Goal: Task Accomplishment & Management: Manage account settings

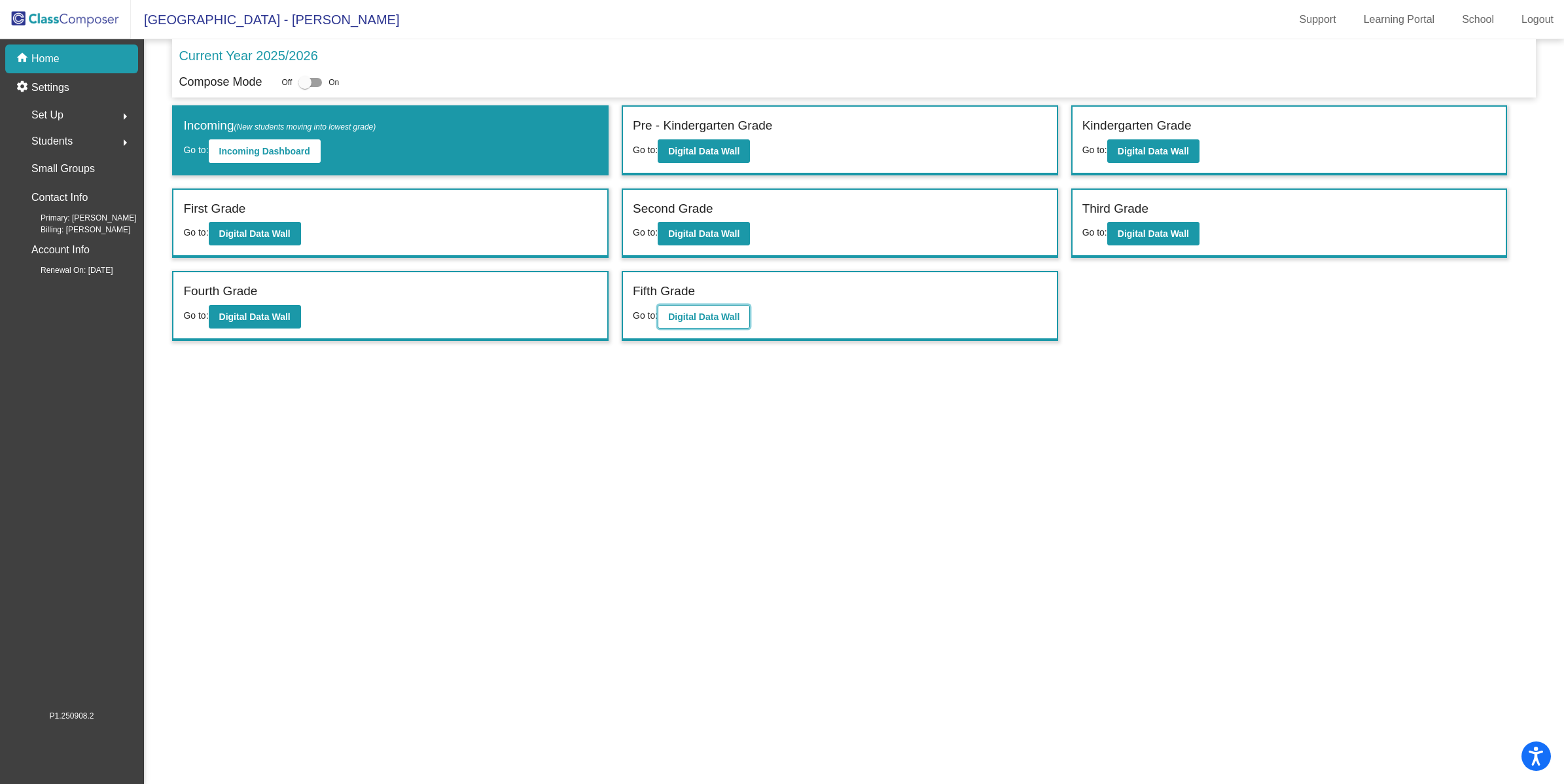
click at [725, 319] on button "Digital Data Wall" at bounding box center [704, 316] width 92 height 23
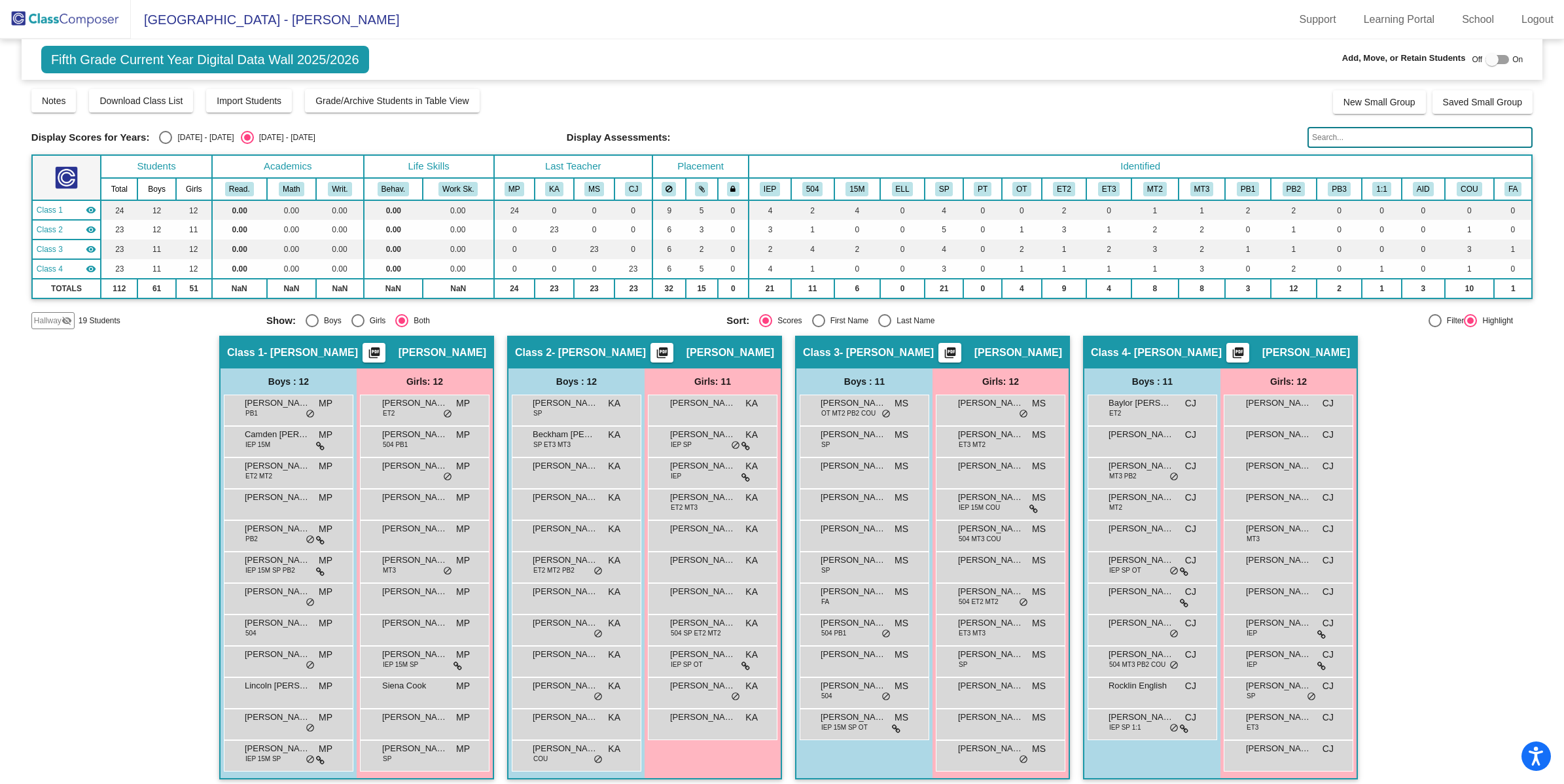
click at [49, 324] on span "Hallway" at bounding box center [48, 320] width 28 height 12
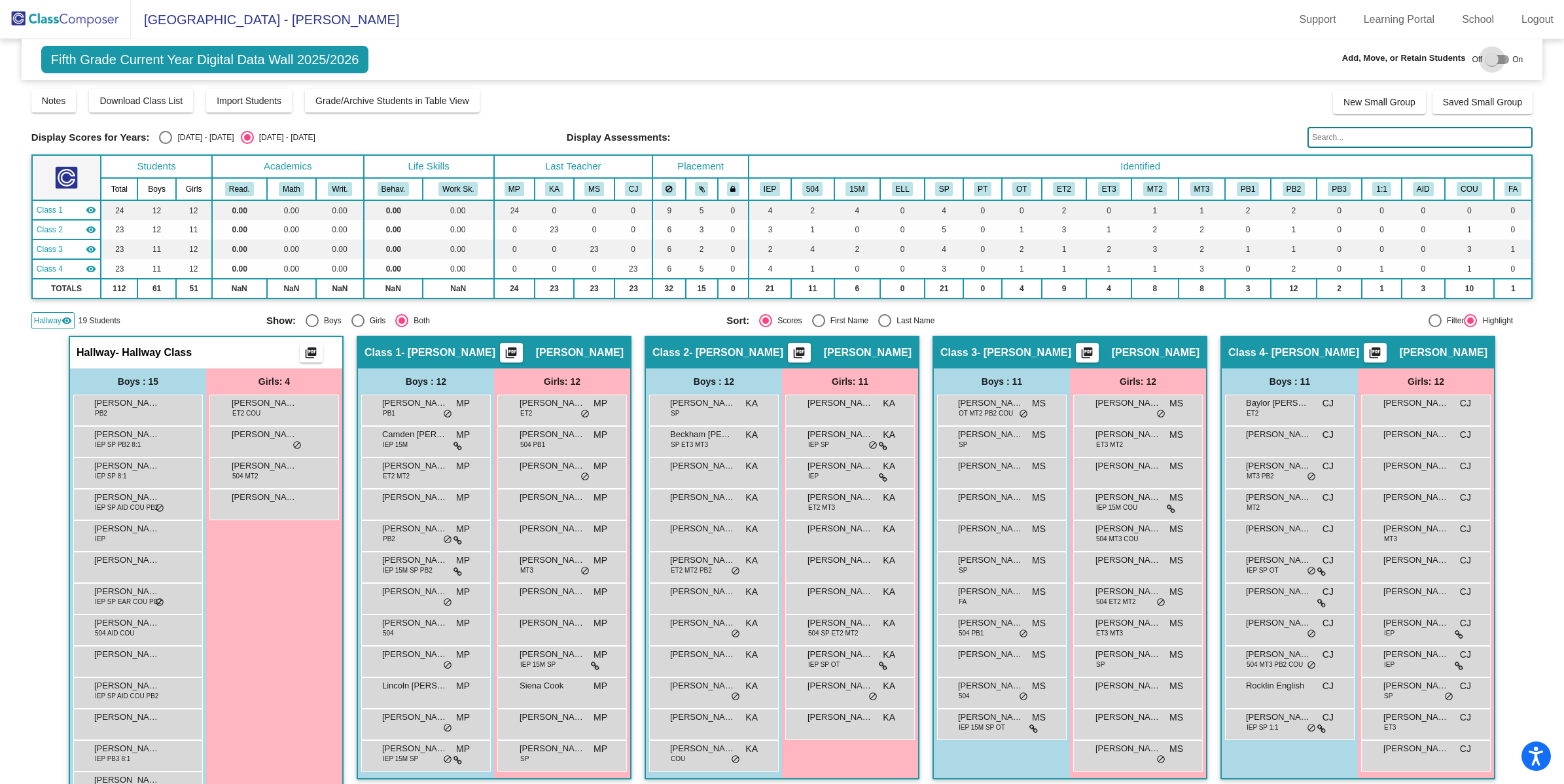
click at [1498, 55] on div at bounding box center [1497, 59] width 24 height 9
checkbox input "true"
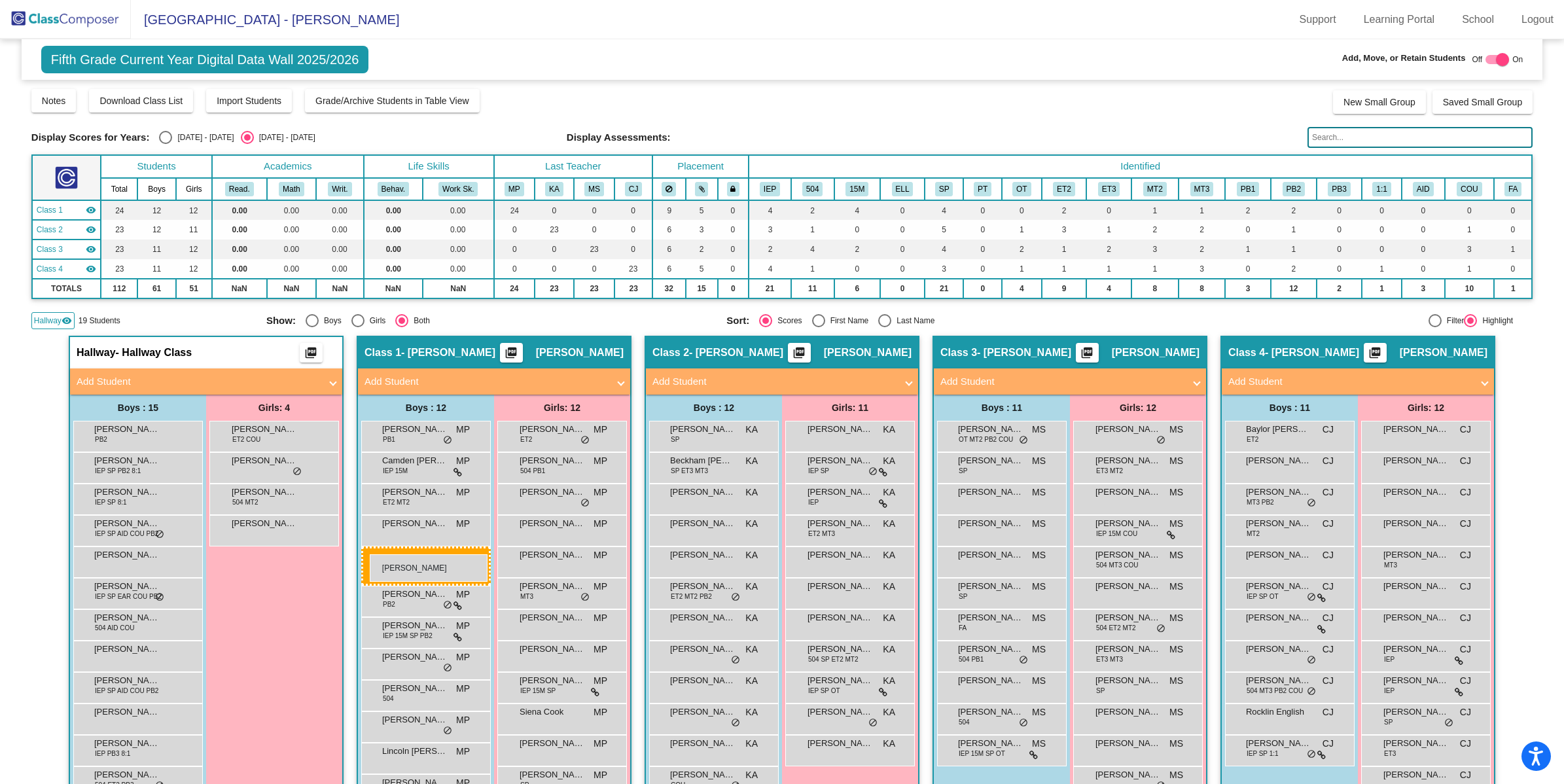
drag, startPoint x: 139, startPoint y: 563, endPoint x: 369, endPoint y: 554, distance: 230.2
click at [203, 313] on div "Hallway visibility 18 Students" at bounding box center [144, 320] width 225 height 17
click at [47, 314] on span "Hallway" at bounding box center [48, 320] width 28 height 12
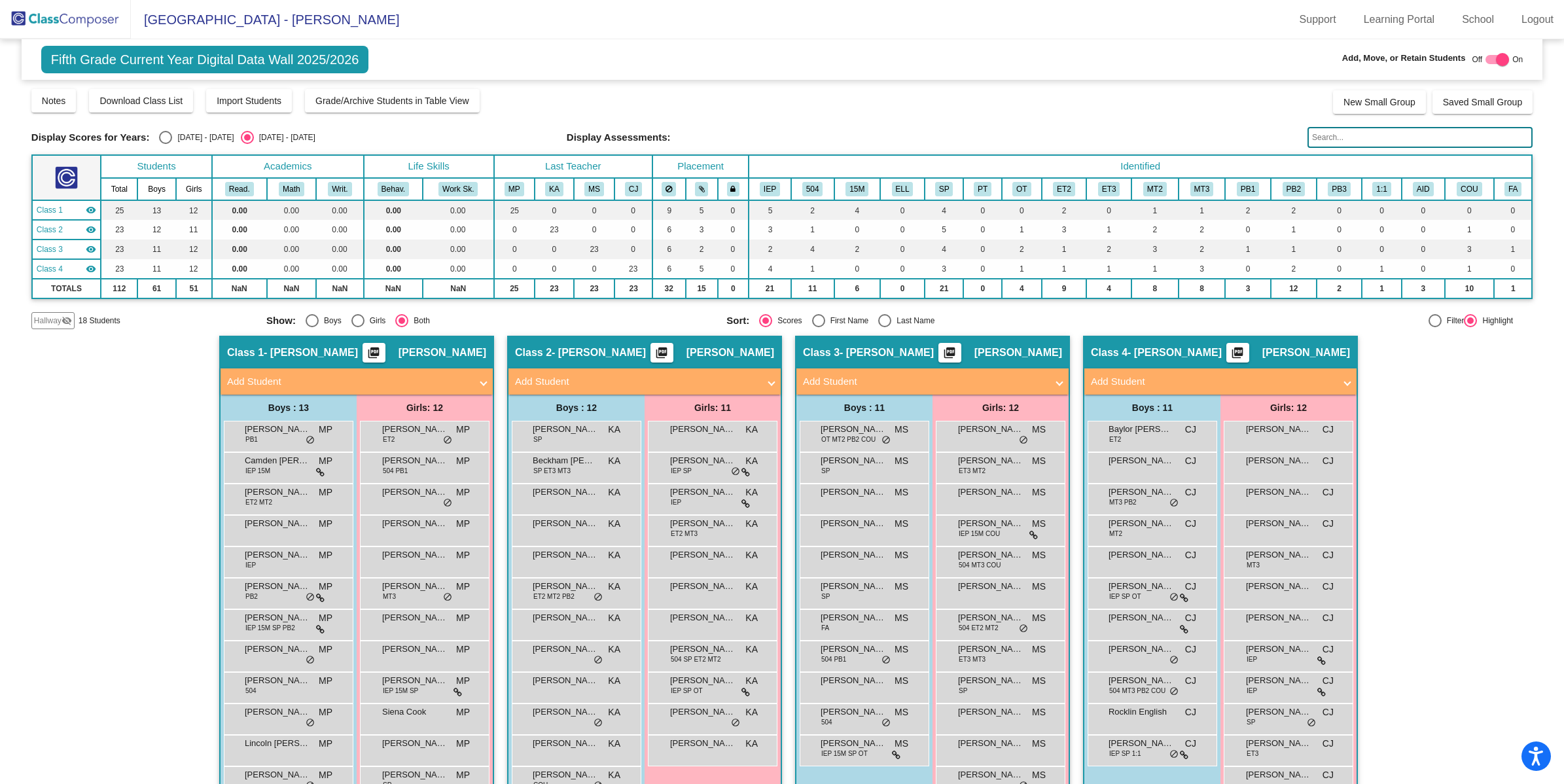
click at [53, 315] on span "Hallway" at bounding box center [48, 320] width 28 height 12
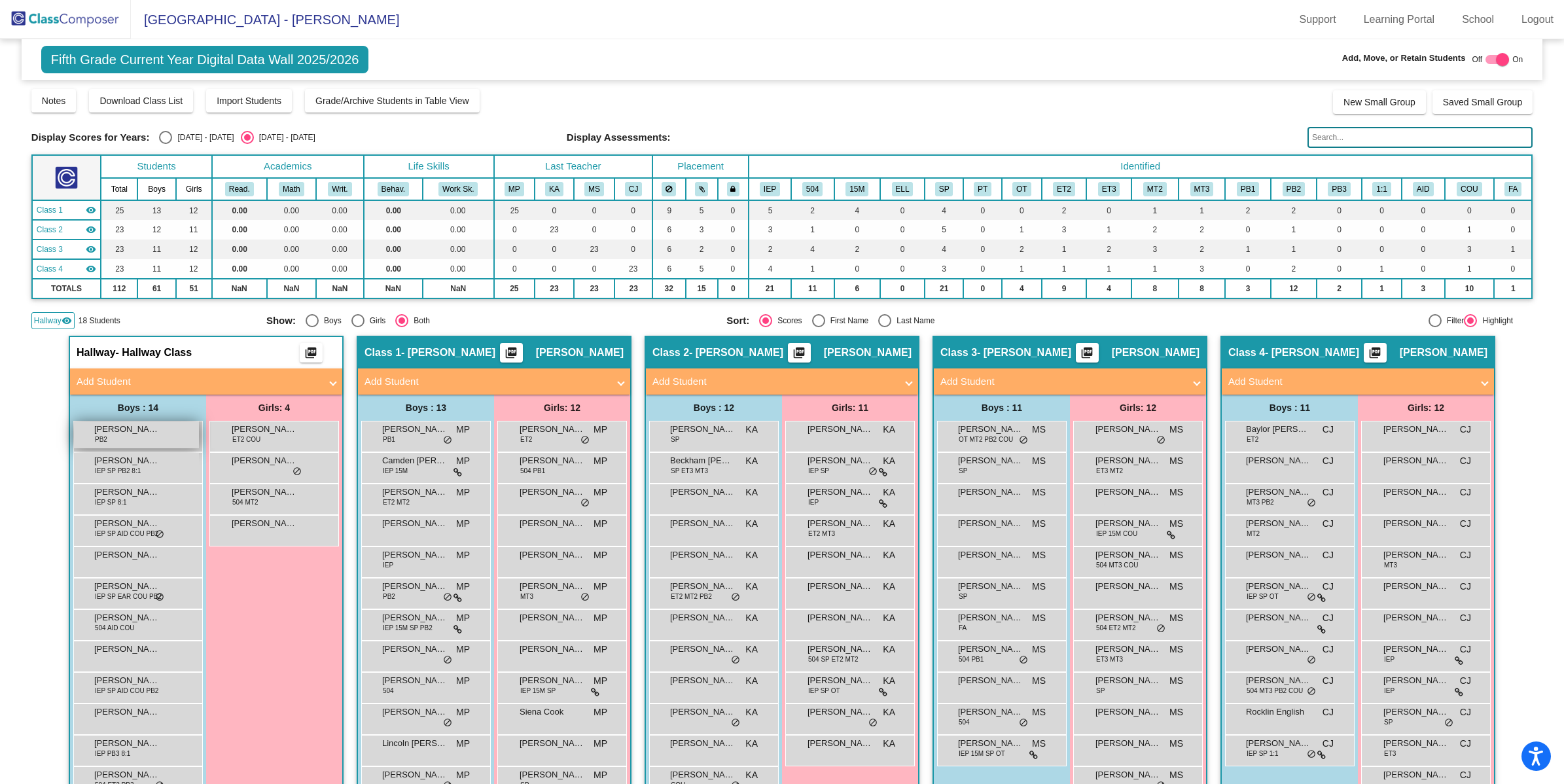
click at [138, 436] on div "[PERSON_NAME] PB2 lock do_not_disturb_alt" at bounding box center [136, 434] width 125 height 27
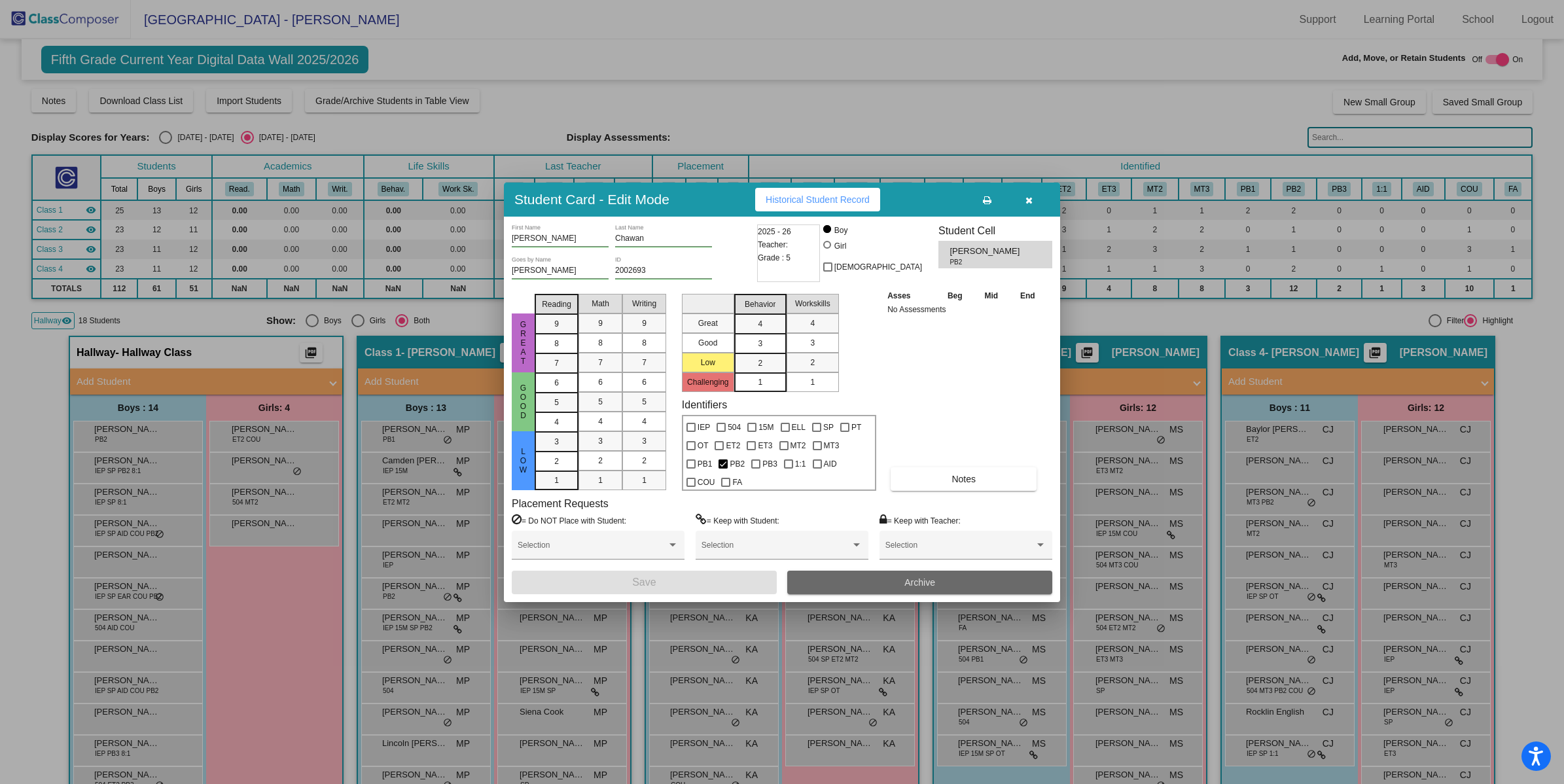
click at [937, 581] on button "Archive" at bounding box center [920, 582] width 265 height 23
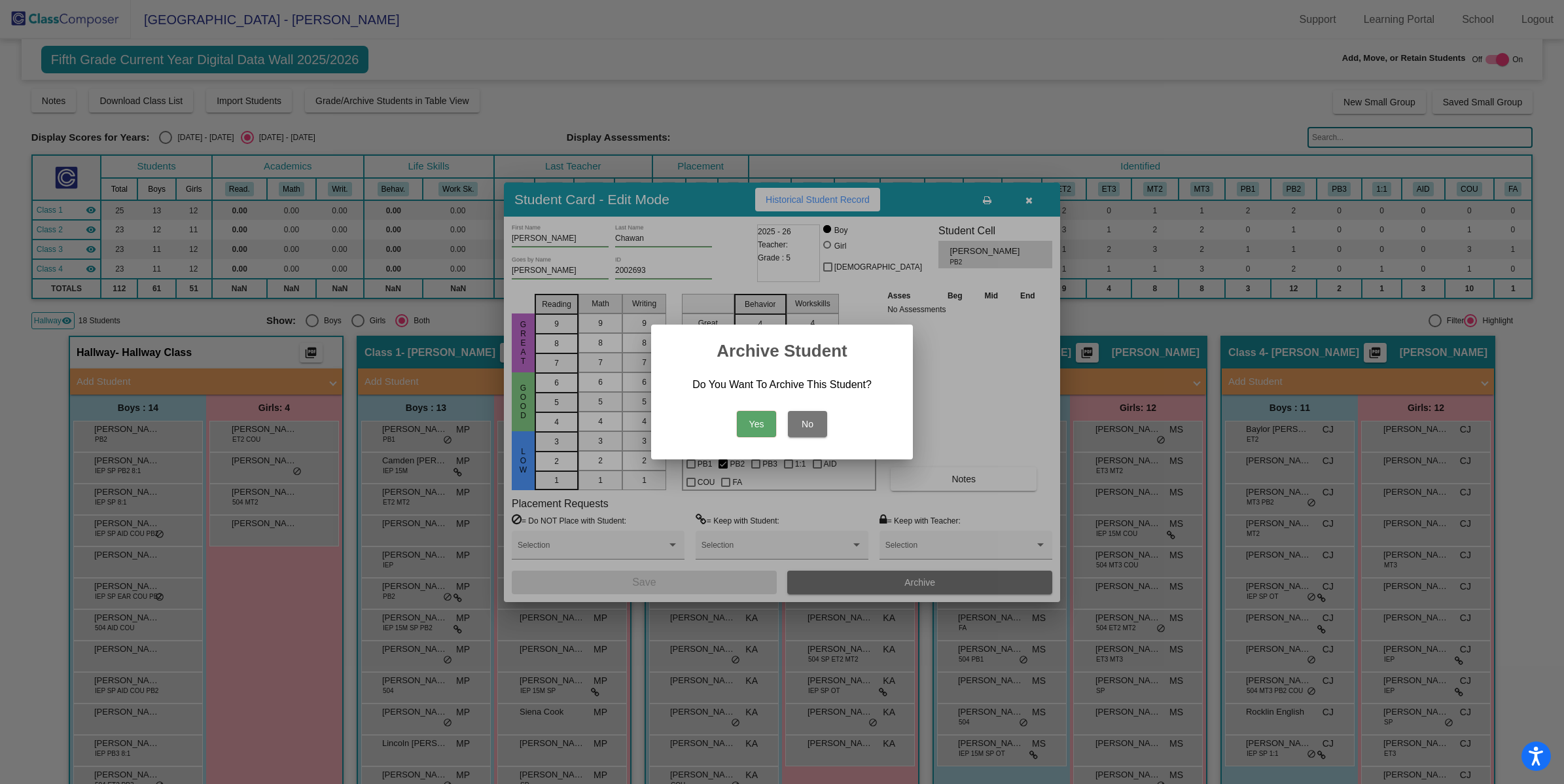
click at [759, 427] on button "Yes" at bounding box center [756, 424] width 39 height 26
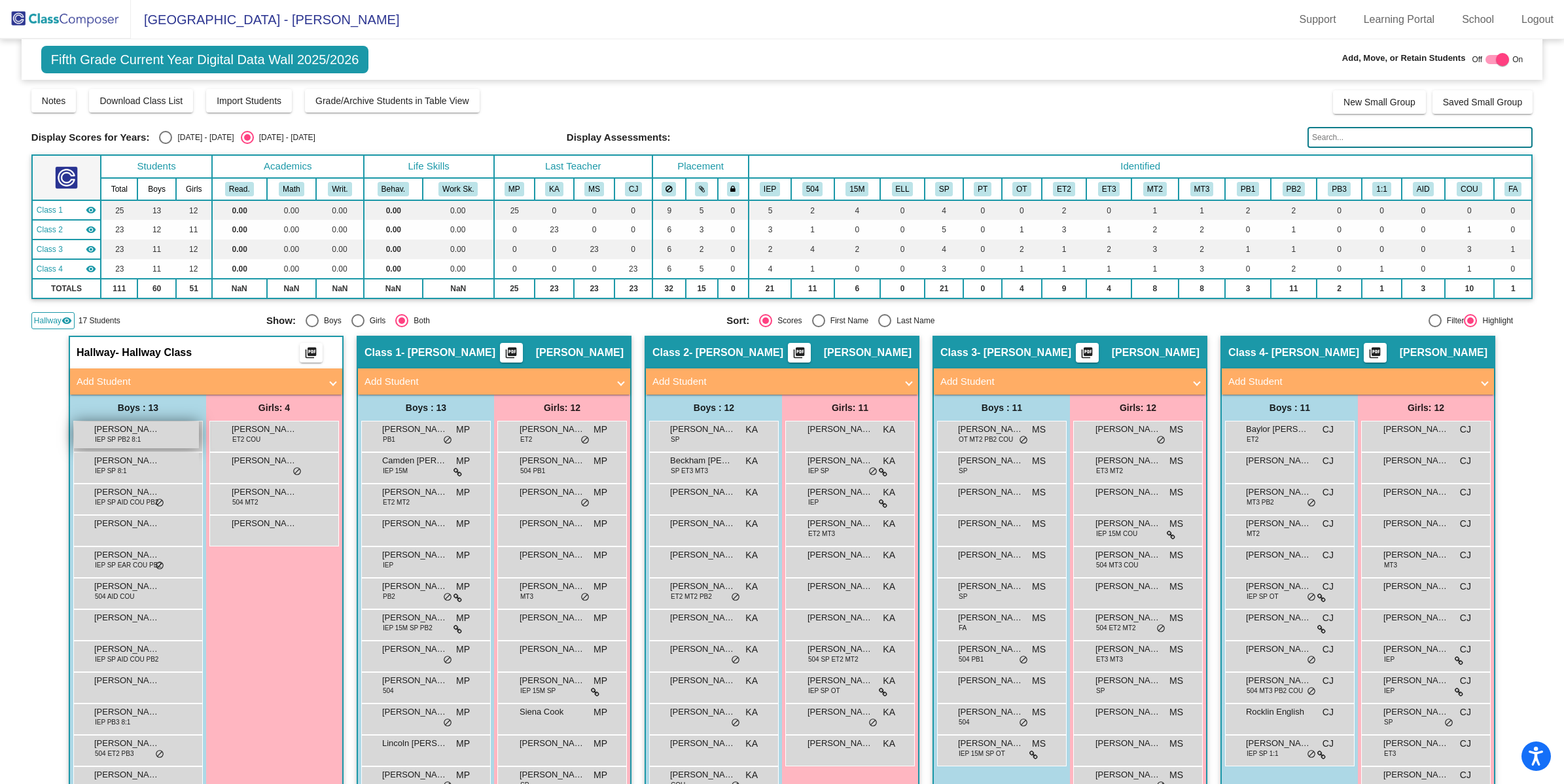
click at [126, 430] on span "[PERSON_NAME]" at bounding box center [126, 429] width 66 height 13
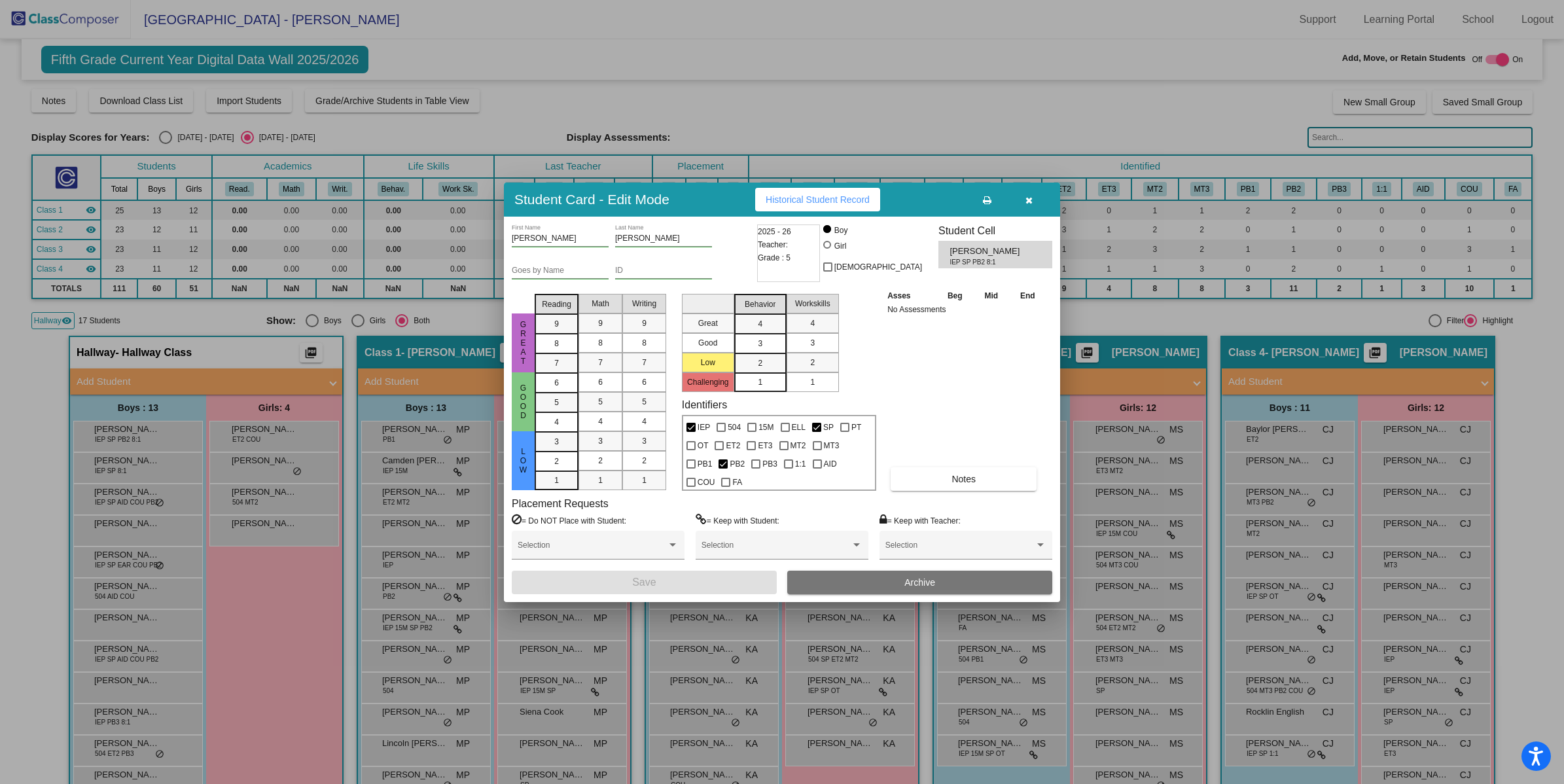
click at [917, 570] on button "Archive" at bounding box center [920, 582] width 265 height 23
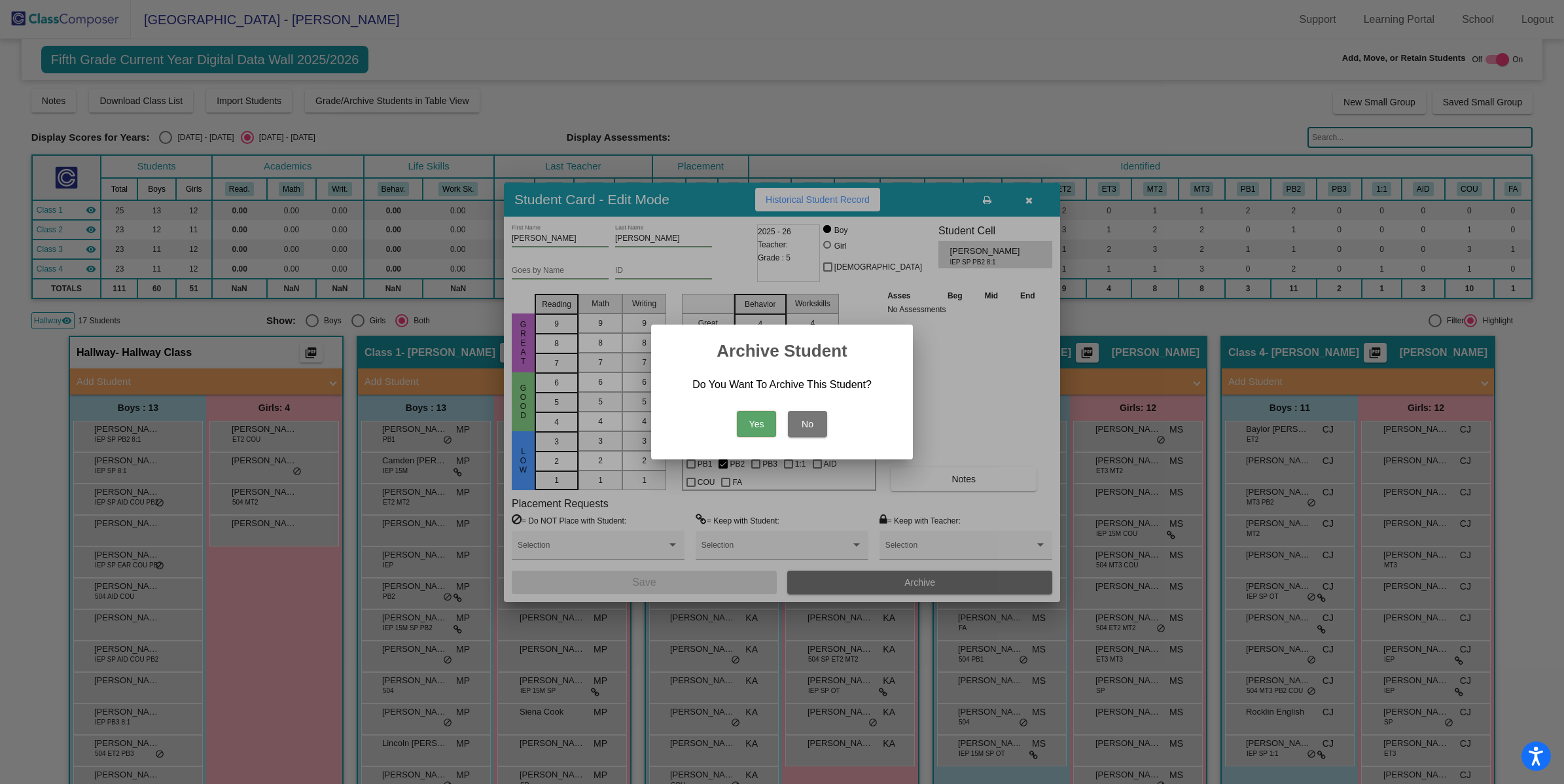
click at [760, 424] on button "Yes" at bounding box center [756, 424] width 39 height 26
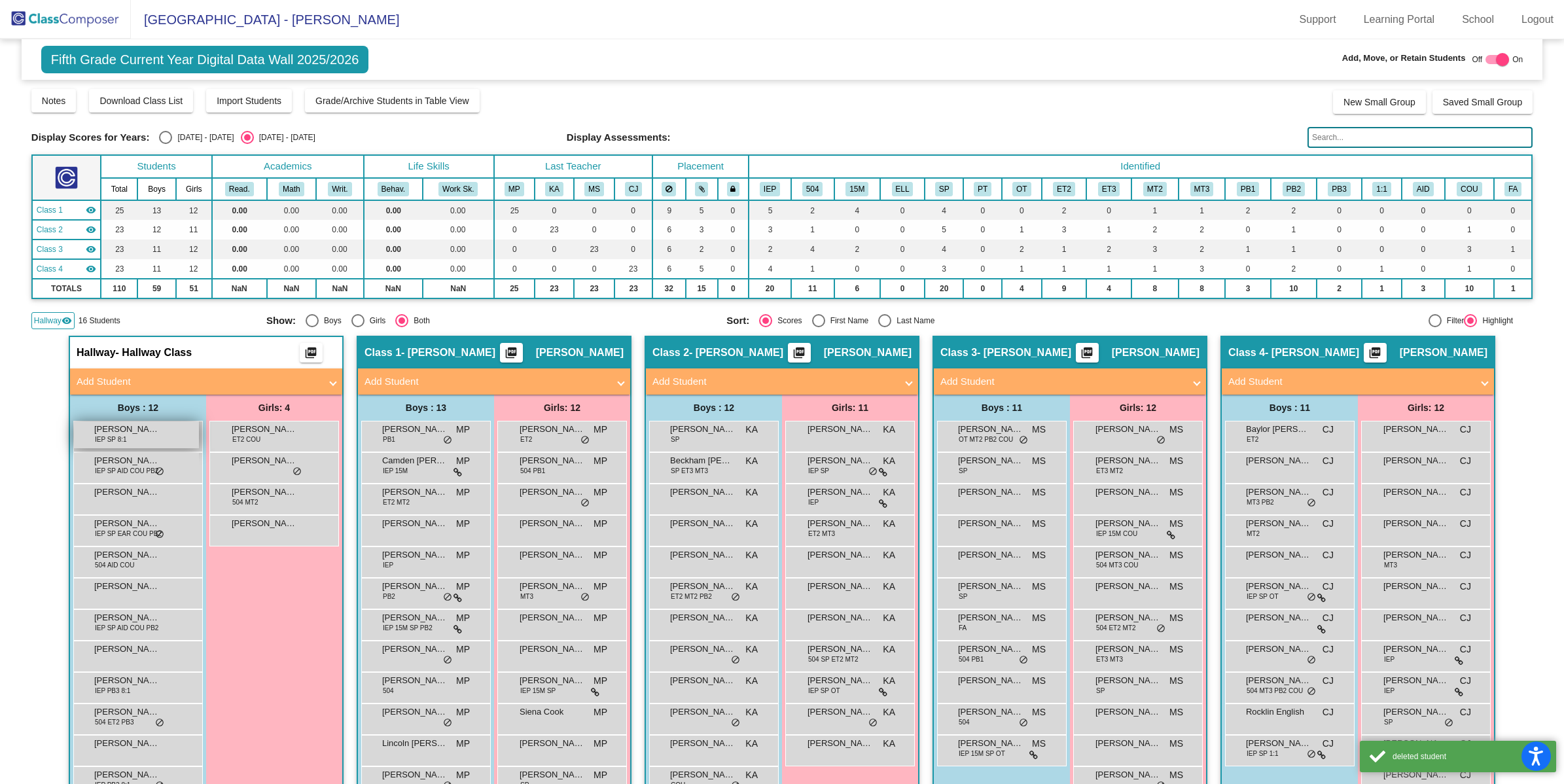
click at [132, 432] on span "[PERSON_NAME]" at bounding box center [126, 429] width 66 height 13
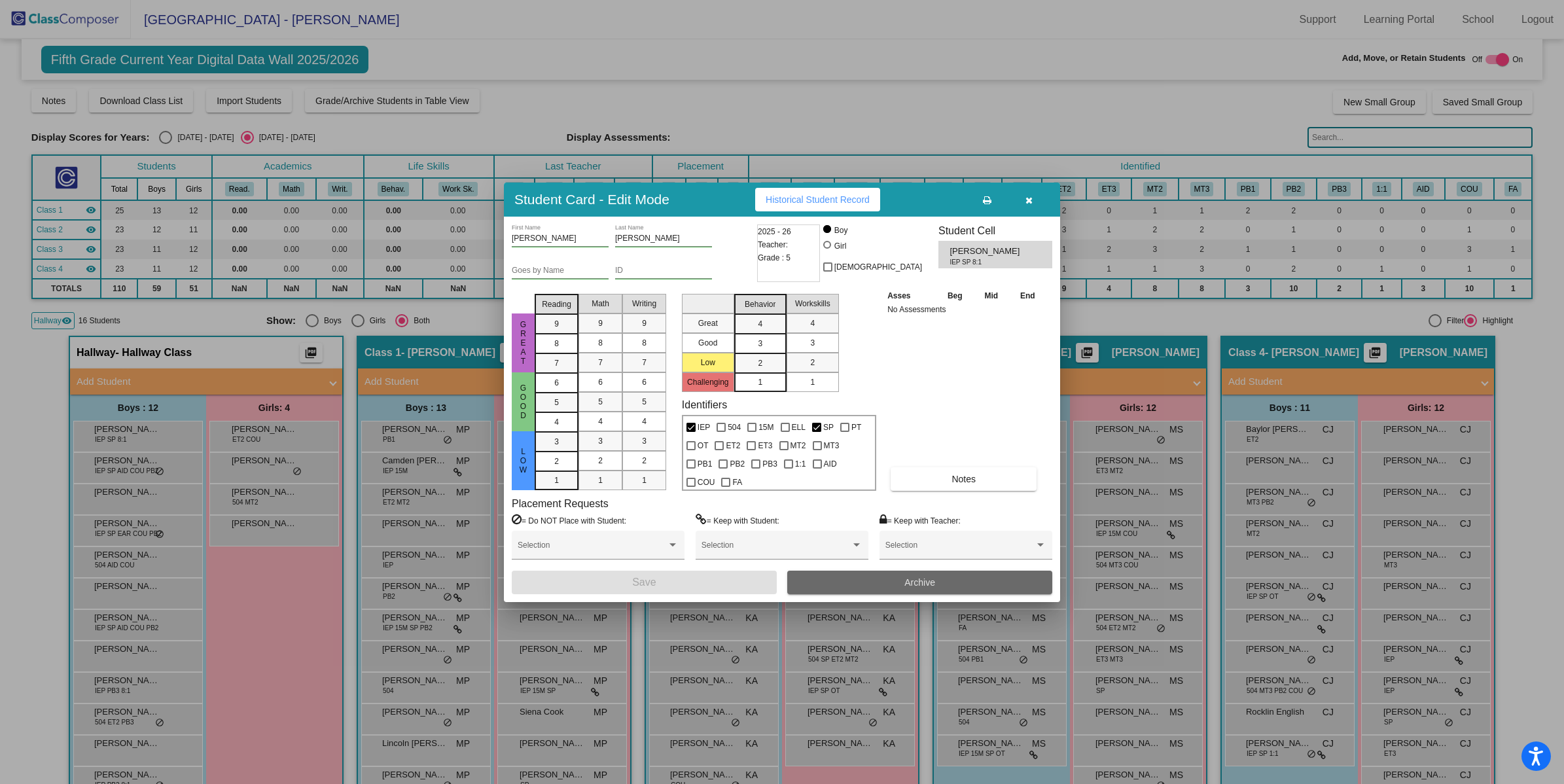
click at [866, 582] on button "Archive" at bounding box center [920, 582] width 265 height 23
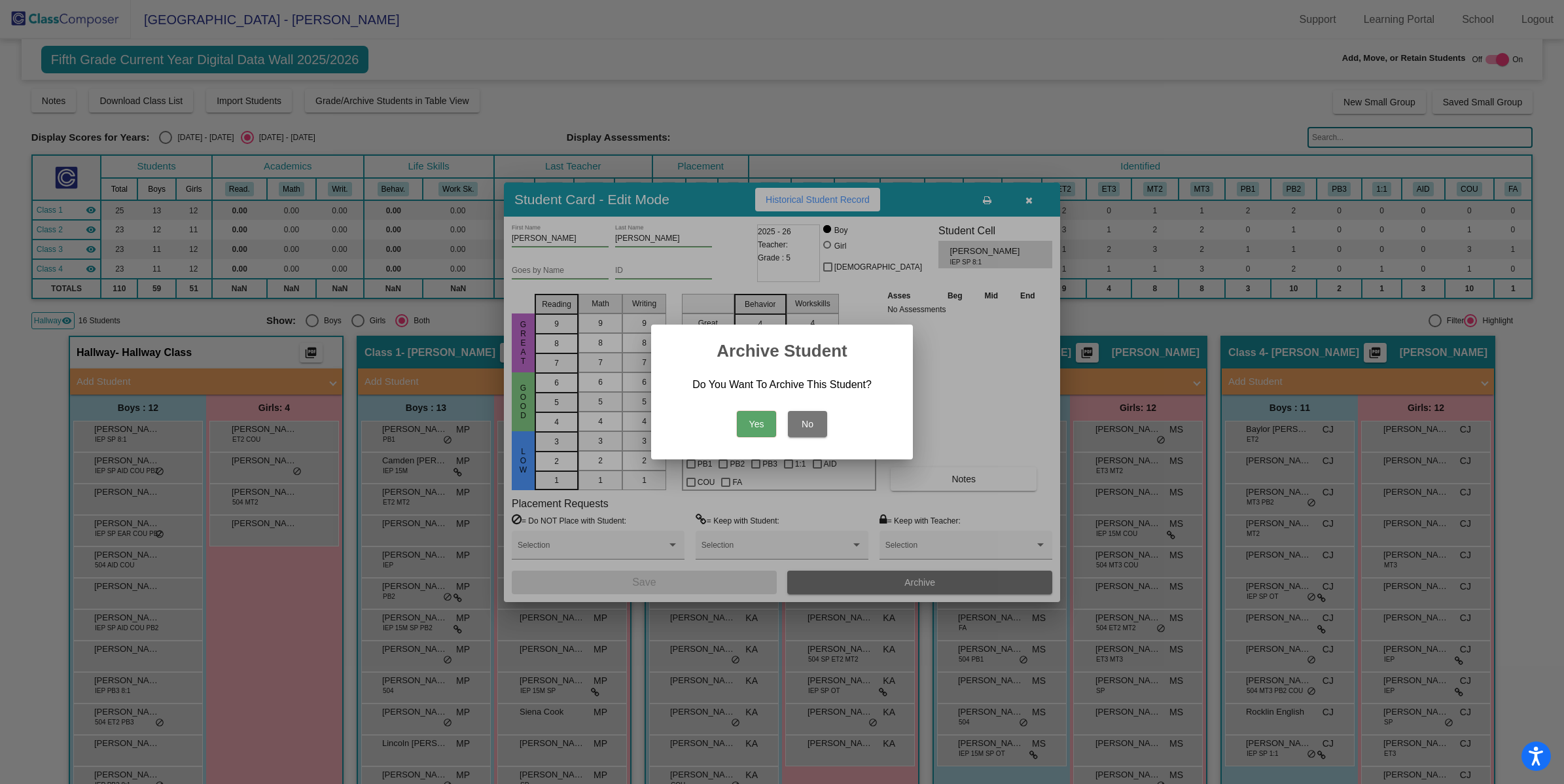
click at [759, 424] on button "Yes" at bounding box center [756, 424] width 39 height 26
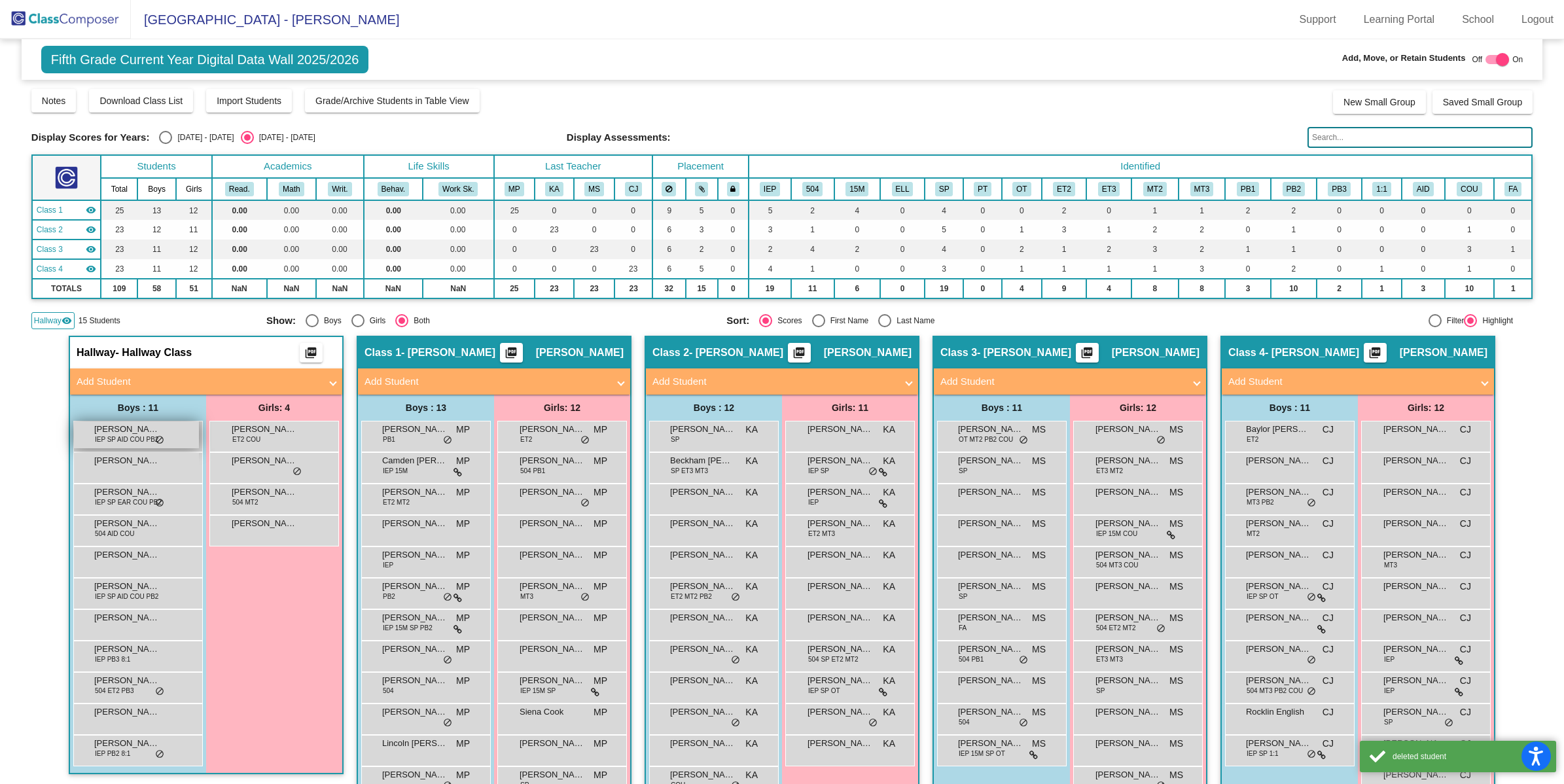
click at [131, 437] on span "IEP SP AID COU PB2" at bounding box center [126, 439] width 63 height 10
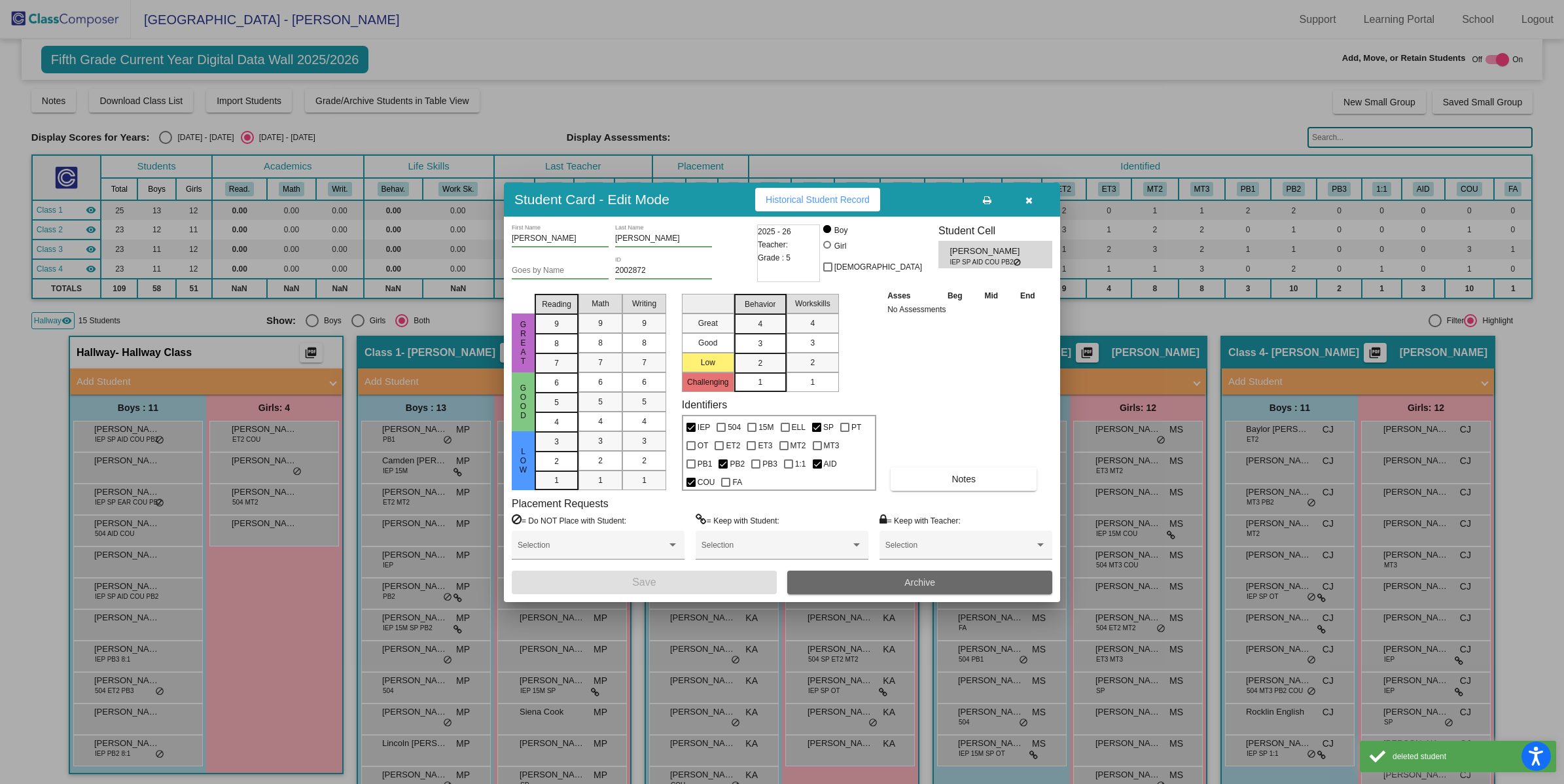
click at [853, 571] on button "Archive" at bounding box center [920, 582] width 265 height 23
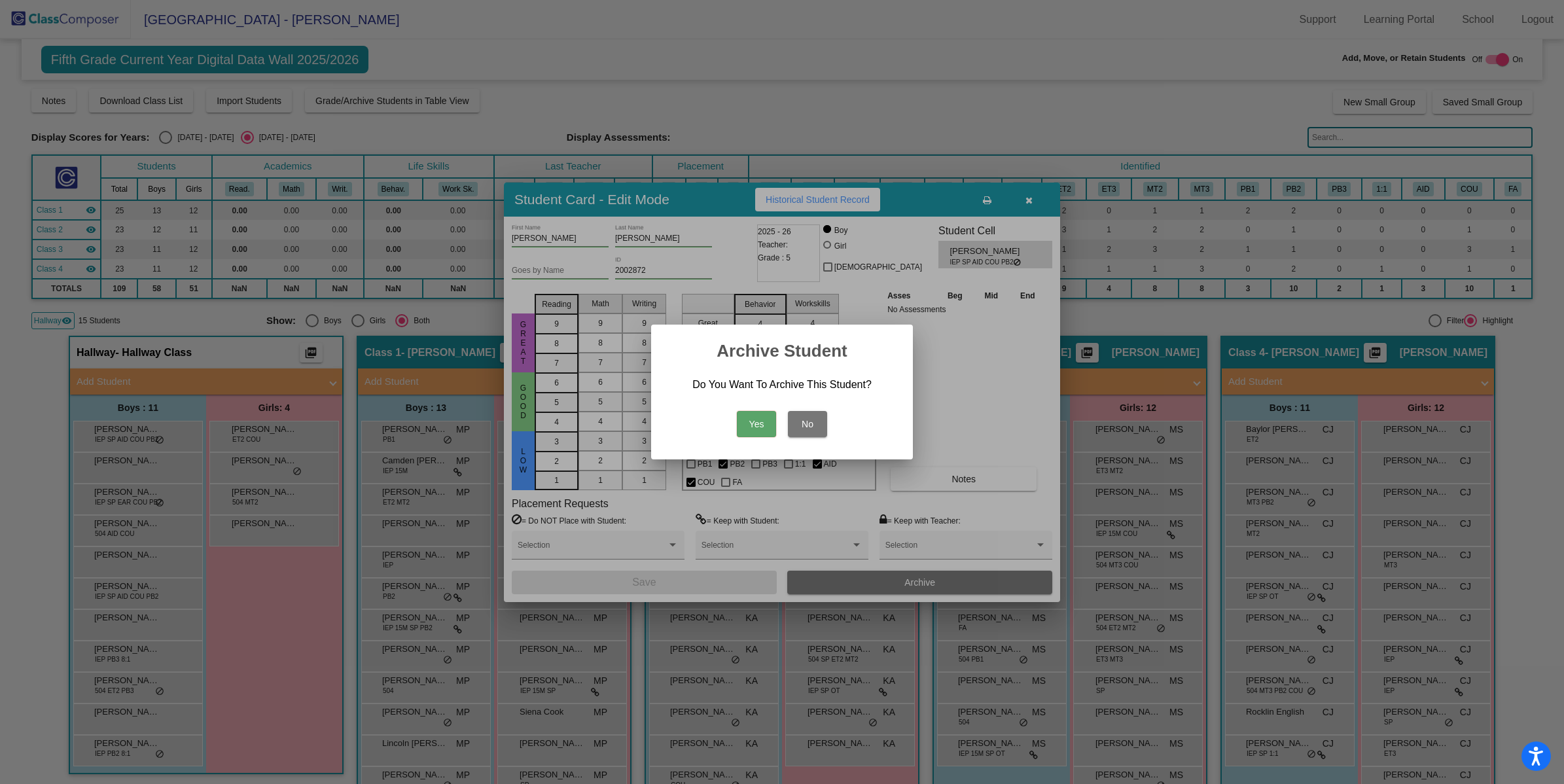
click at [760, 423] on button "Yes" at bounding box center [756, 424] width 39 height 26
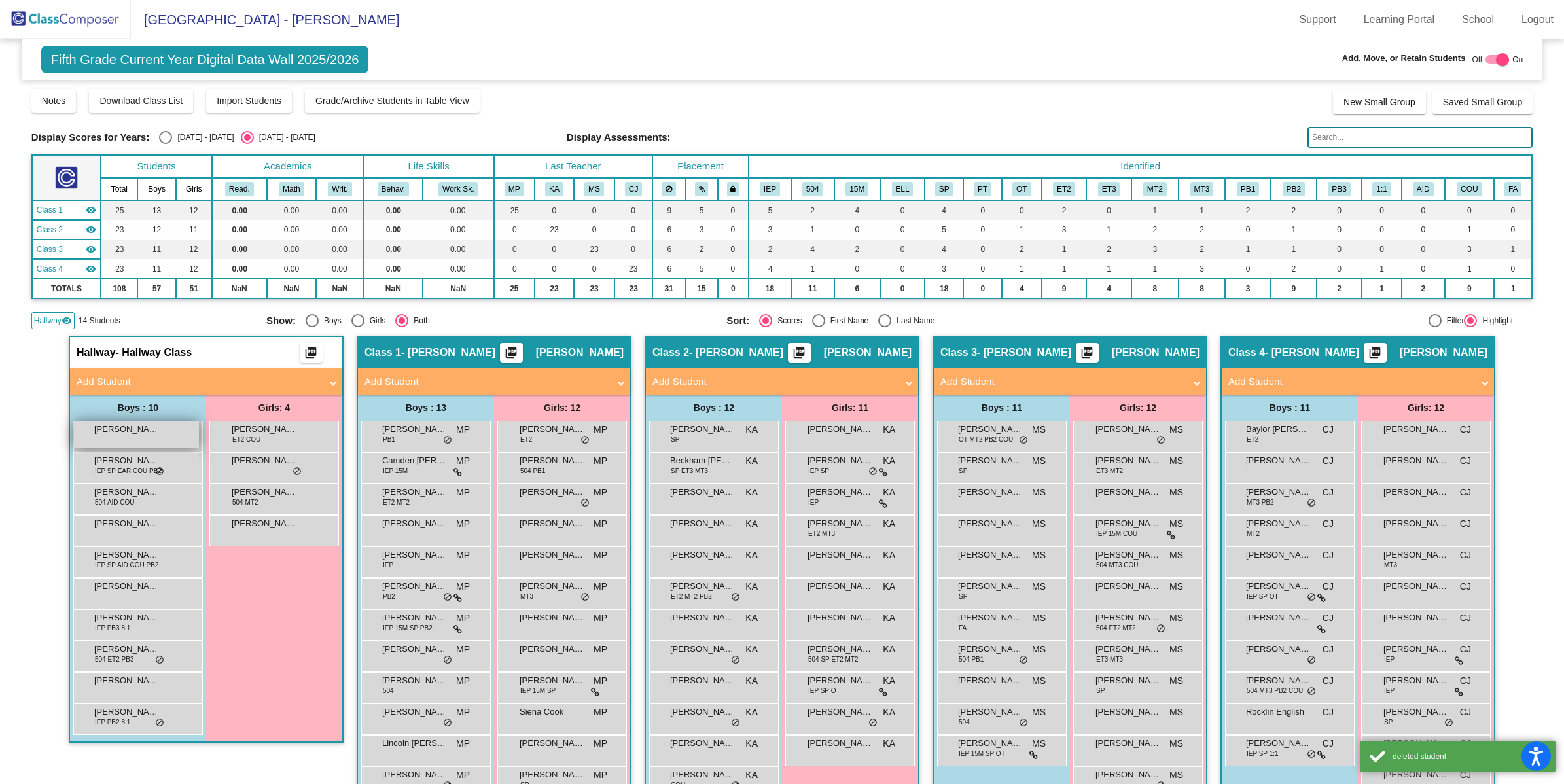
click at [129, 432] on span "[PERSON_NAME]" at bounding box center [126, 429] width 66 height 13
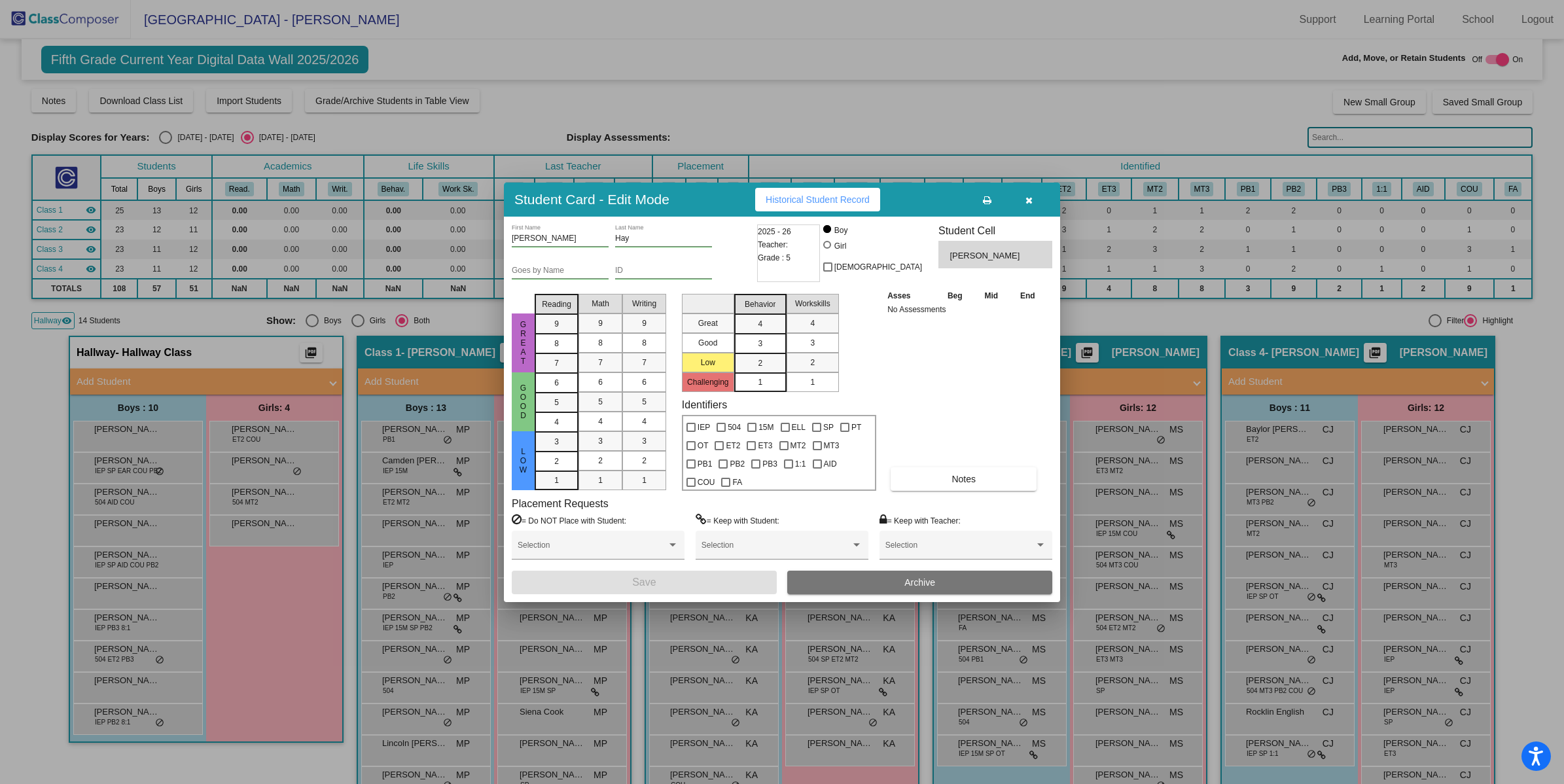
click at [895, 579] on button "Archive" at bounding box center [920, 582] width 265 height 23
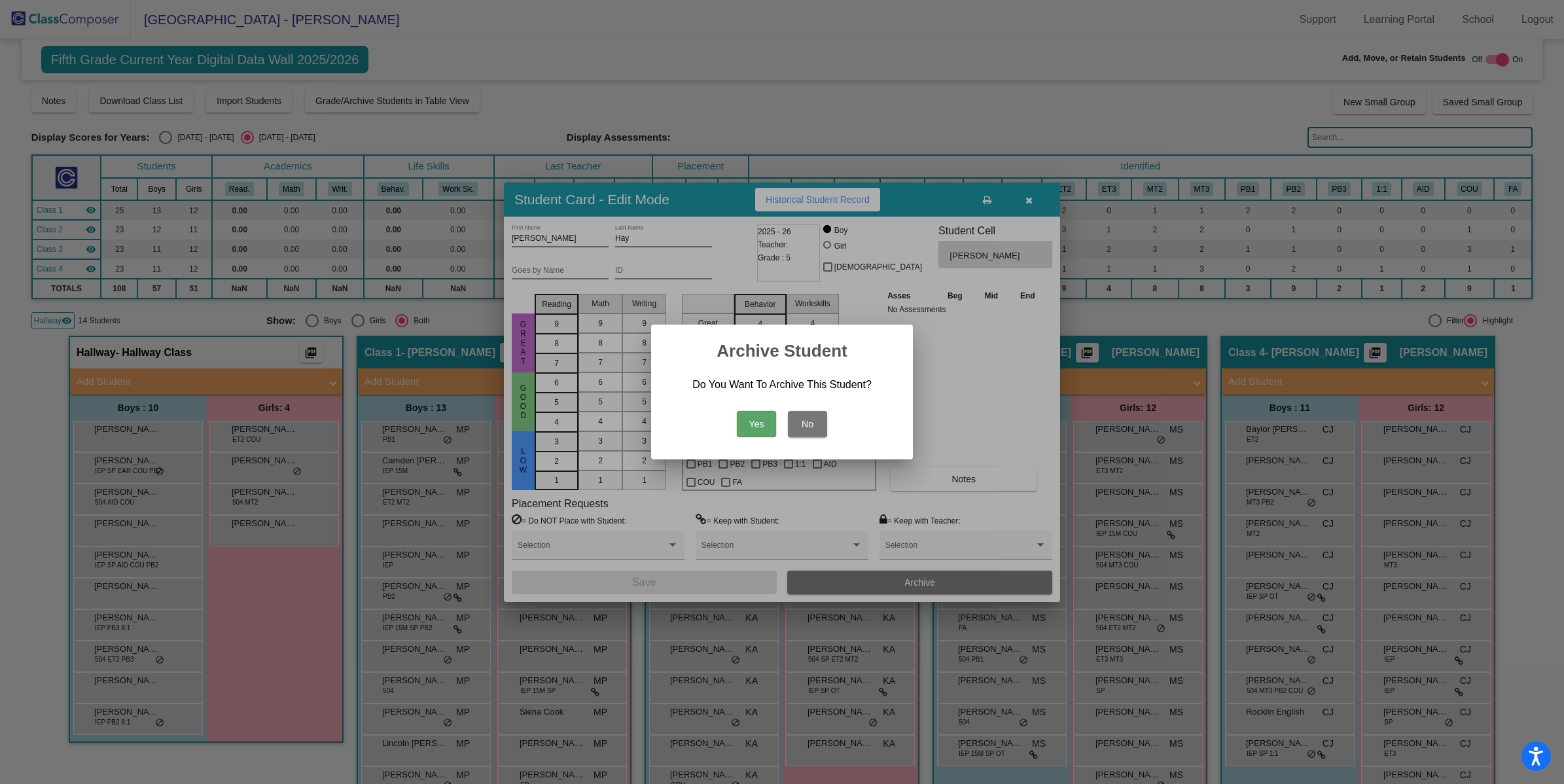
click at [769, 424] on button "Yes" at bounding box center [756, 424] width 39 height 26
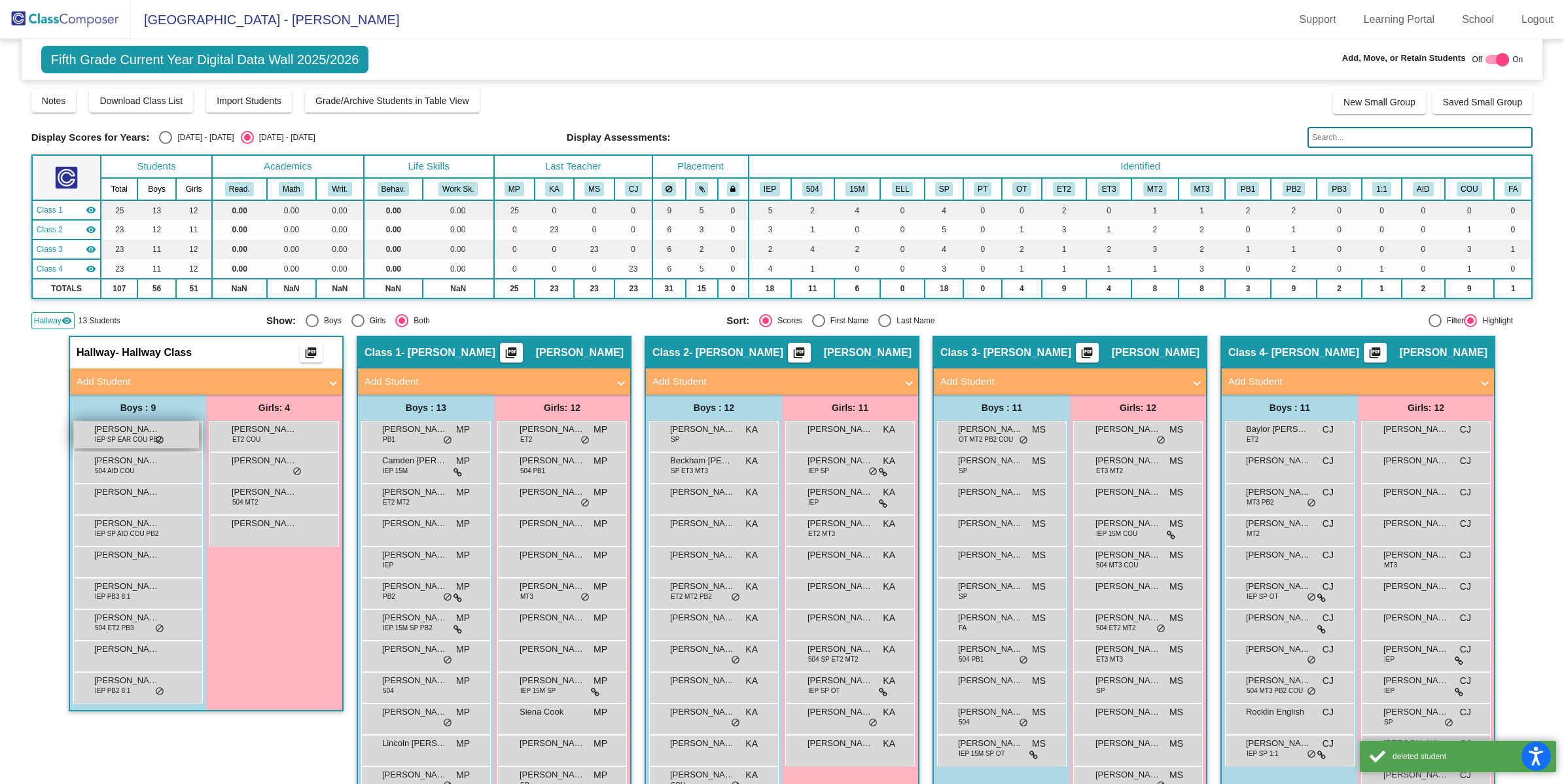
click at [135, 432] on span "[PERSON_NAME] [PERSON_NAME]" at bounding box center [126, 429] width 66 height 13
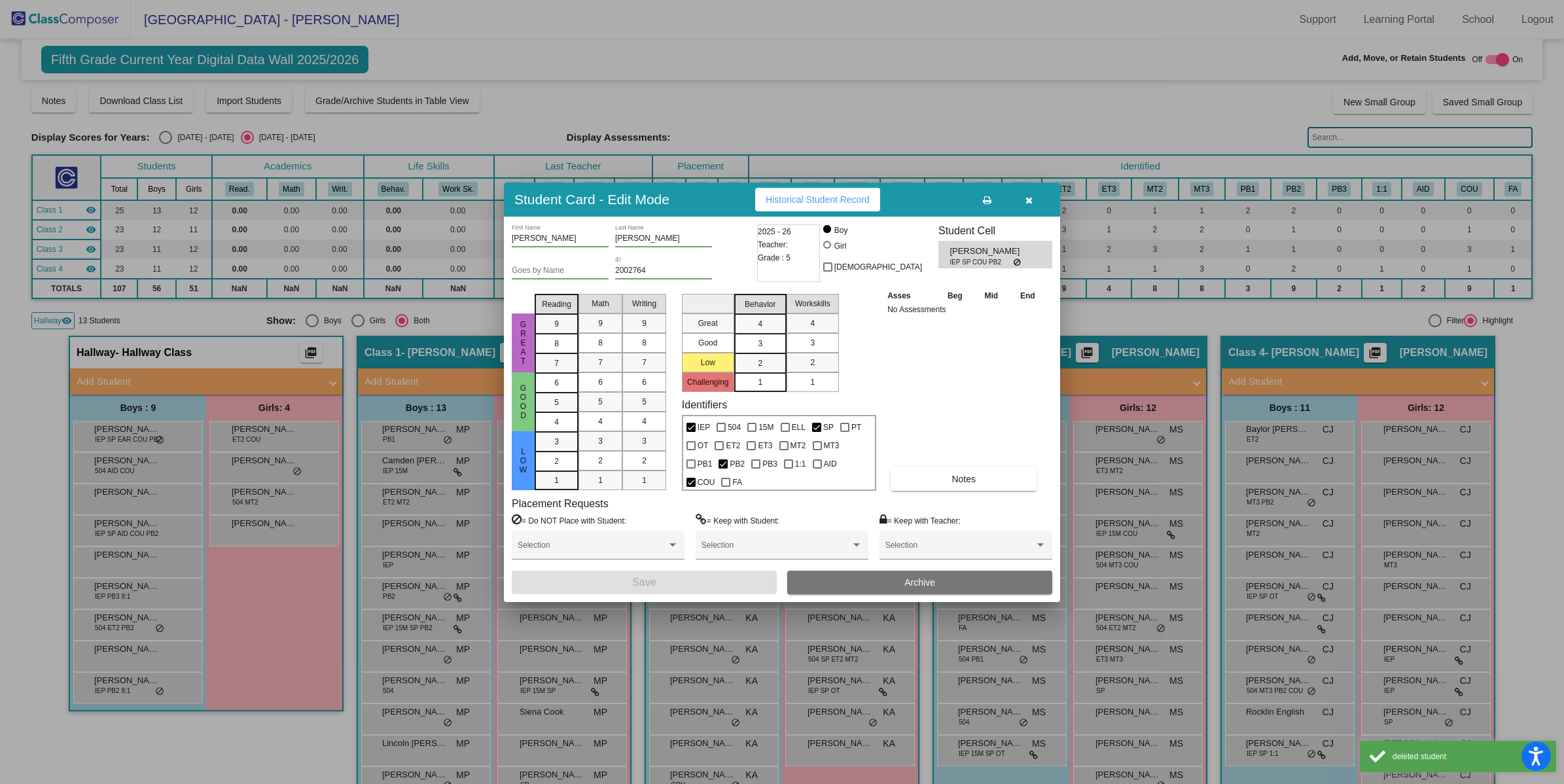
click at [845, 573] on button "Archive" at bounding box center [920, 582] width 265 height 23
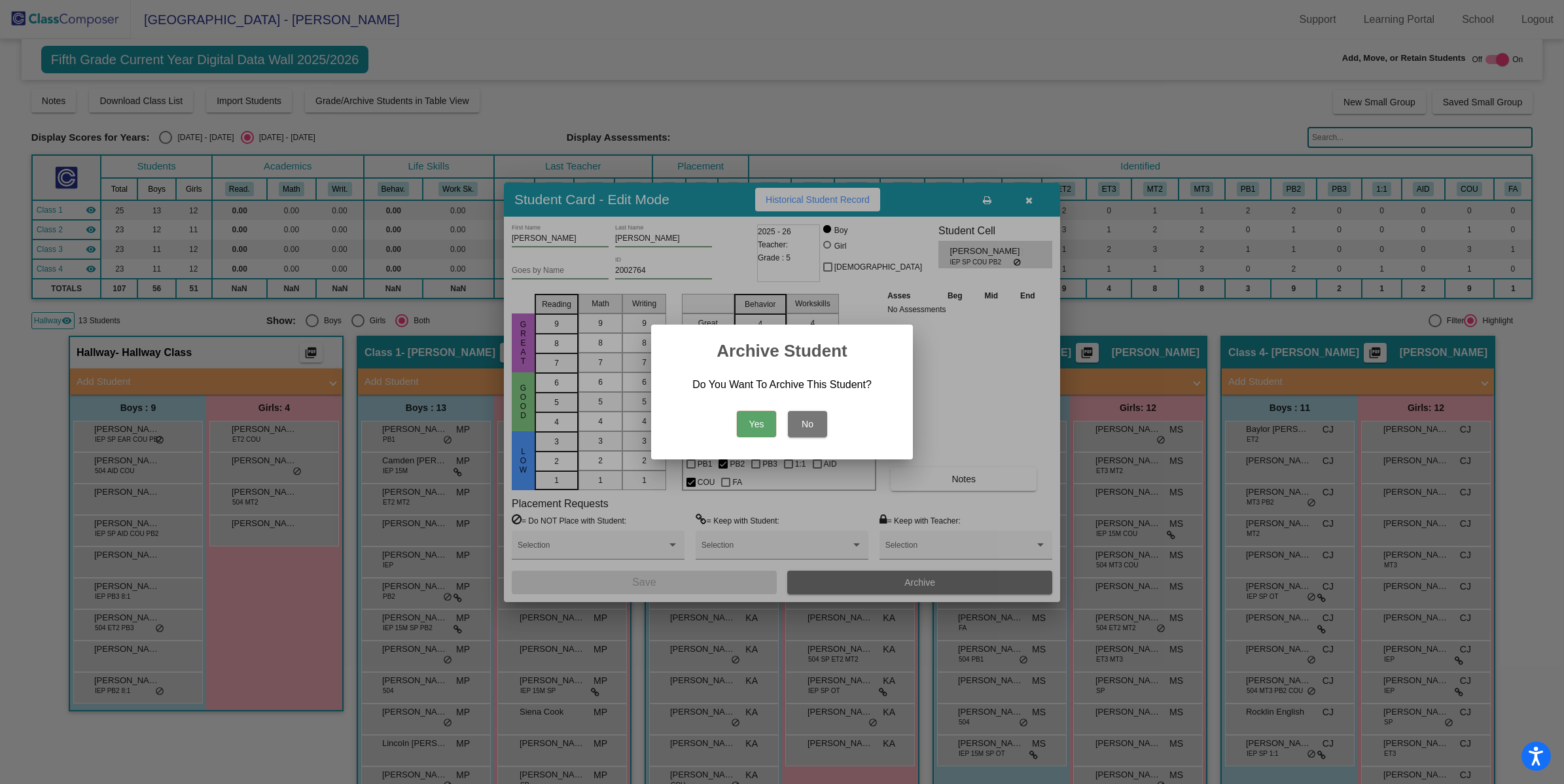
click at [754, 429] on button "Yes" at bounding box center [756, 424] width 39 height 26
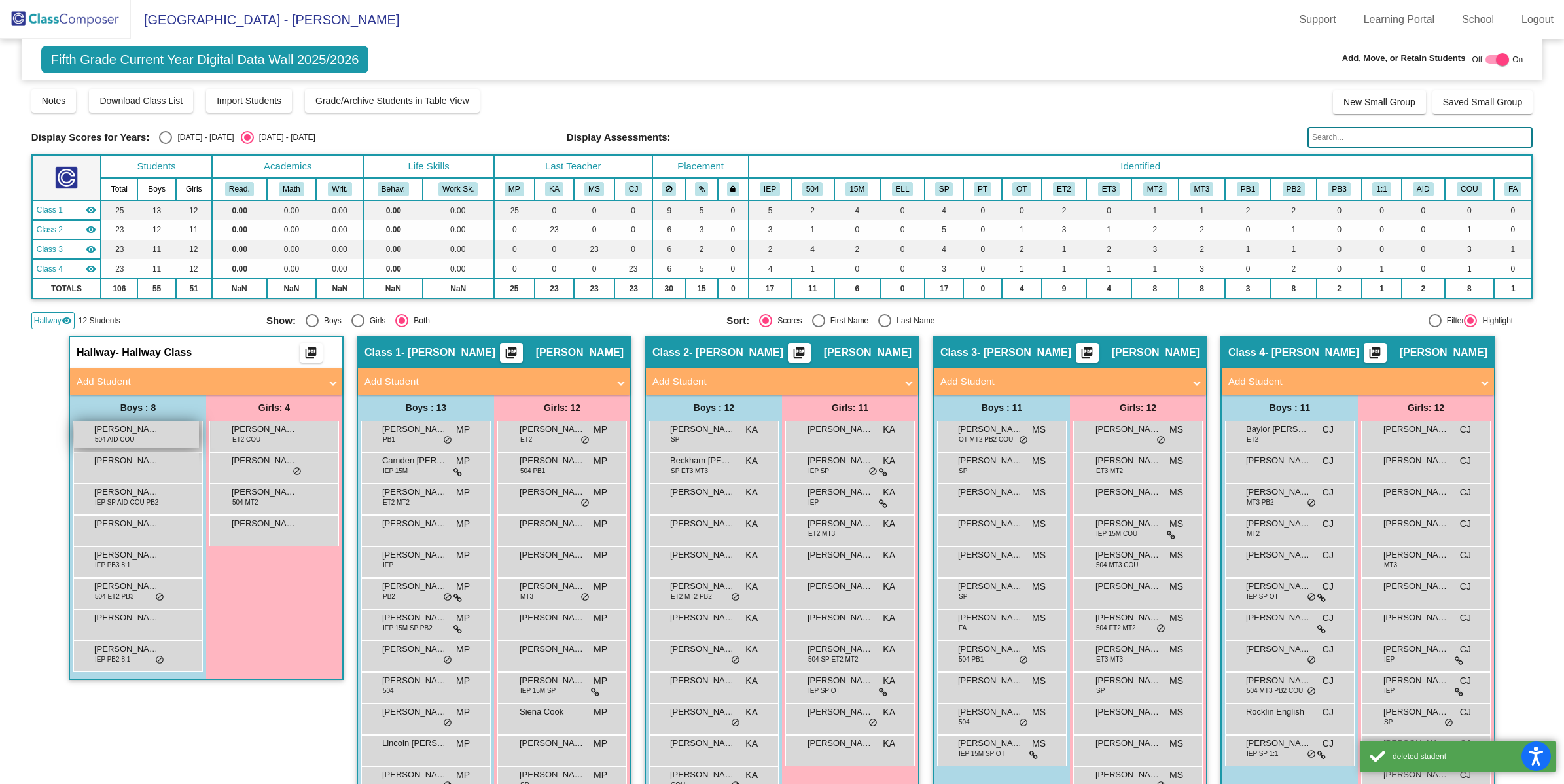
click at [144, 438] on div "[PERSON_NAME] 504 AID COU lock do_not_disturb_alt" at bounding box center [136, 434] width 125 height 27
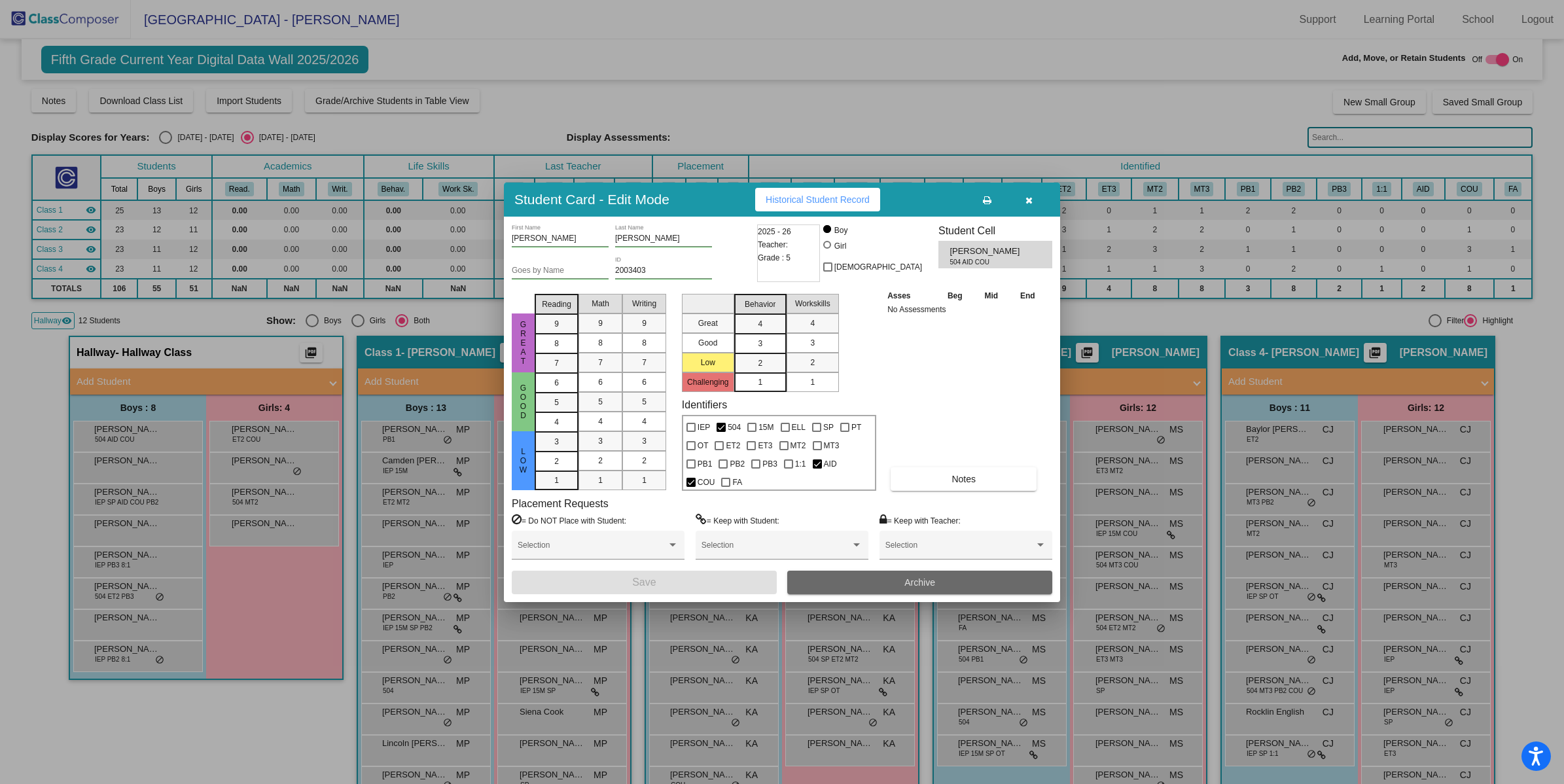
click at [921, 577] on span "Archive" at bounding box center [920, 582] width 31 height 11
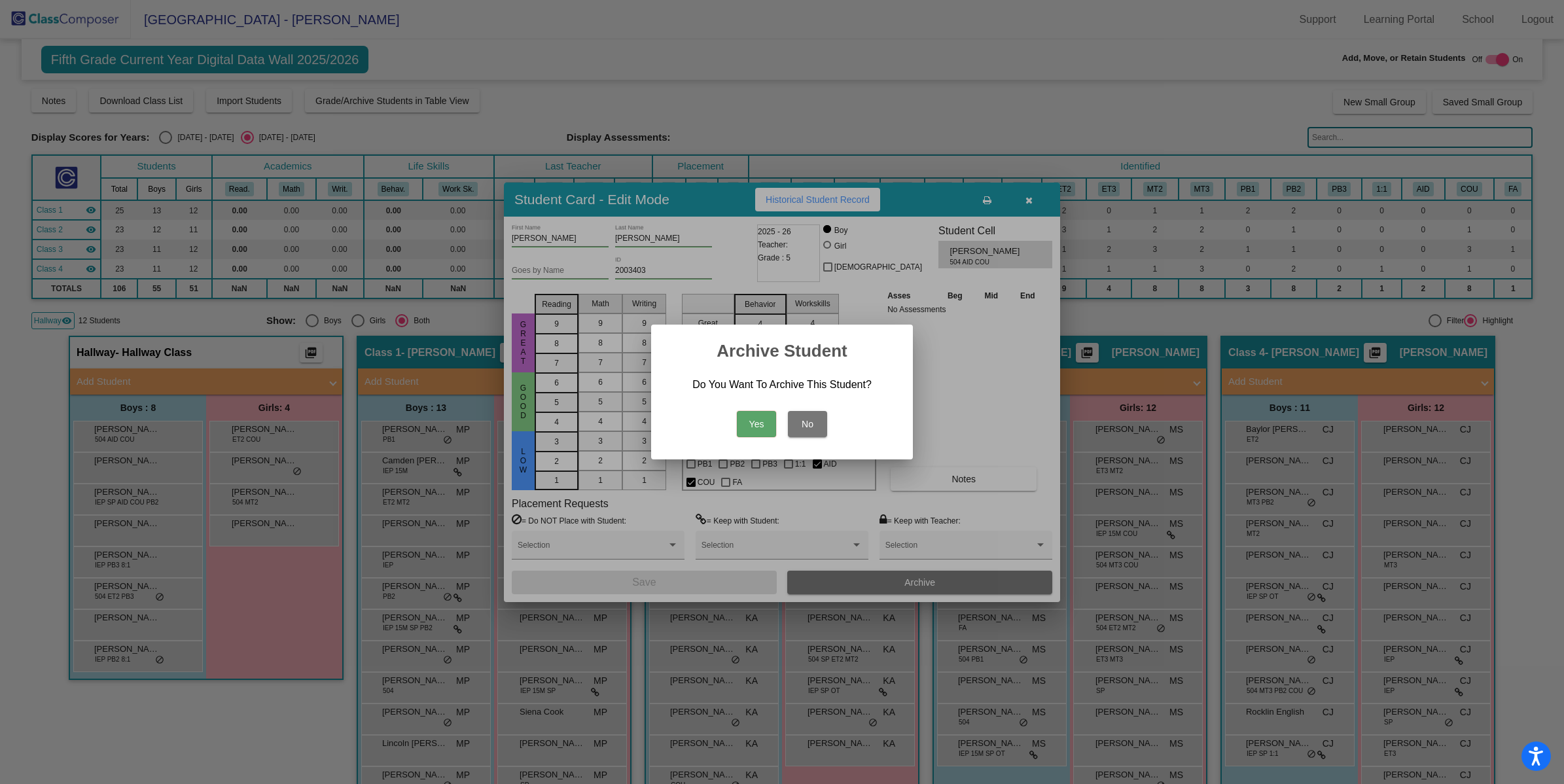
click at [763, 423] on button "Yes" at bounding box center [756, 424] width 39 height 26
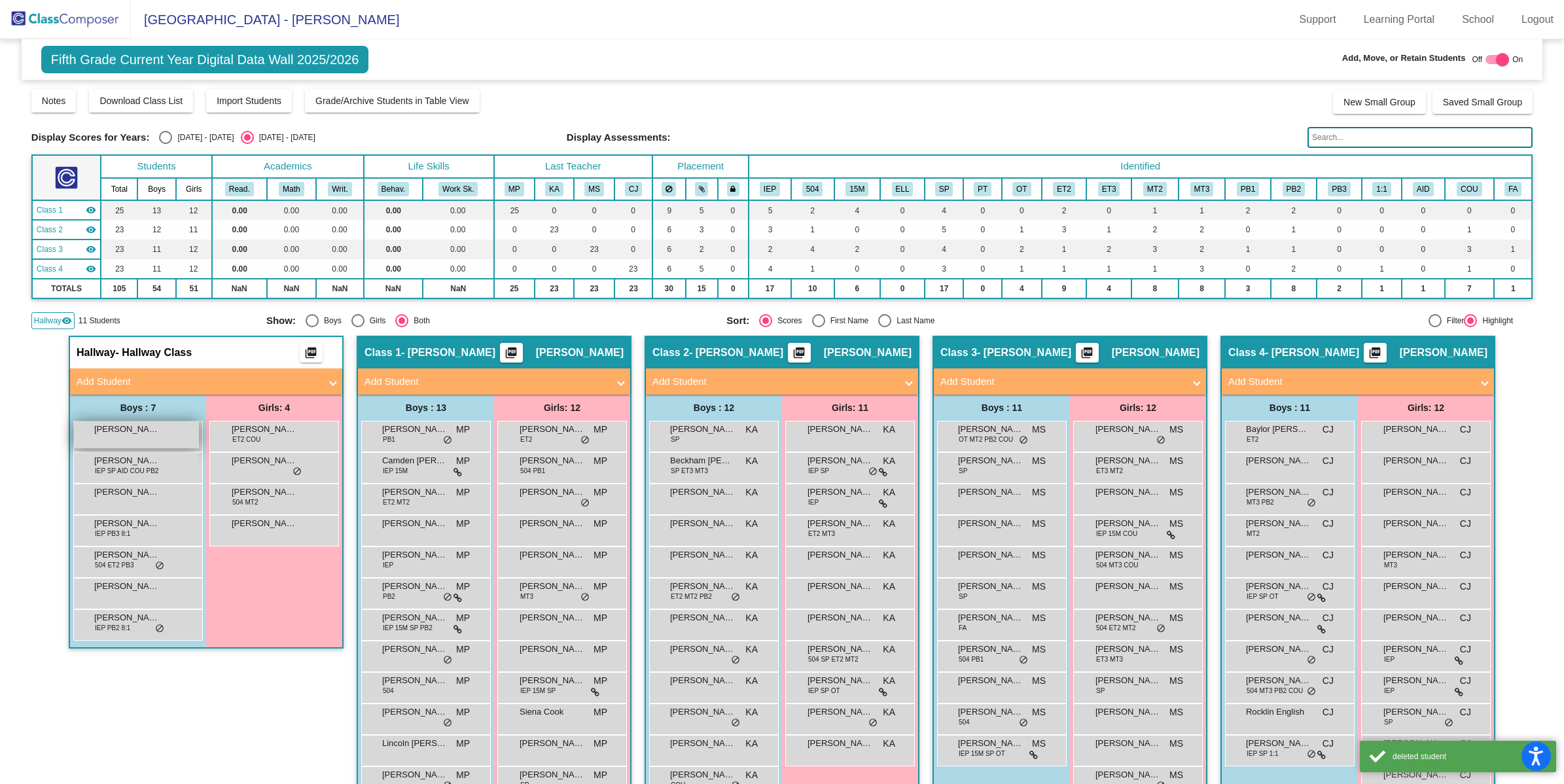
click at [121, 433] on span "[PERSON_NAME]" at bounding box center [126, 429] width 66 height 13
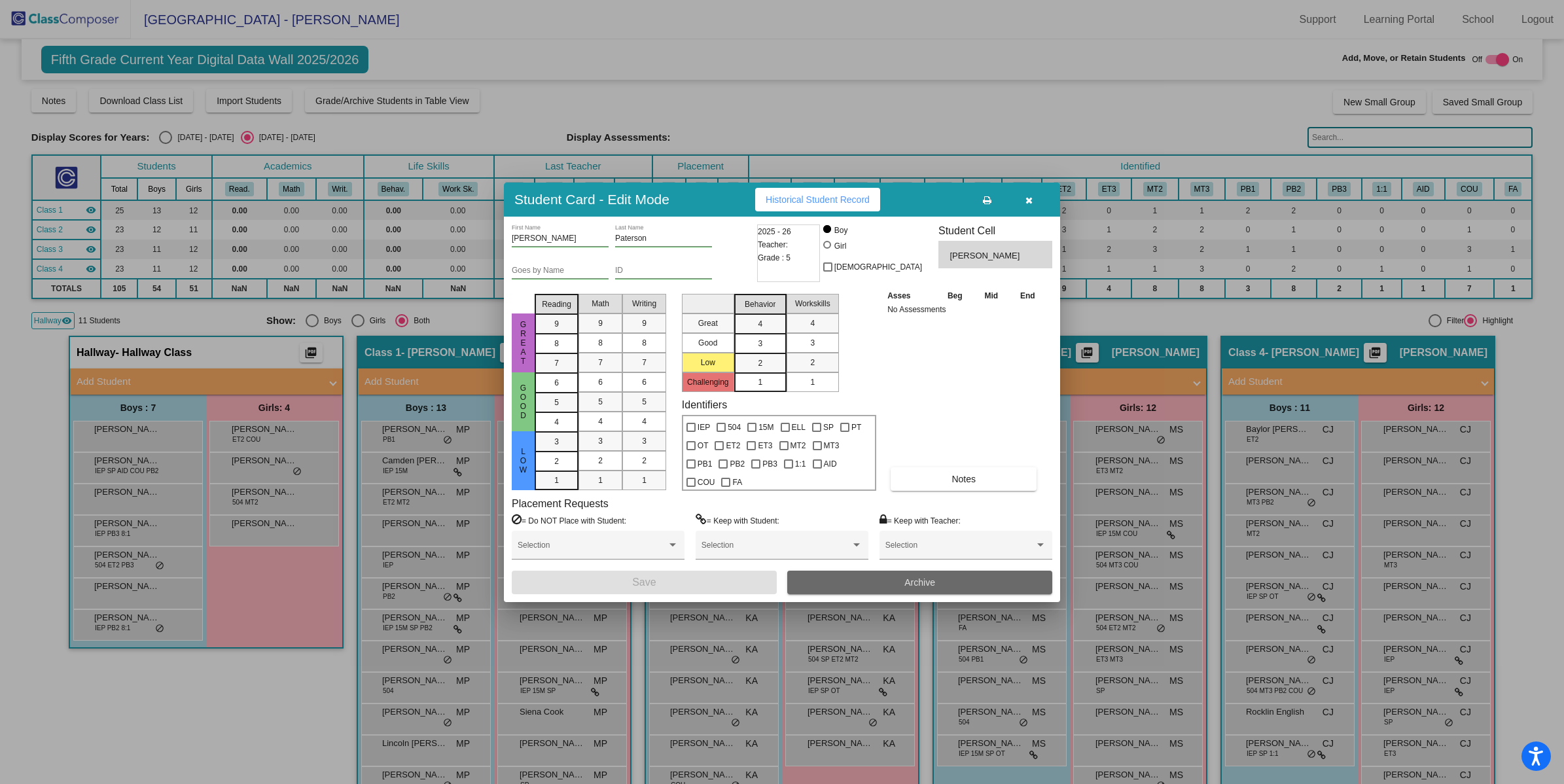
click at [897, 570] on button "Archive" at bounding box center [920, 582] width 265 height 23
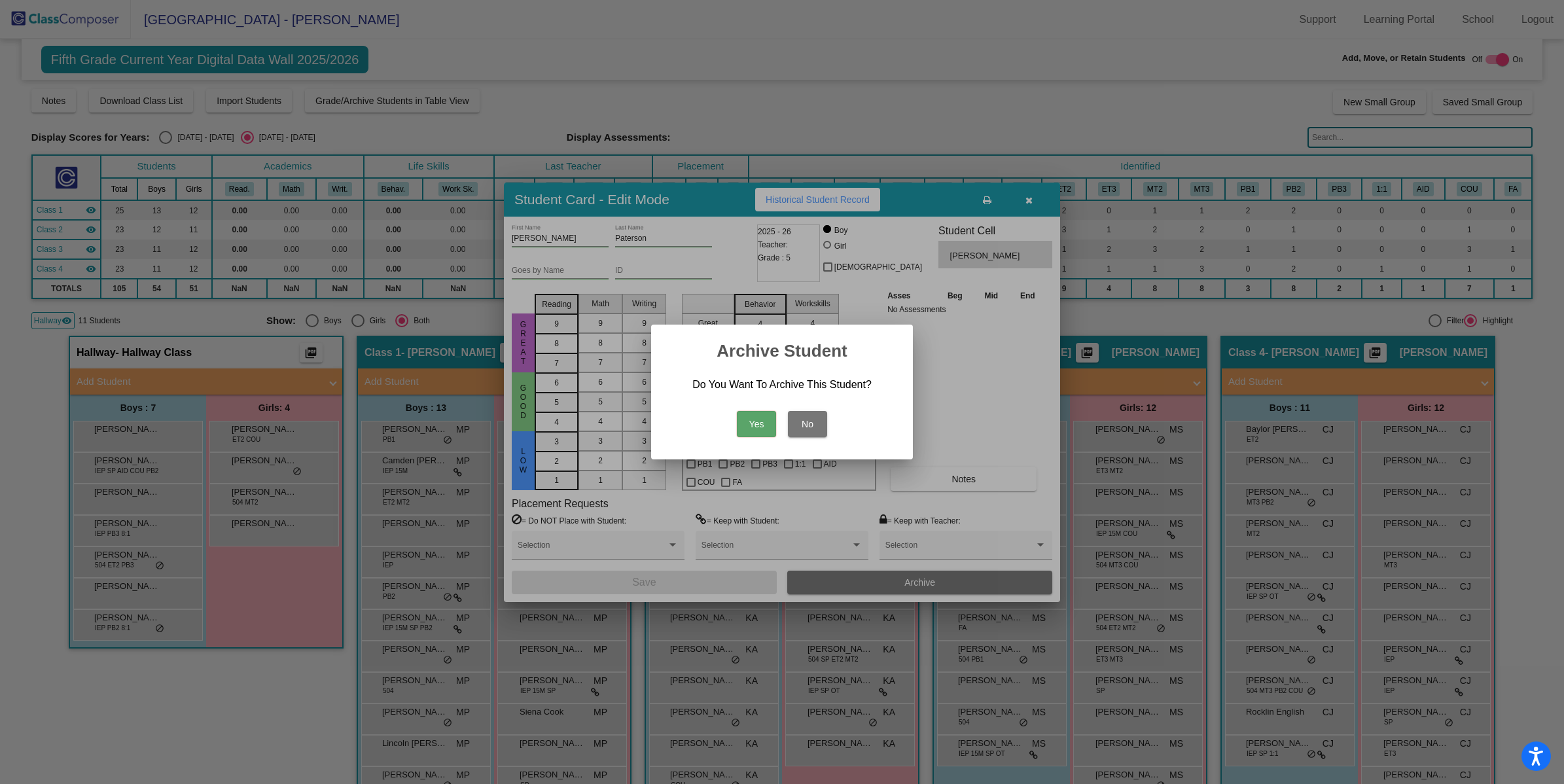
click at [771, 430] on button "Yes" at bounding box center [756, 424] width 39 height 26
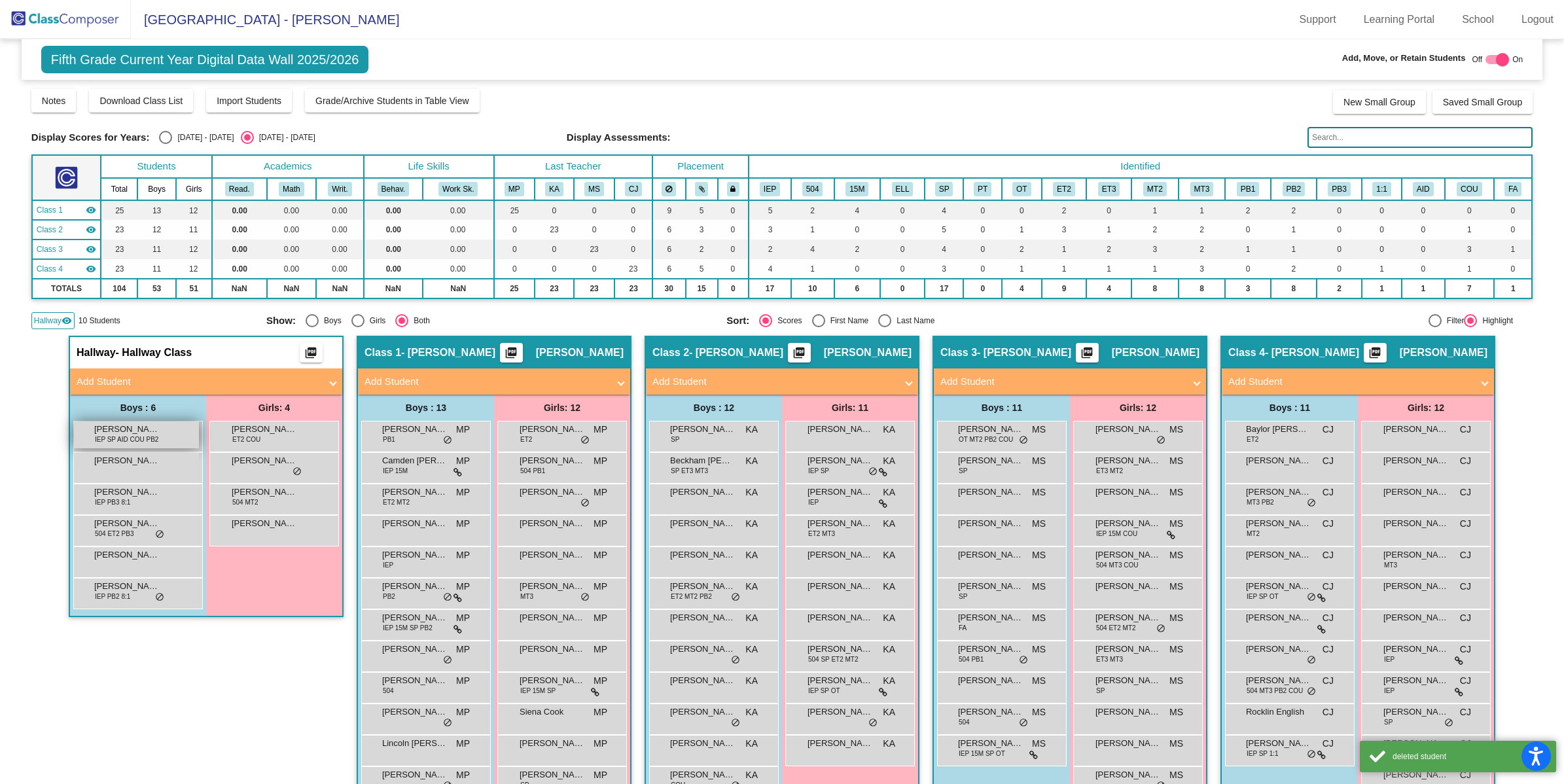
click at [155, 441] on span "IEP SP AID COU PB2" at bounding box center [126, 439] width 63 height 10
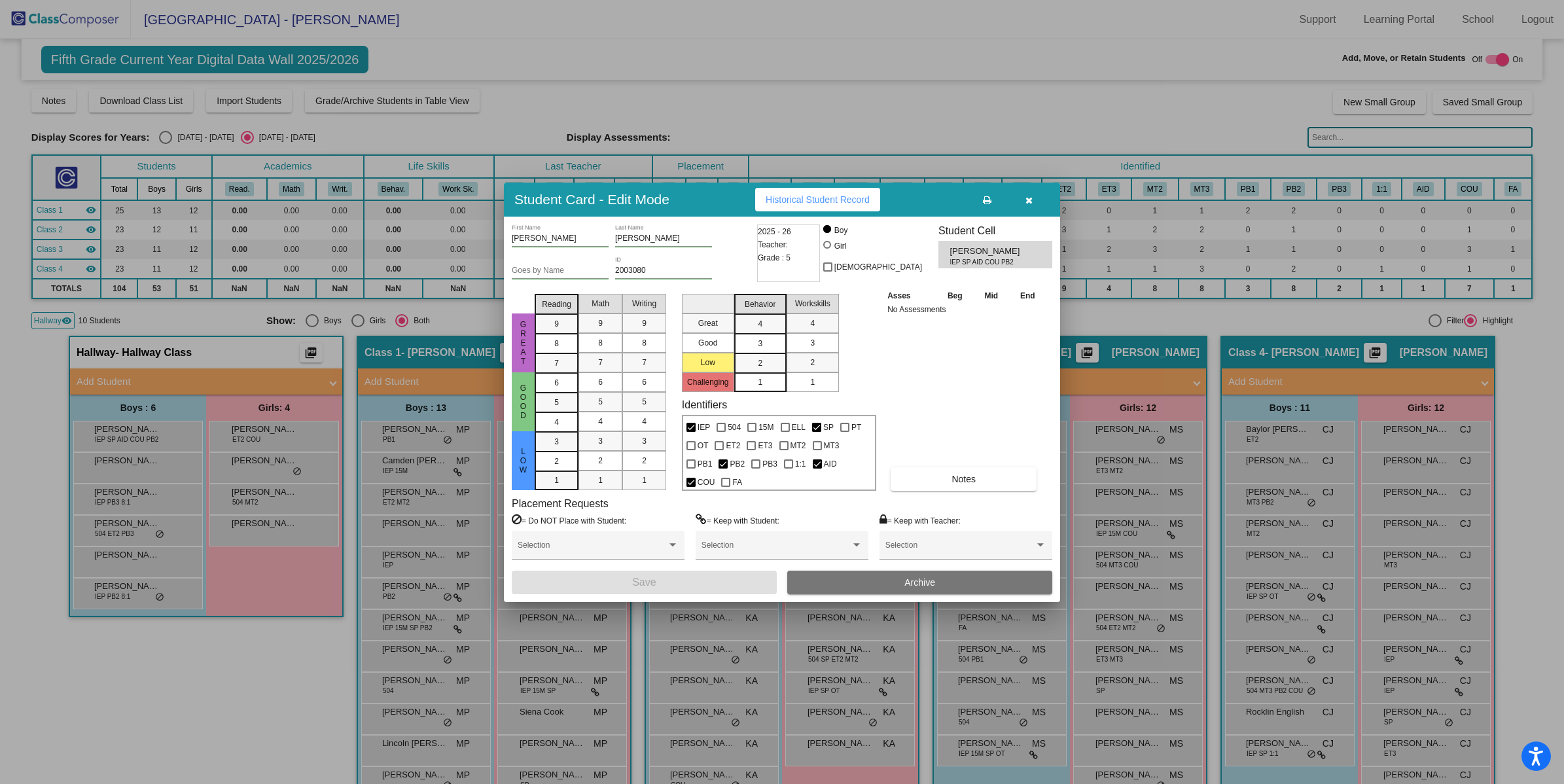
click at [898, 583] on button "Archive" at bounding box center [920, 582] width 265 height 23
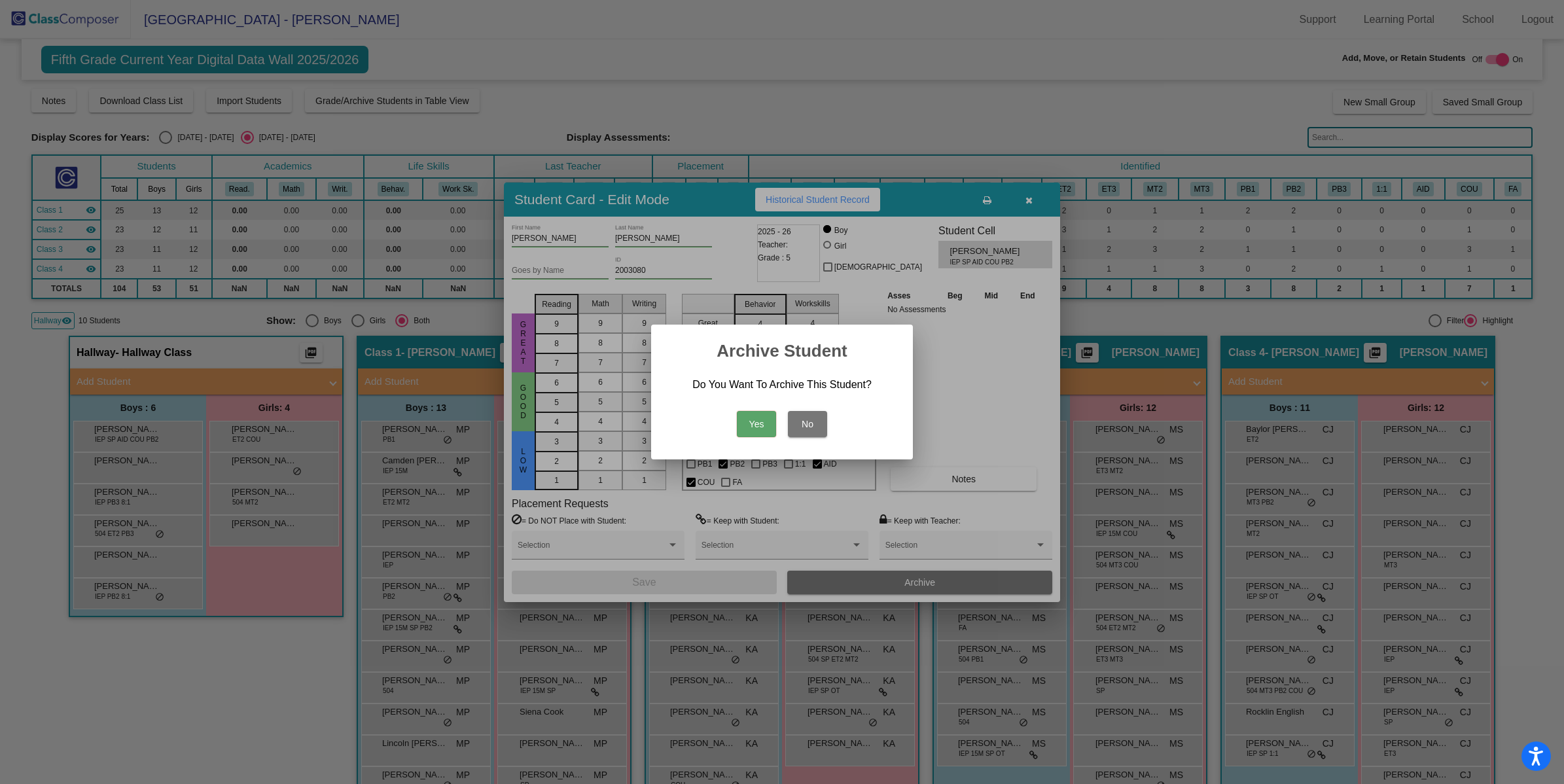
click at [757, 427] on button "Yes" at bounding box center [756, 424] width 39 height 26
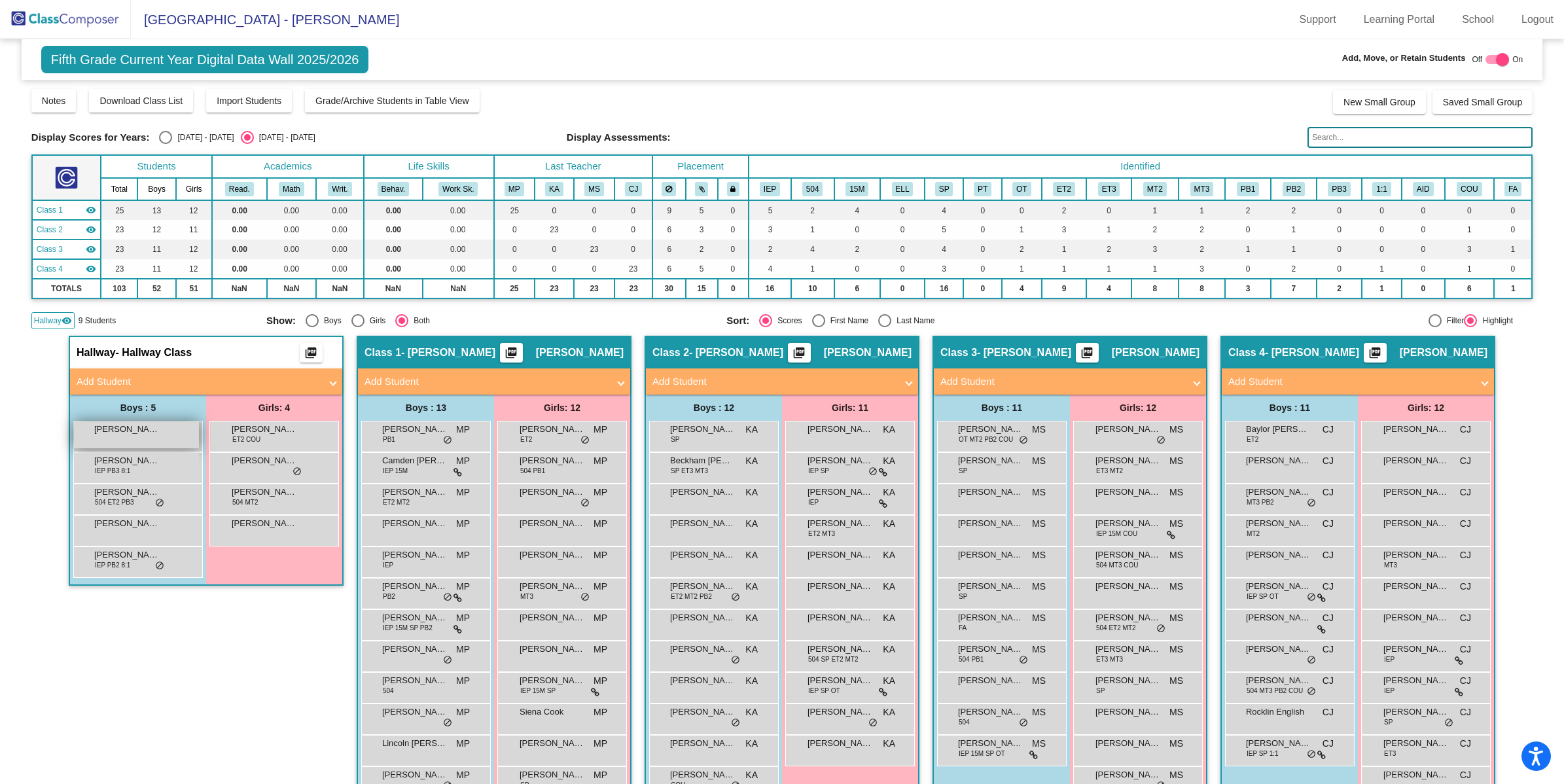
click at [146, 435] on div "[PERSON_NAME] lock do_not_disturb_alt" at bounding box center [136, 434] width 125 height 27
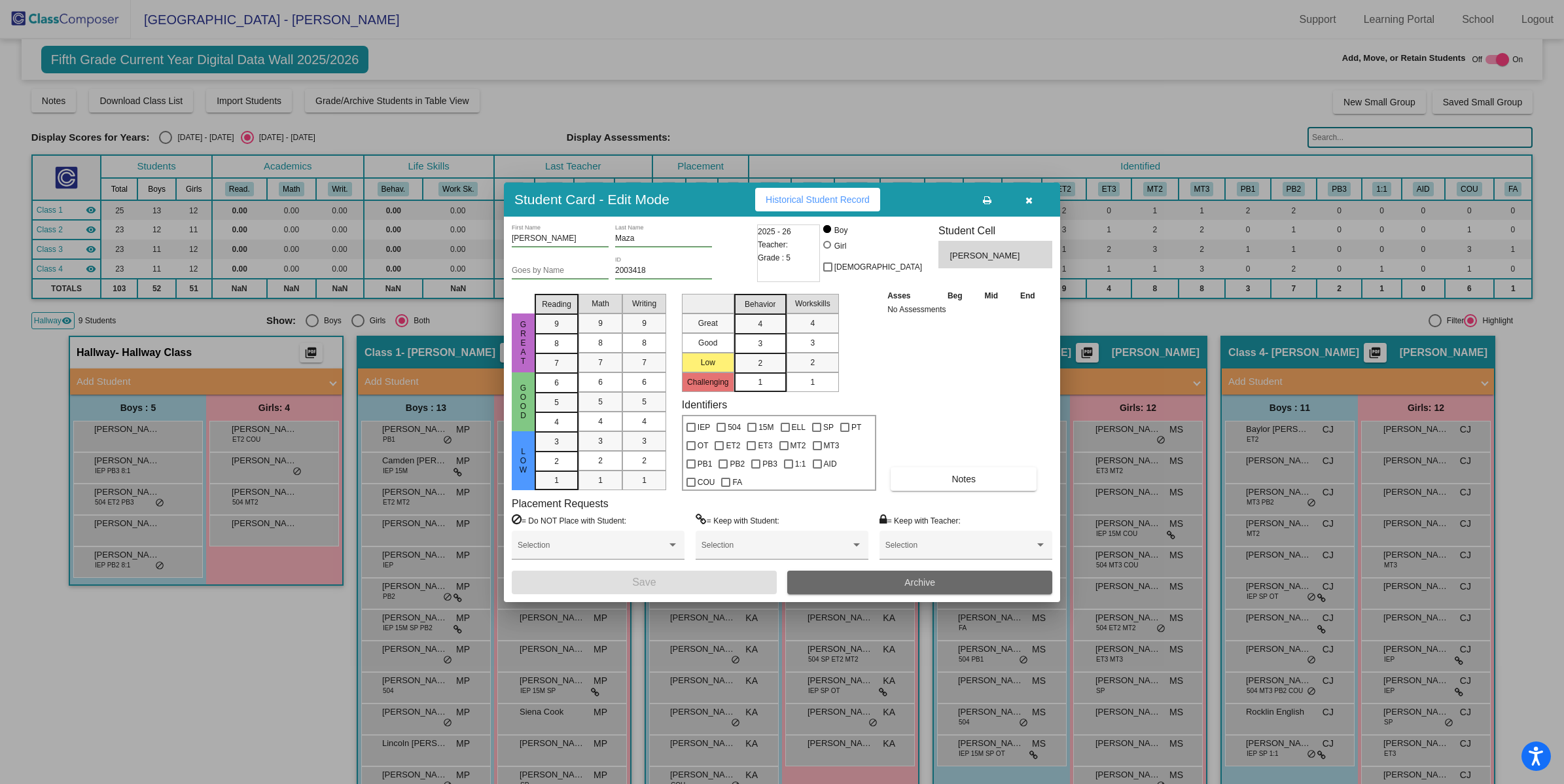
click at [849, 583] on button "Archive" at bounding box center [920, 582] width 265 height 23
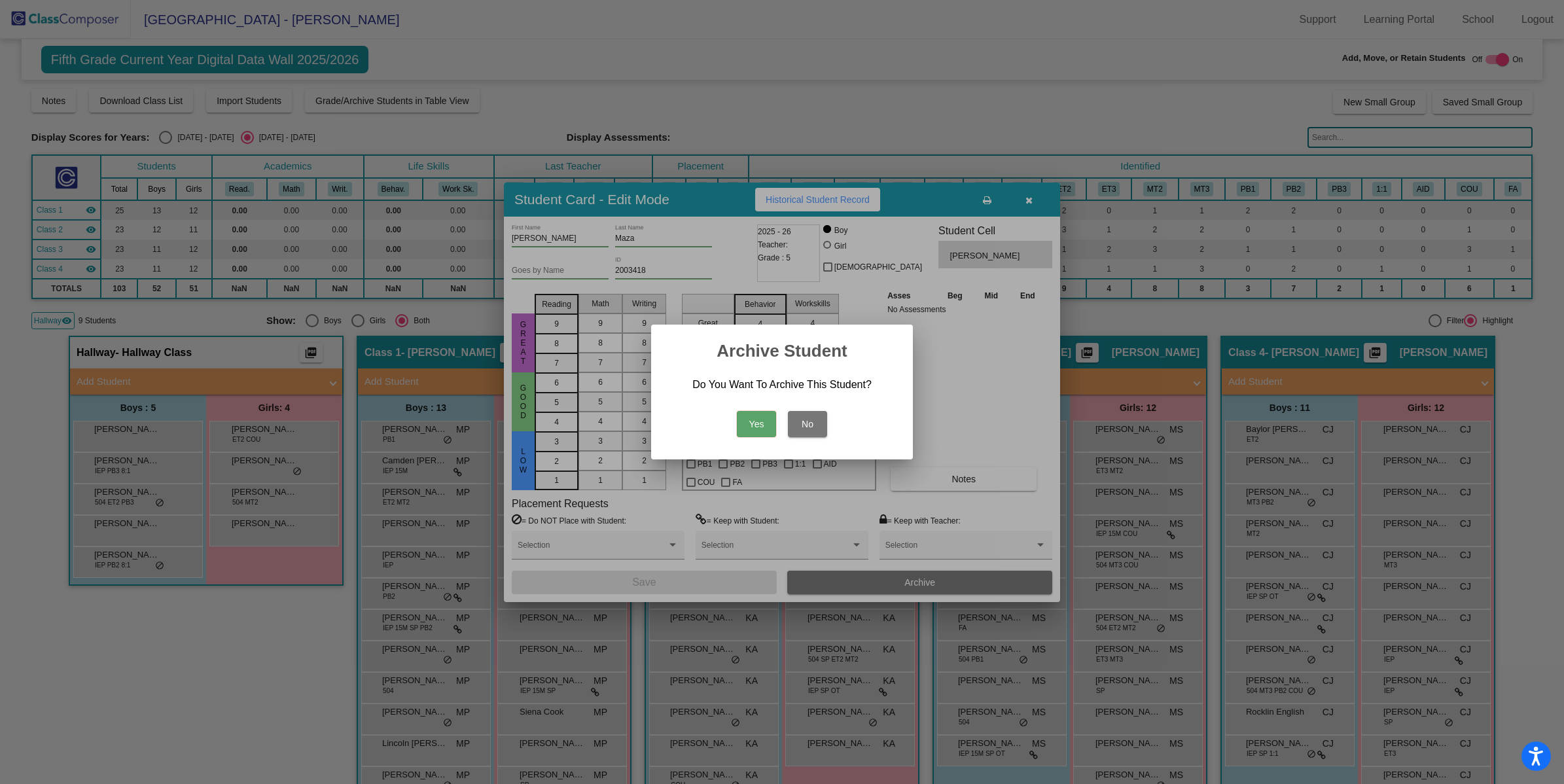
click at [772, 420] on button "Yes" at bounding box center [756, 424] width 39 height 26
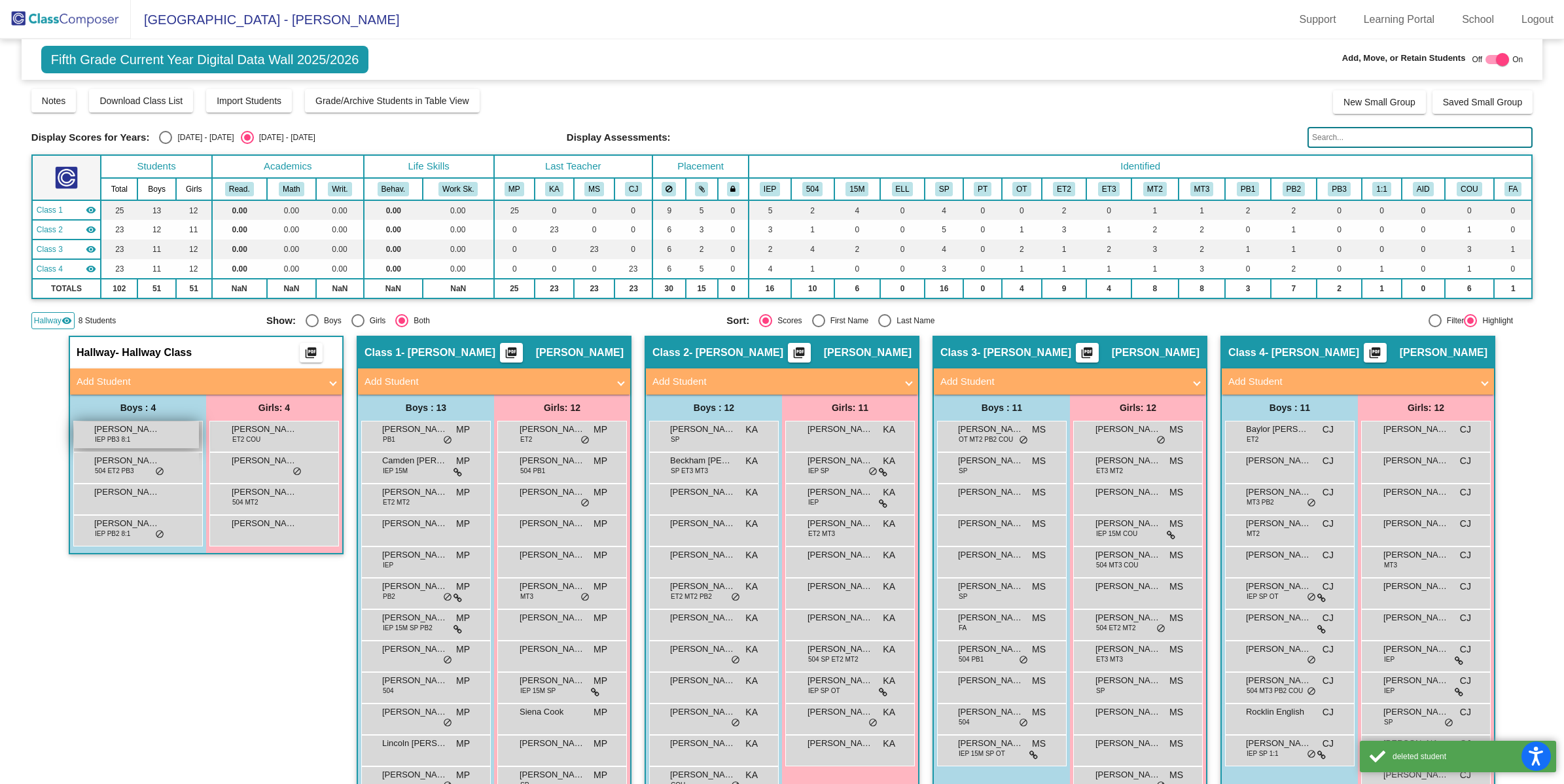
click at [142, 438] on div "[PERSON_NAME] IEP PB3 8:1 lock do_not_disturb_alt" at bounding box center [136, 434] width 125 height 27
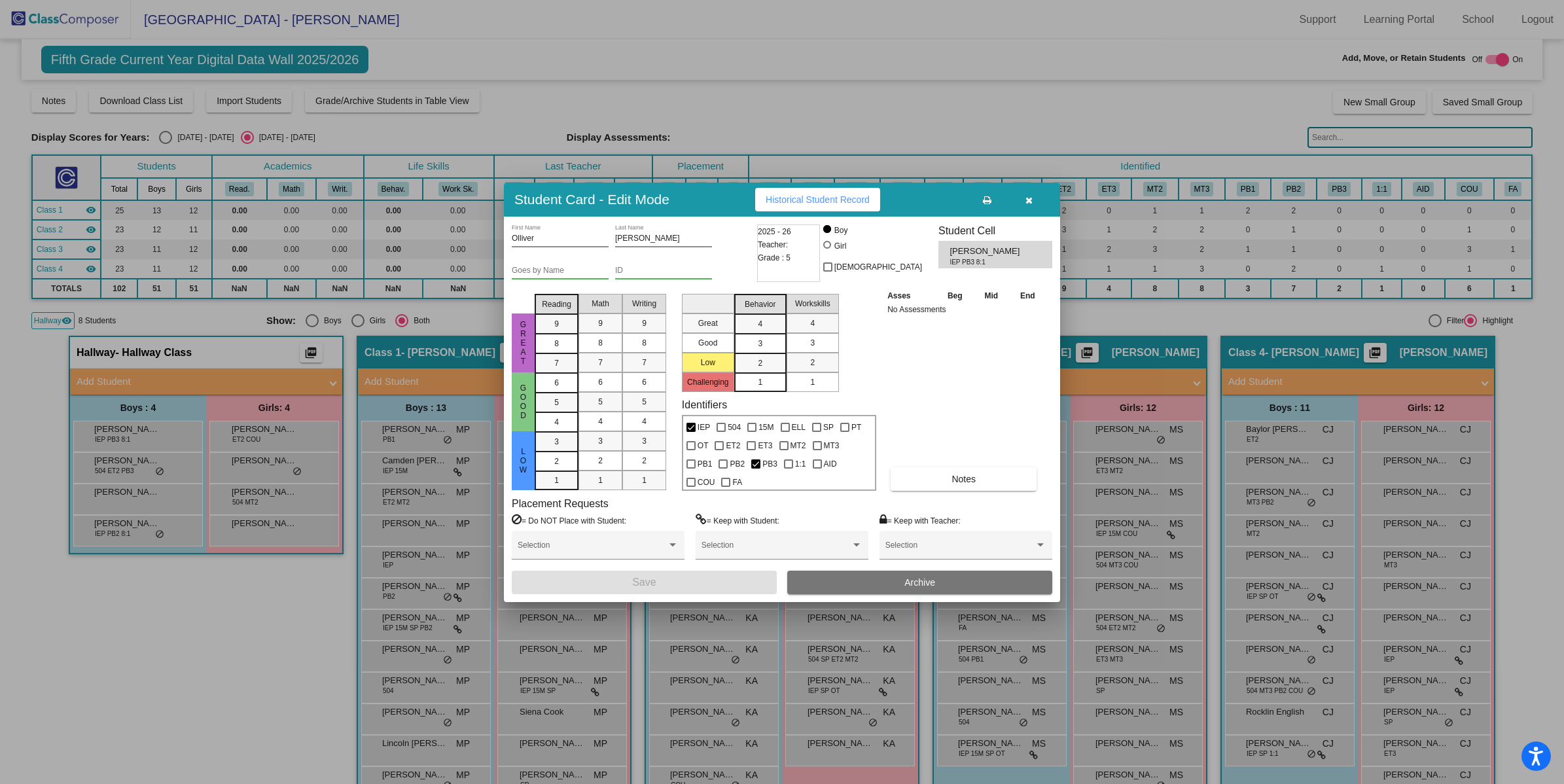
click at [885, 579] on button "Archive" at bounding box center [920, 582] width 265 height 23
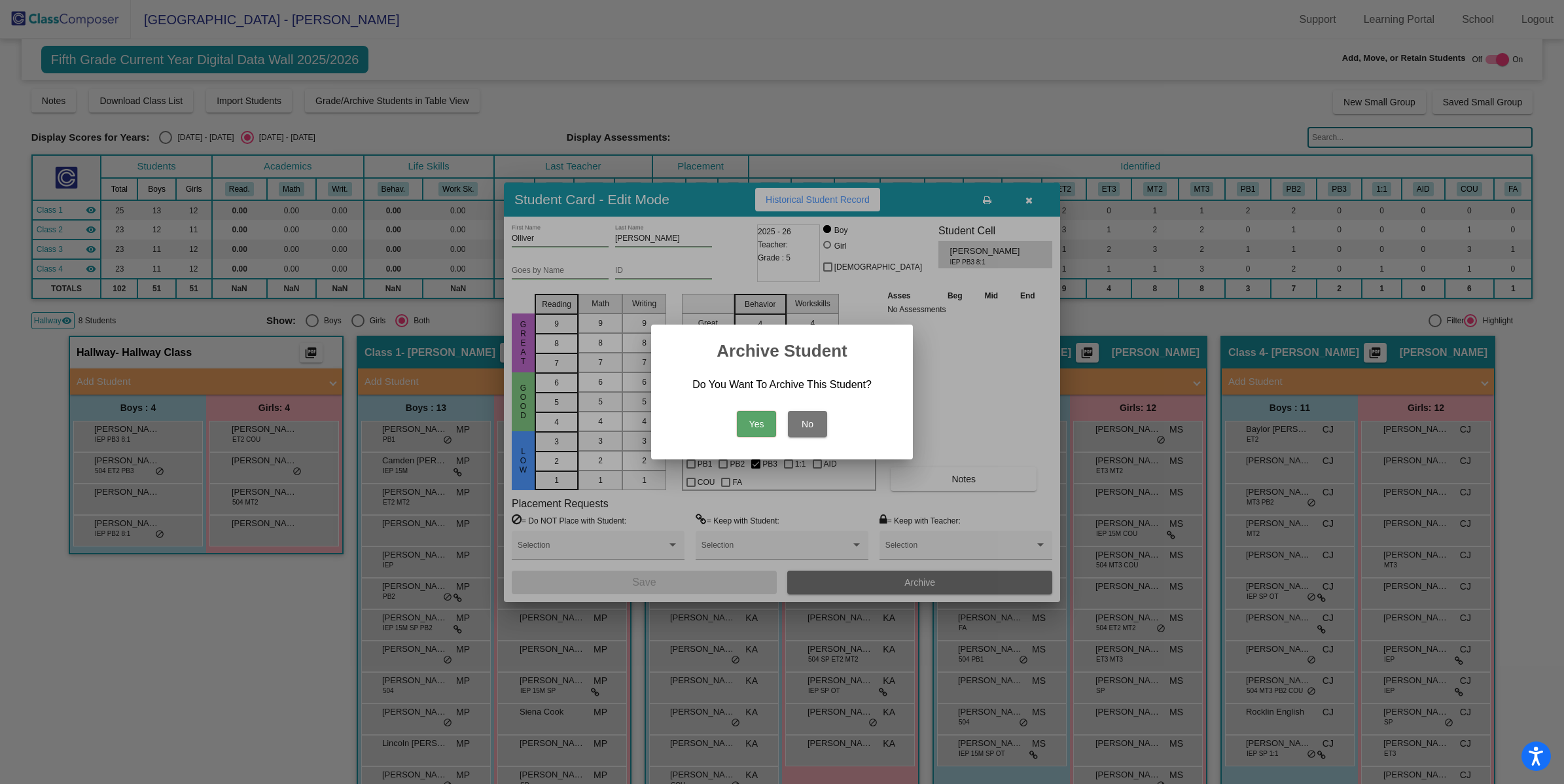
click at [761, 427] on button "Yes" at bounding box center [756, 424] width 39 height 26
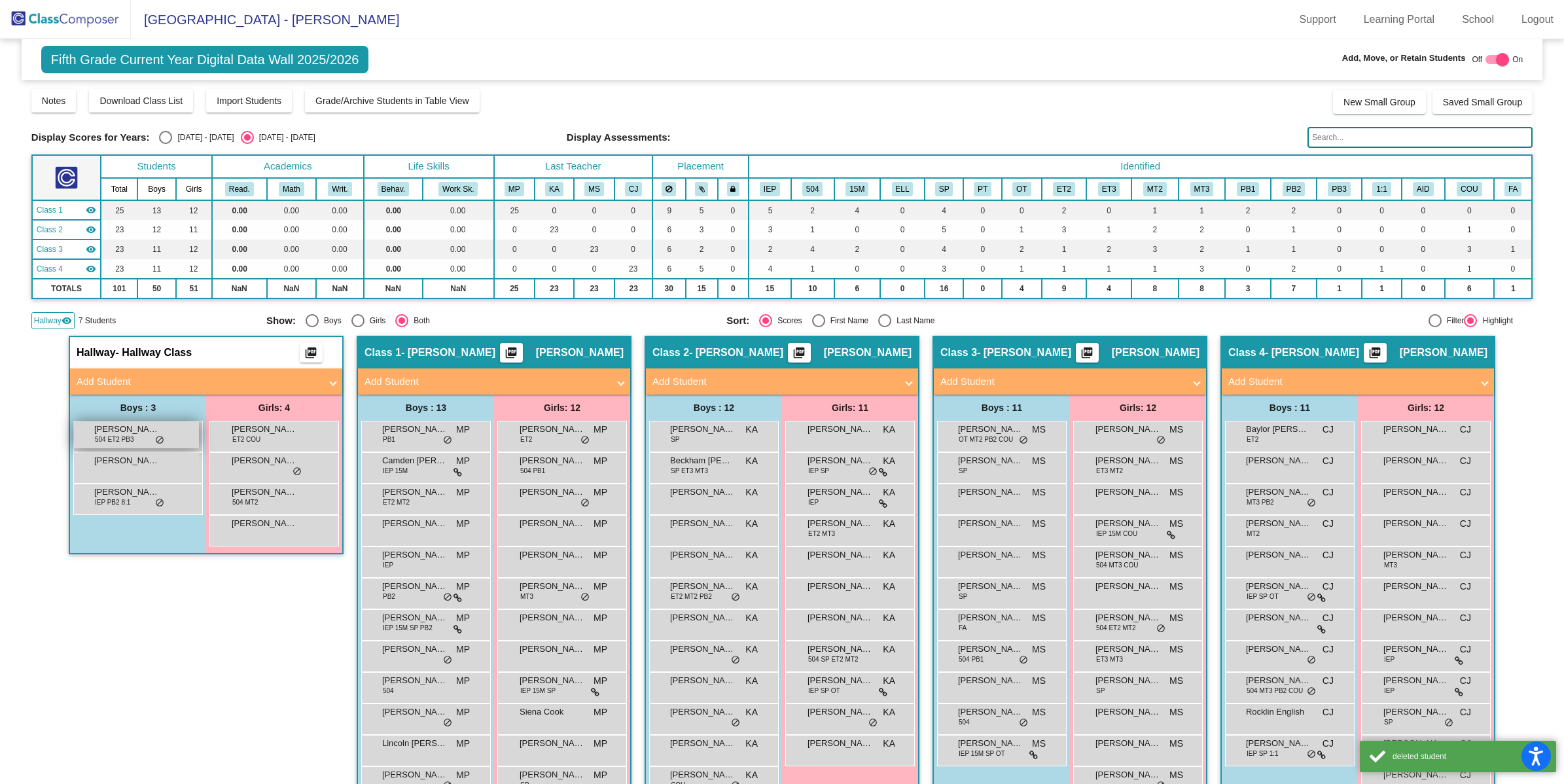
click at [132, 440] on div "[PERSON_NAME] 504 ET2 PB3 lock do_not_disturb_alt" at bounding box center [136, 434] width 125 height 27
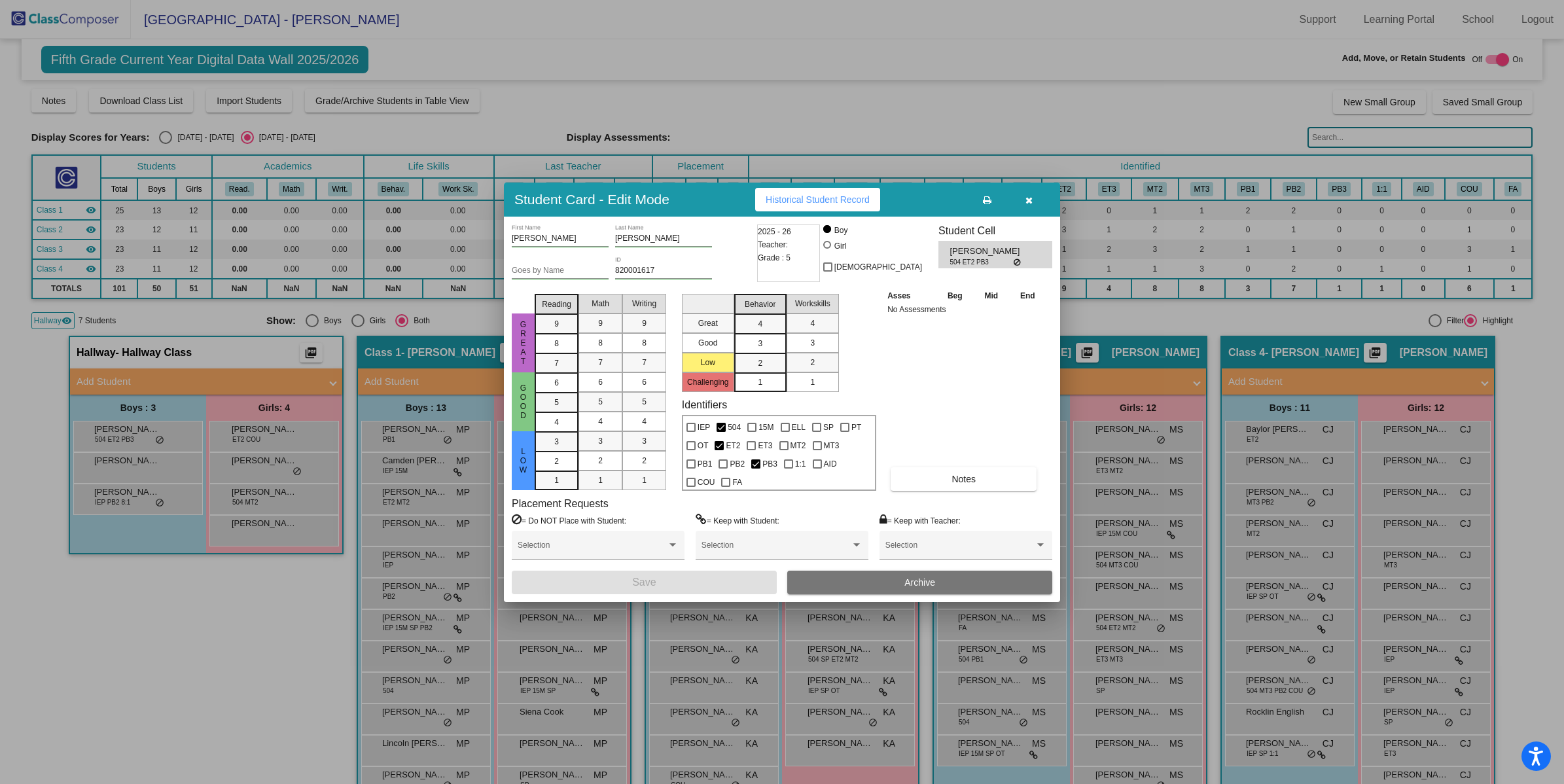
click at [887, 580] on button "Archive" at bounding box center [920, 582] width 265 height 23
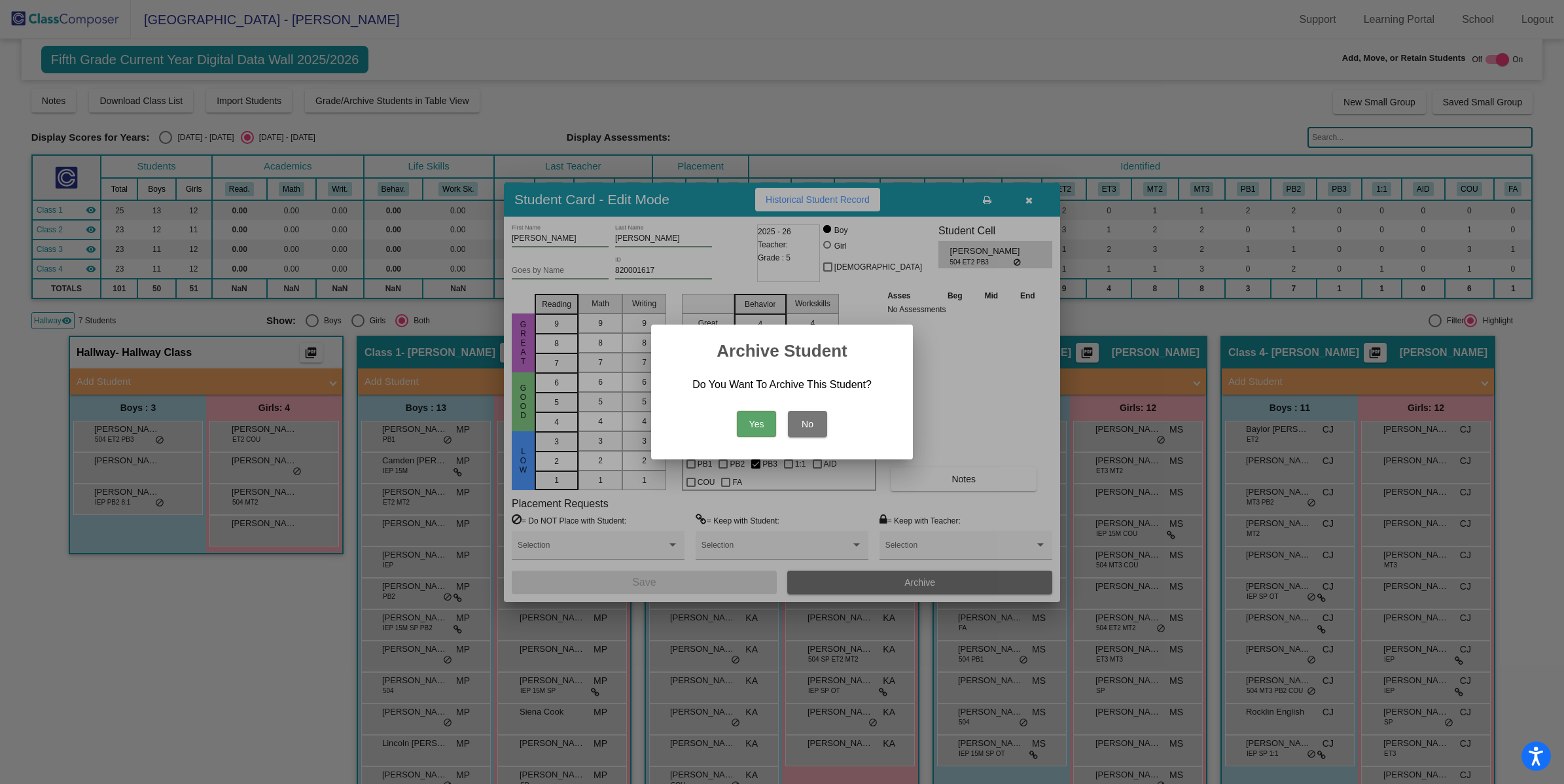
click at [750, 426] on button "Yes" at bounding box center [756, 424] width 39 height 26
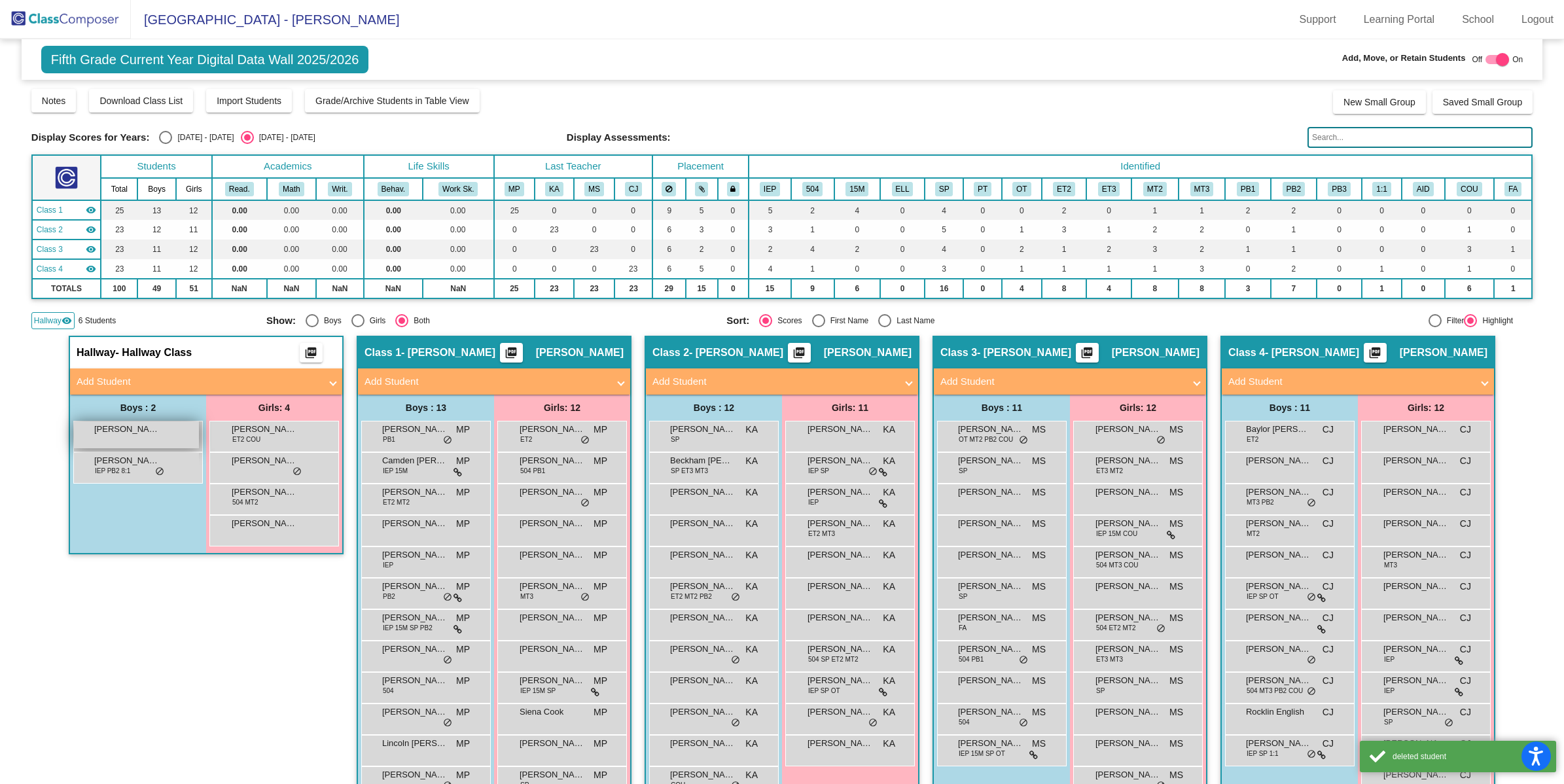
click at [130, 440] on div "[PERSON_NAME] lock do_not_disturb_alt" at bounding box center [136, 434] width 125 height 27
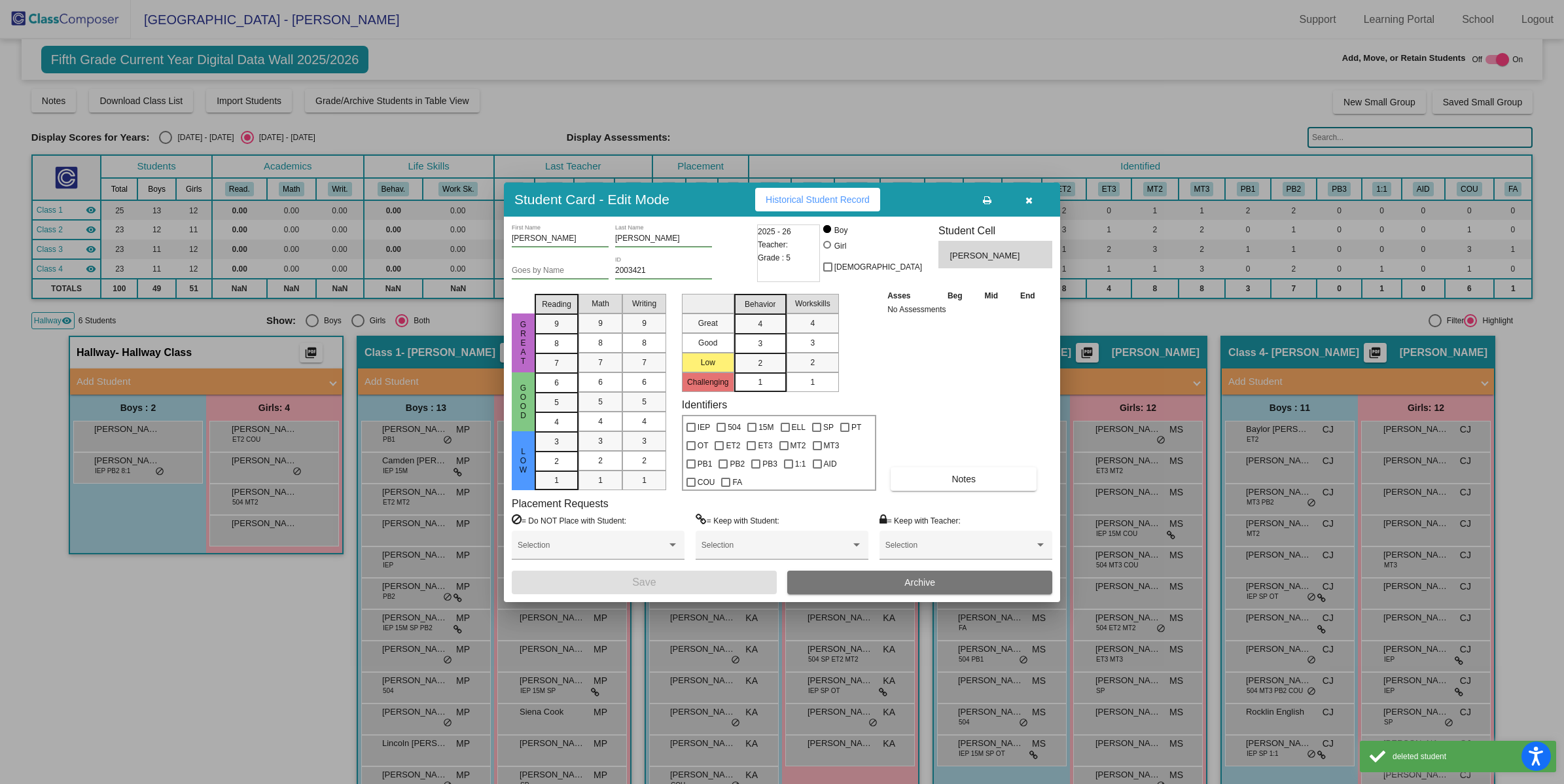
click at [843, 573] on button "Archive" at bounding box center [920, 582] width 265 height 23
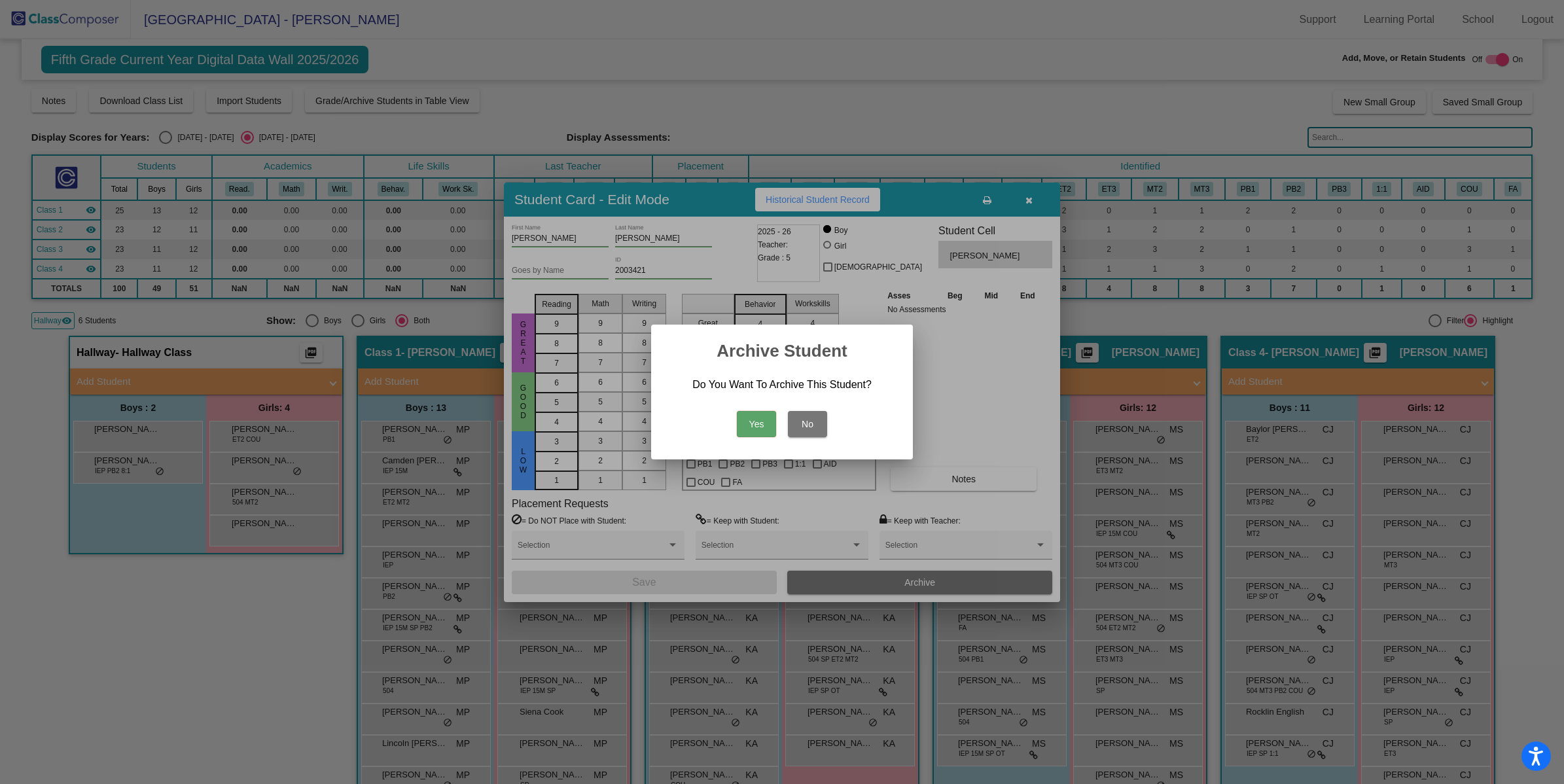
click at [761, 416] on button "Yes" at bounding box center [756, 424] width 39 height 26
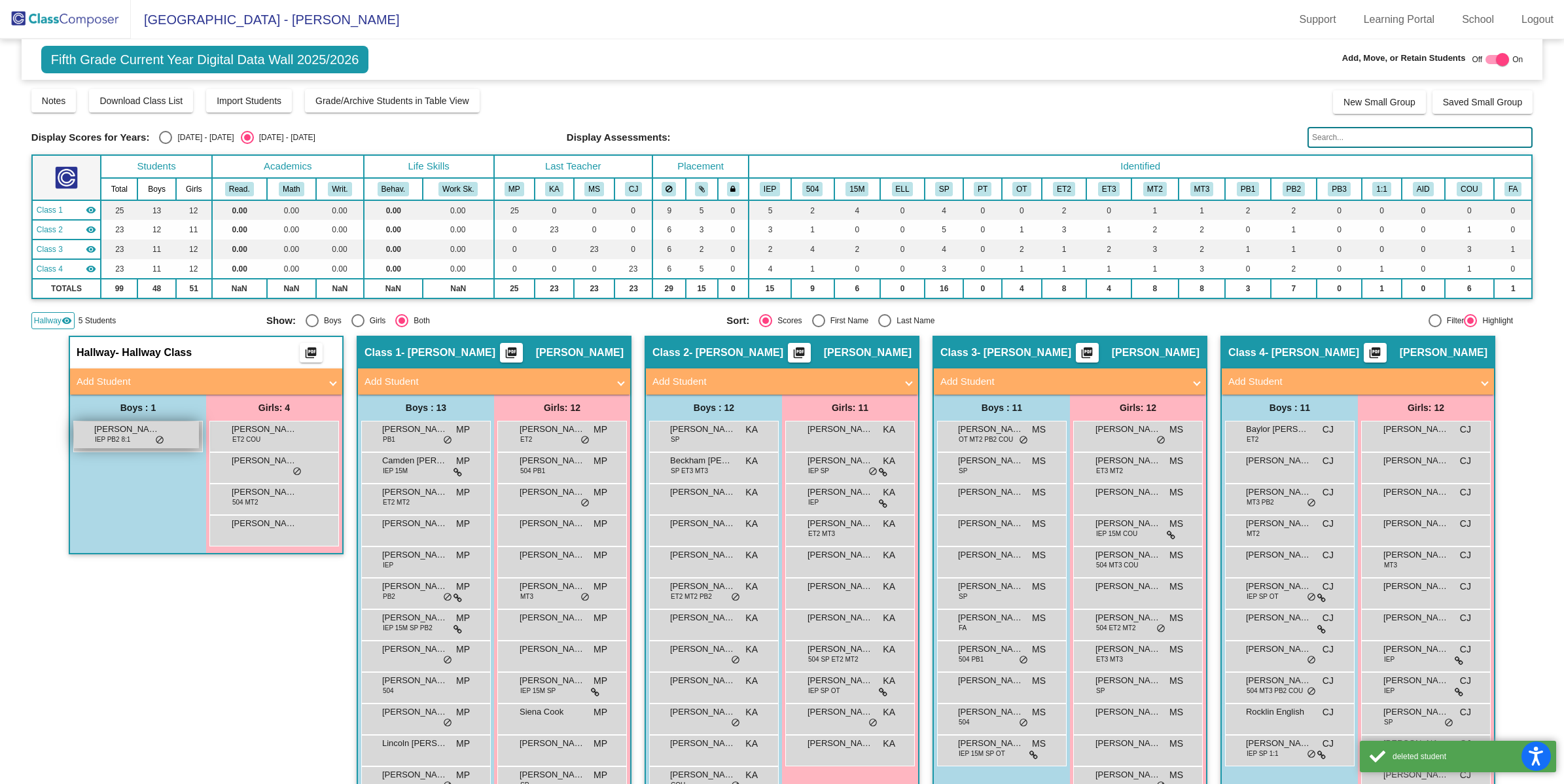
click at [165, 432] on div "[PERSON_NAME] IEP PB2 8:1 lock do_not_disturb_alt" at bounding box center [136, 434] width 125 height 27
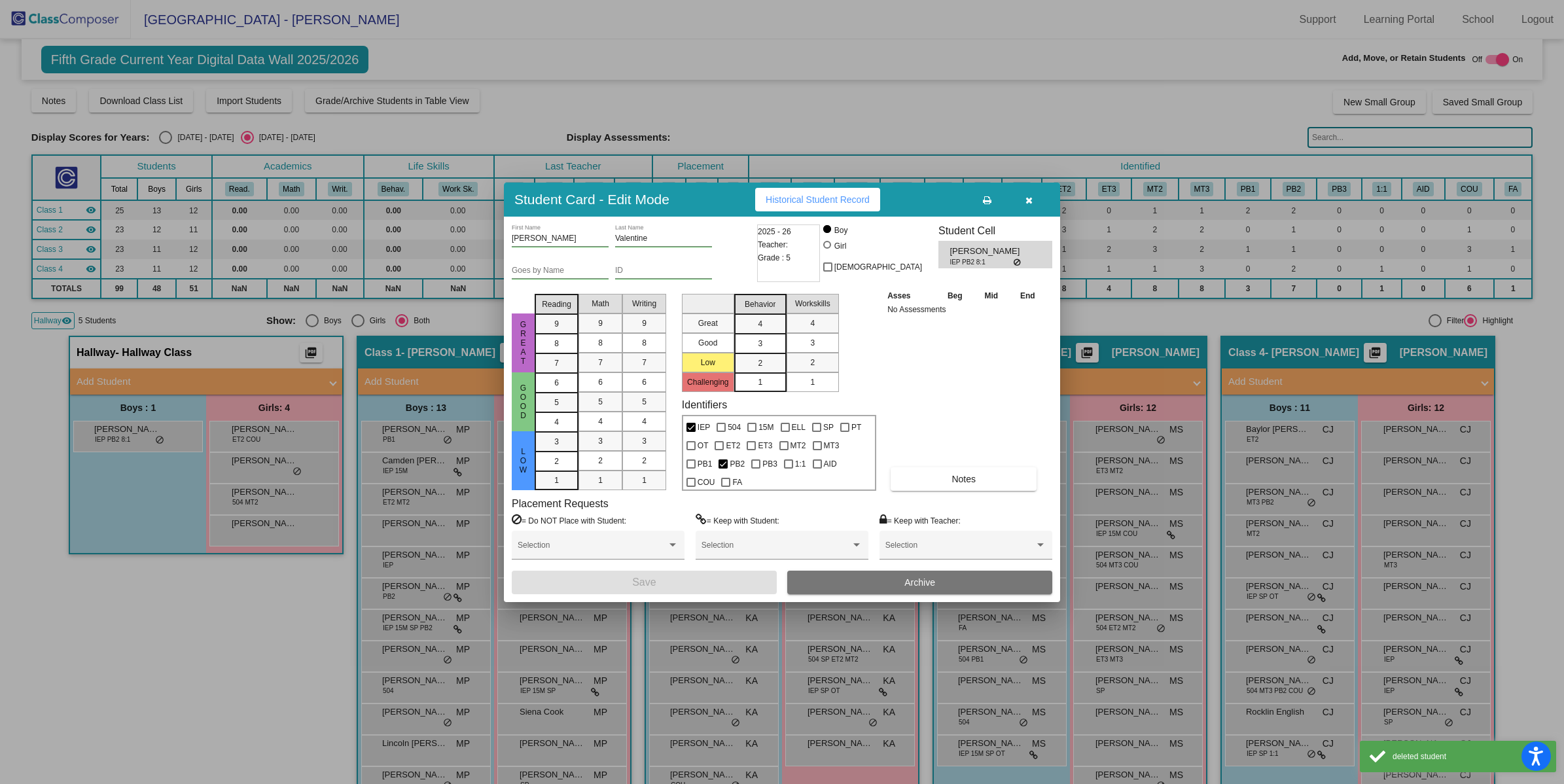
click at [888, 582] on button "Archive" at bounding box center [920, 582] width 265 height 23
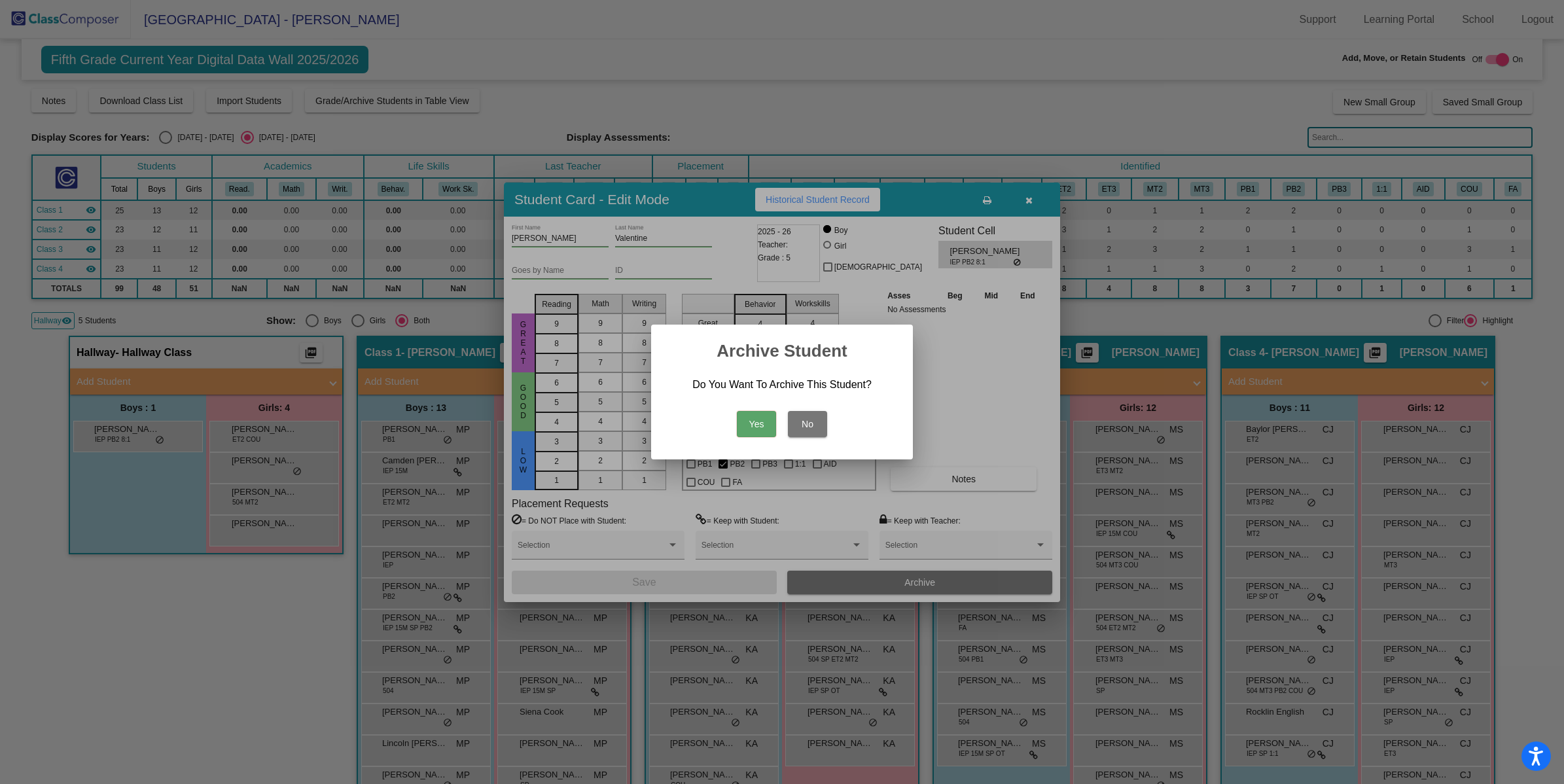
click at [769, 415] on button "Yes" at bounding box center [756, 424] width 39 height 26
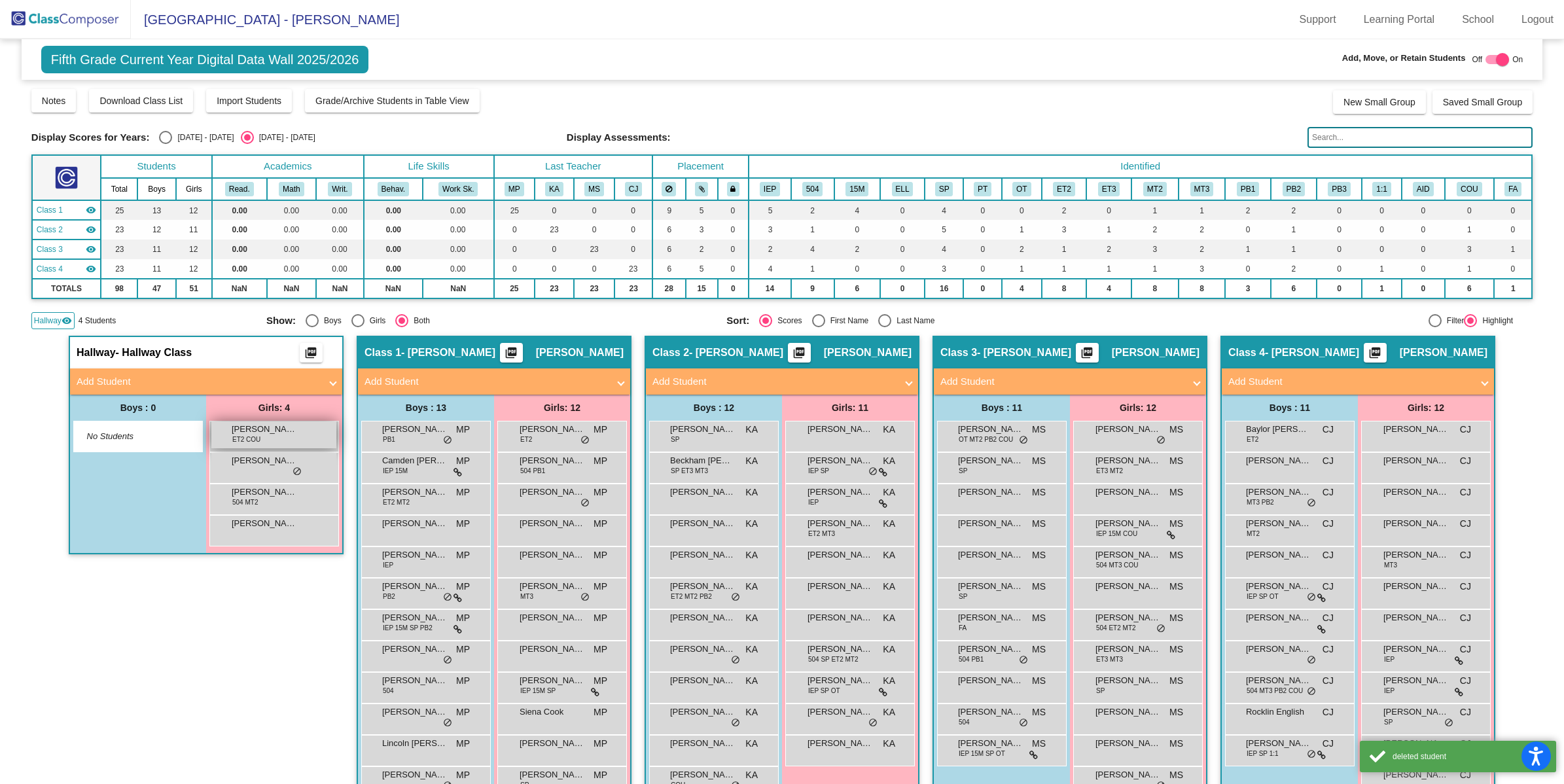
click at [314, 428] on div "[PERSON_NAME] ET2 COU lock do_not_disturb_alt" at bounding box center [274, 434] width 125 height 27
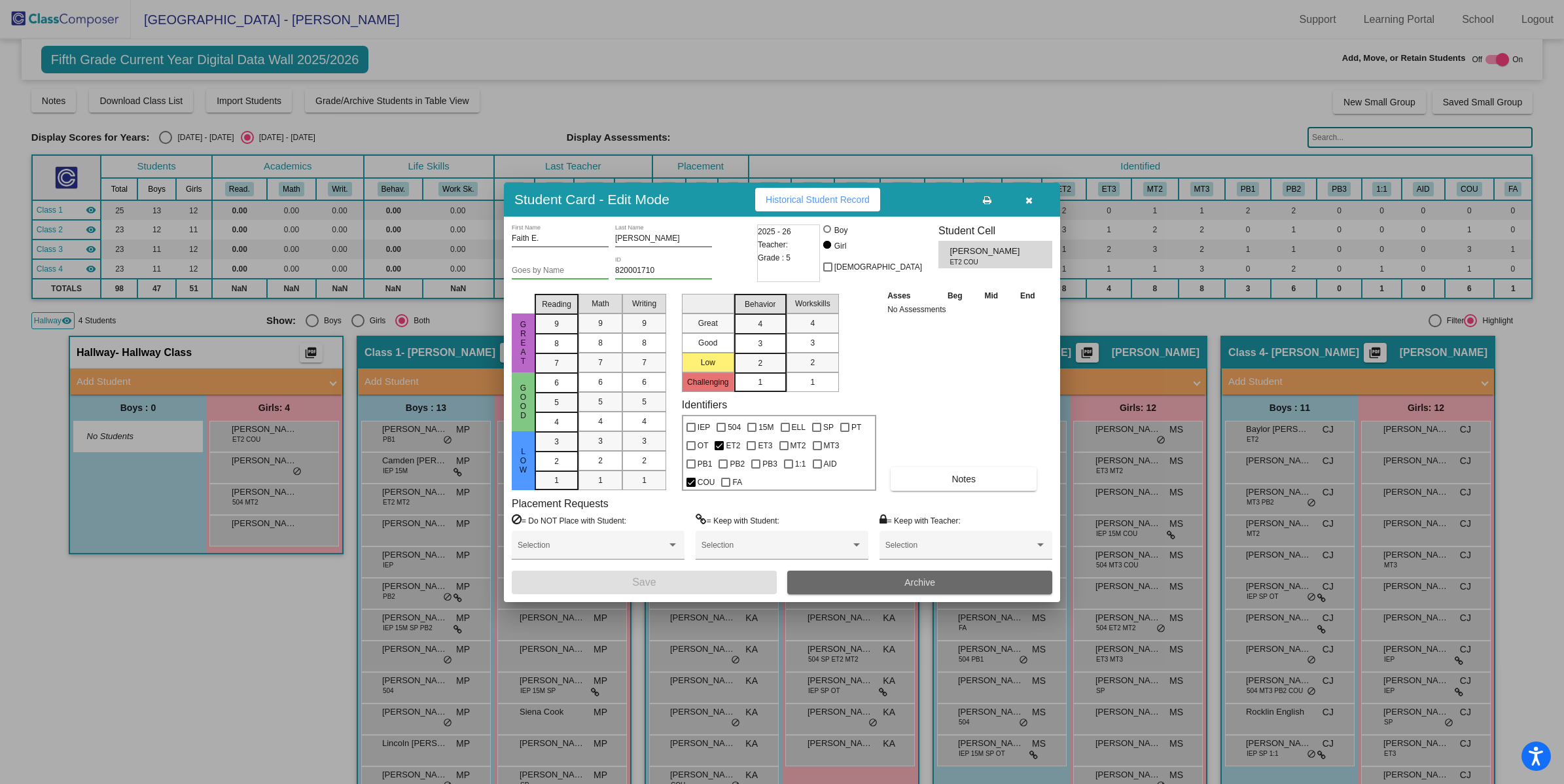
click at [864, 581] on button "Archive" at bounding box center [920, 582] width 265 height 23
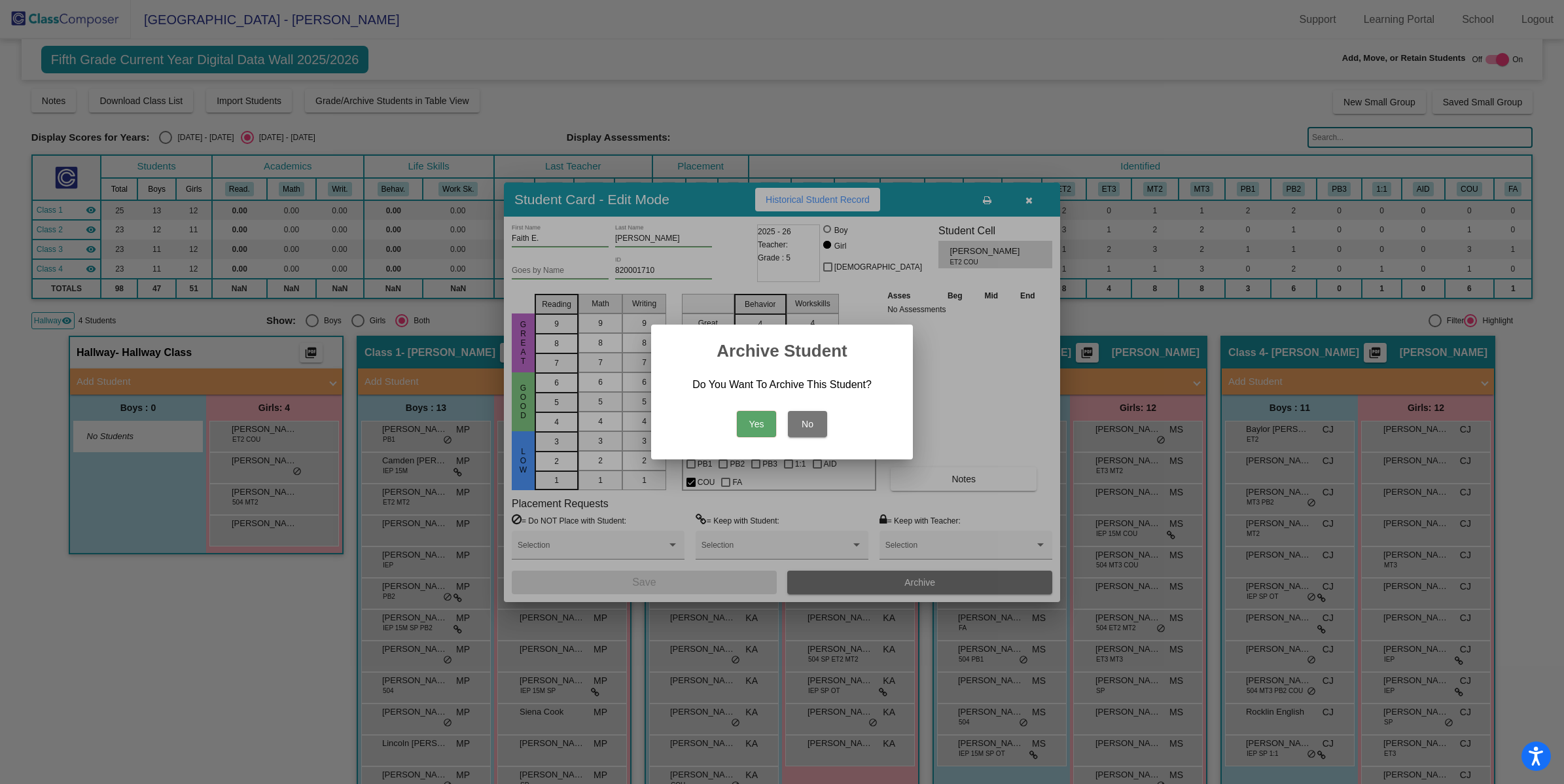
click at [761, 432] on button "Yes" at bounding box center [756, 424] width 39 height 26
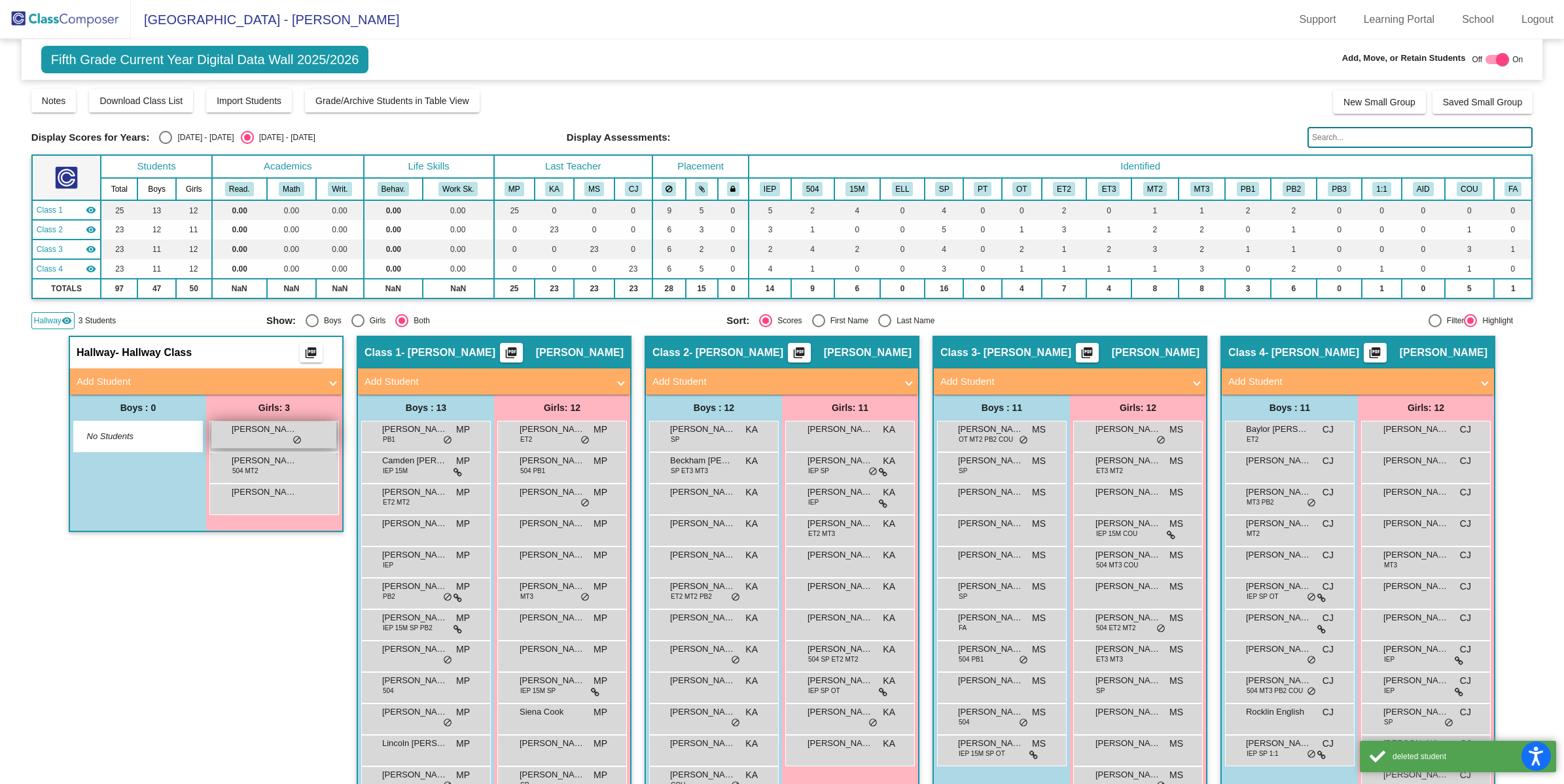
click at [271, 441] on div "[PERSON_NAME] lock do_not_disturb_alt" at bounding box center [274, 434] width 125 height 27
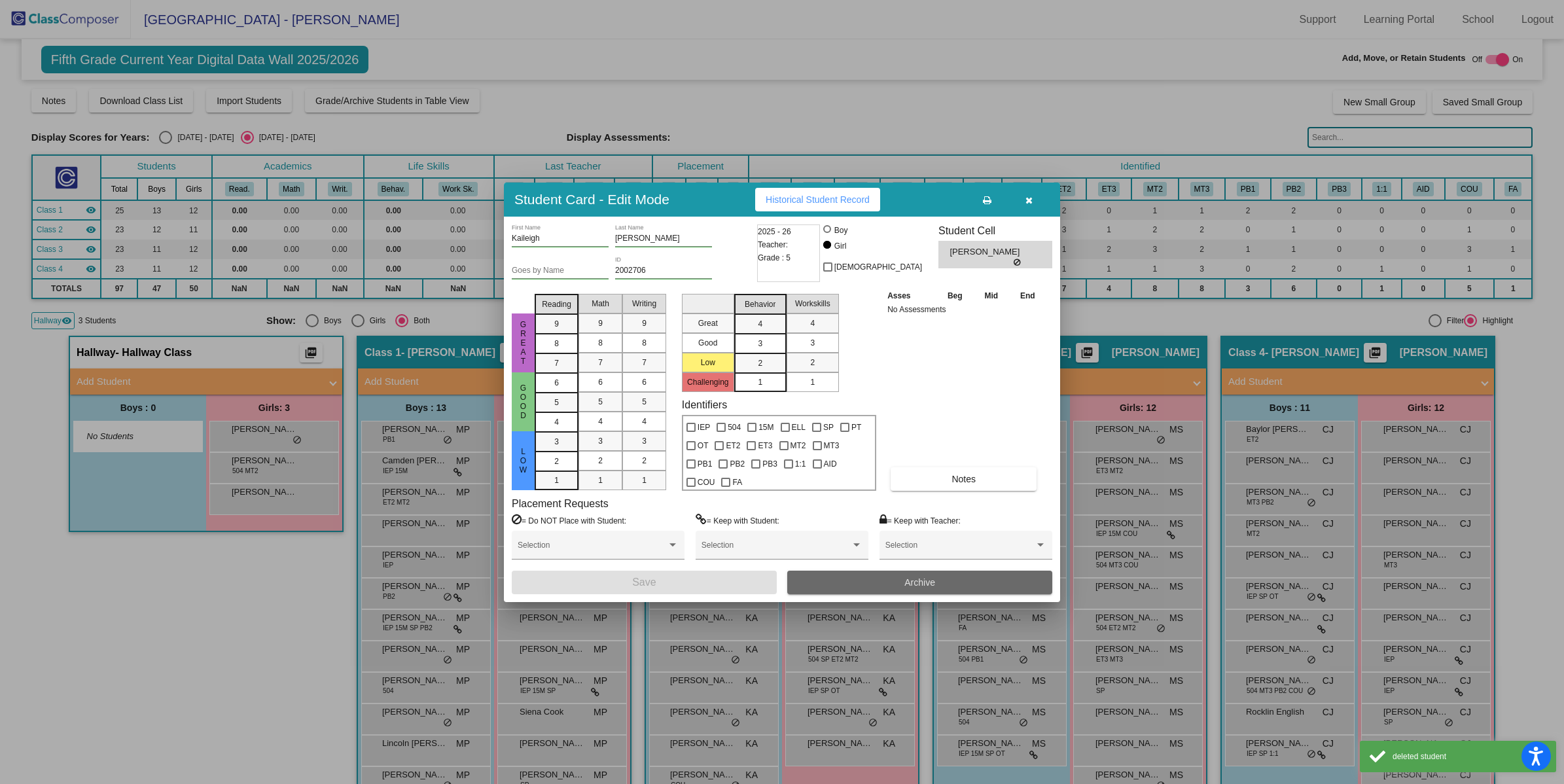
click at [839, 583] on button "Archive" at bounding box center [920, 582] width 265 height 23
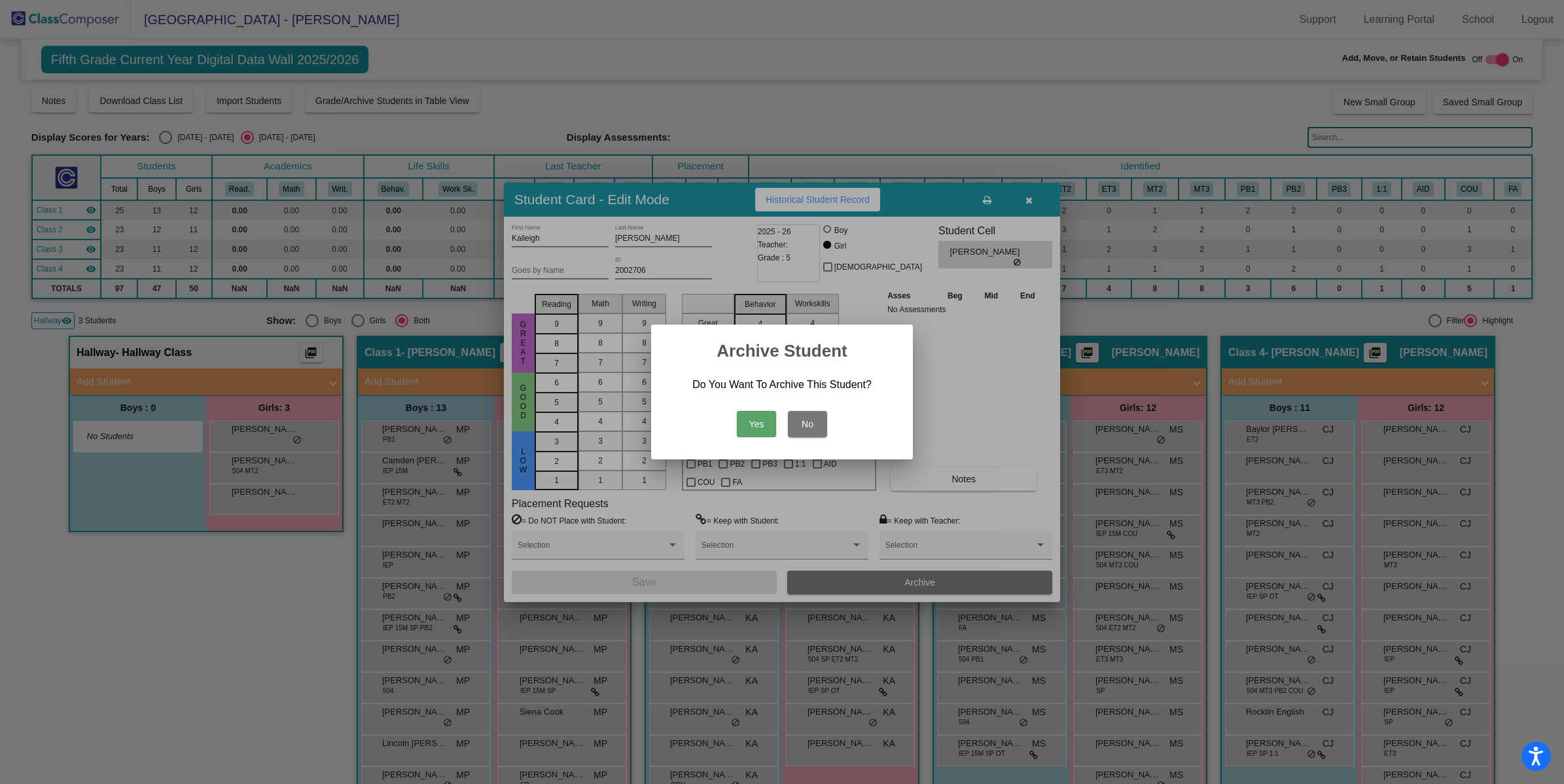
click at [747, 432] on button "Yes" at bounding box center [756, 424] width 39 height 26
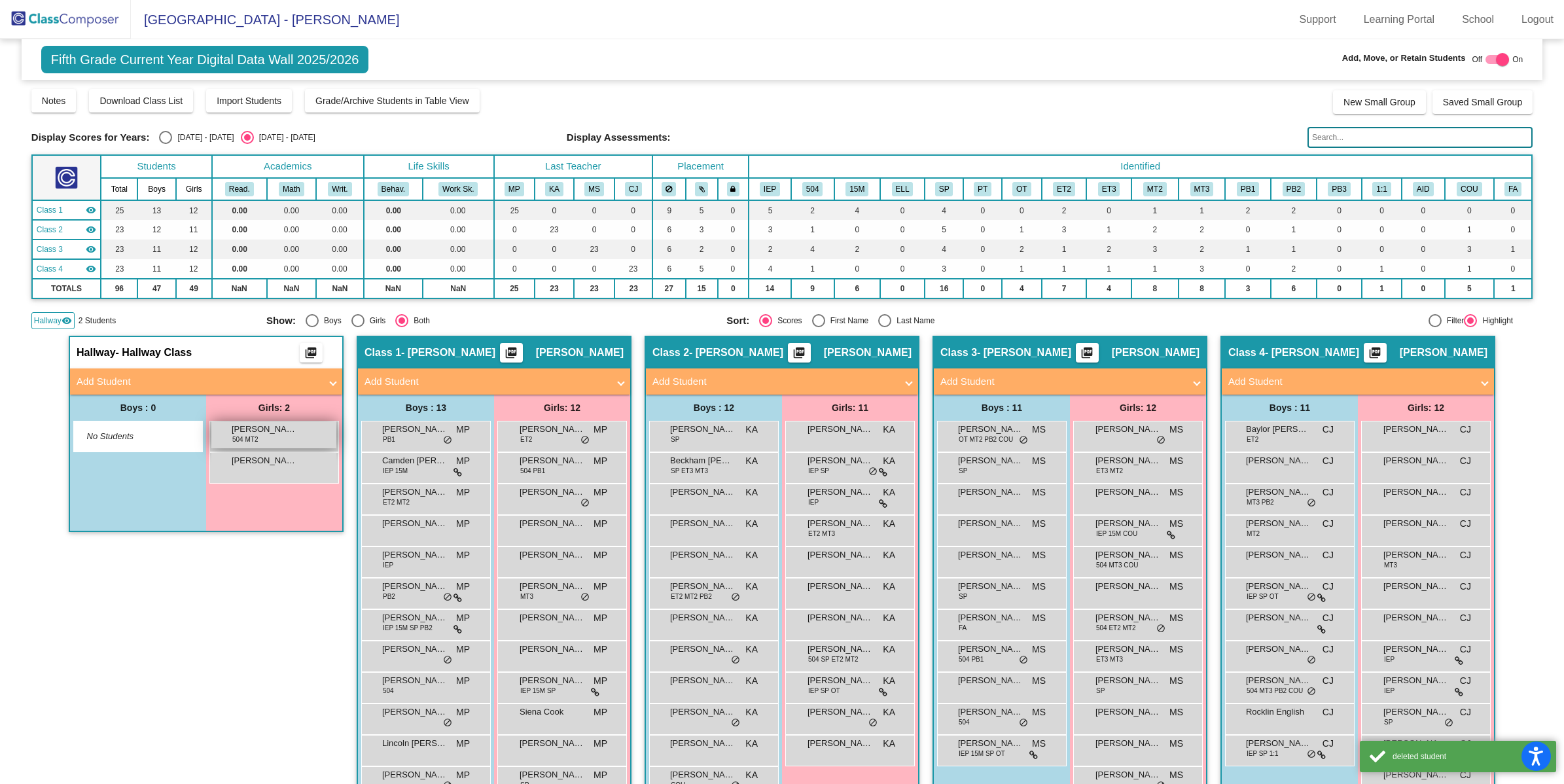
click at [256, 440] on div "[PERSON_NAME] 504 MT2 lock do_not_disturb_alt" at bounding box center [274, 434] width 125 height 27
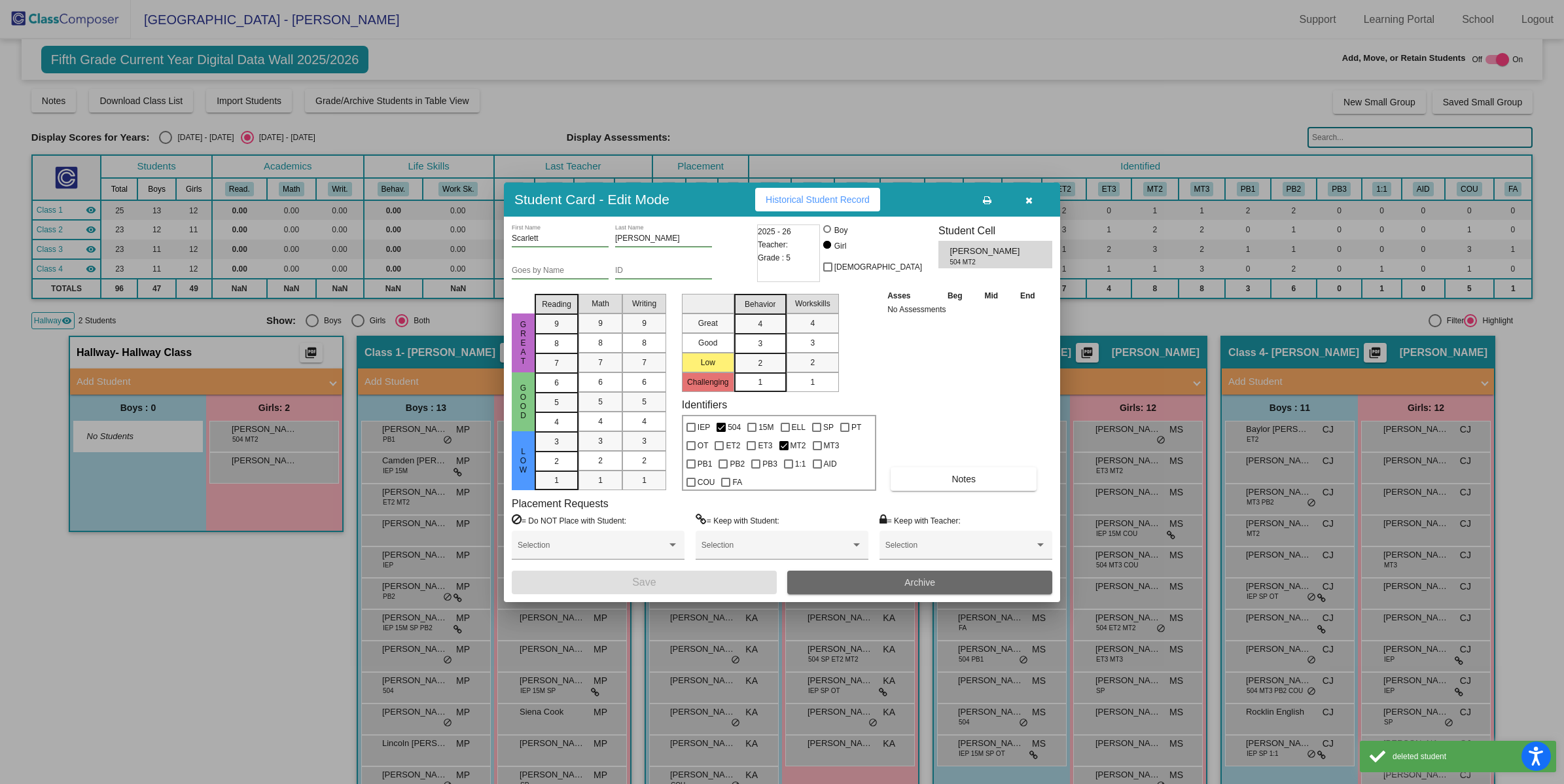
click at [873, 573] on button "Archive" at bounding box center [920, 582] width 265 height 23
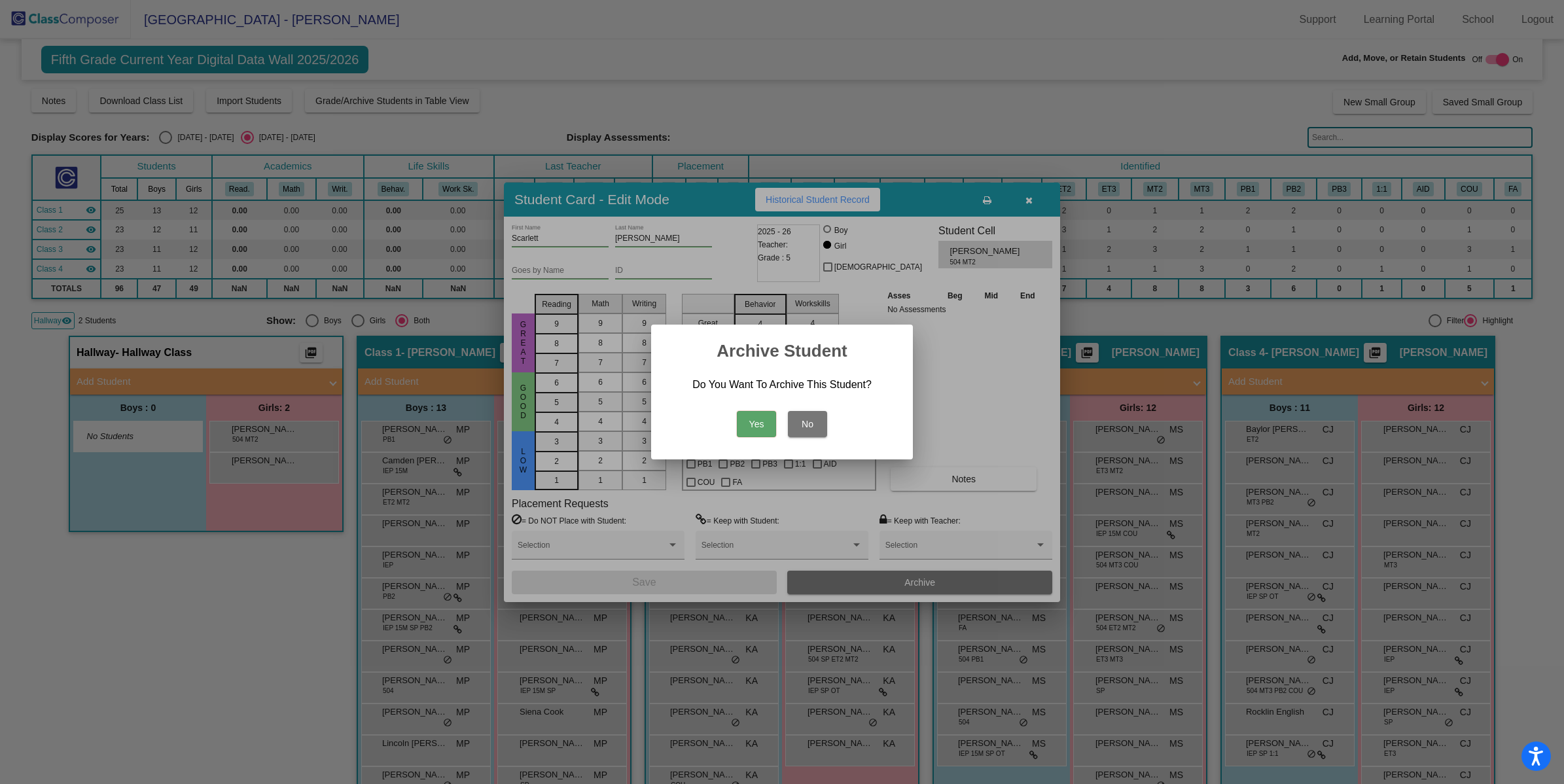
click at [735, 425] on div "Yes No" at bounding box center [782, 420] width 230 height 46
click at [750, 426] on button "Yes" at bounding box center [756, 424] width 39 height 26
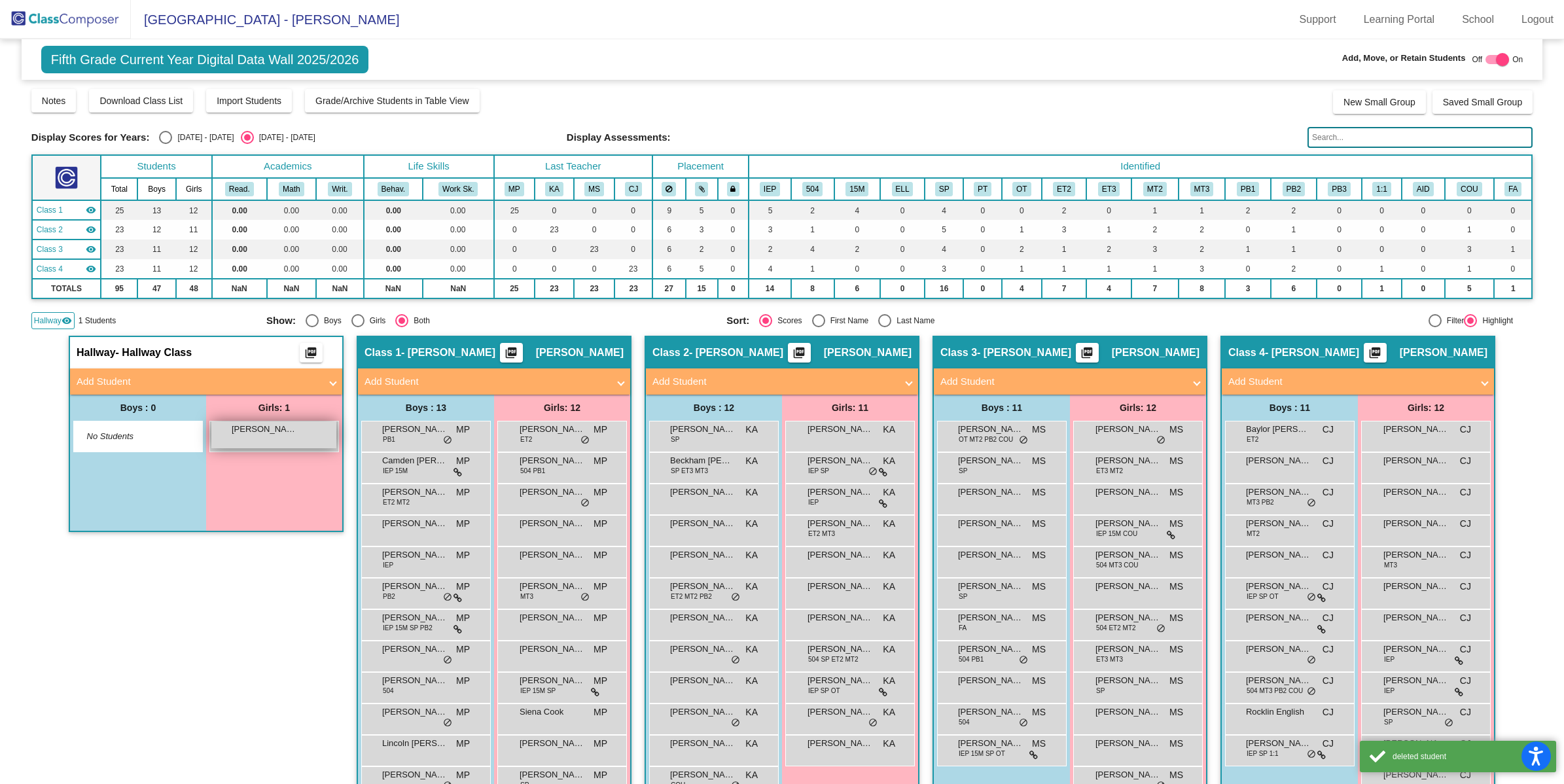
click at [267, 441] on div "[PERSON_NAME] lock do_not_disturb_alt" at bounding box center [274, 434] width 125 height 27
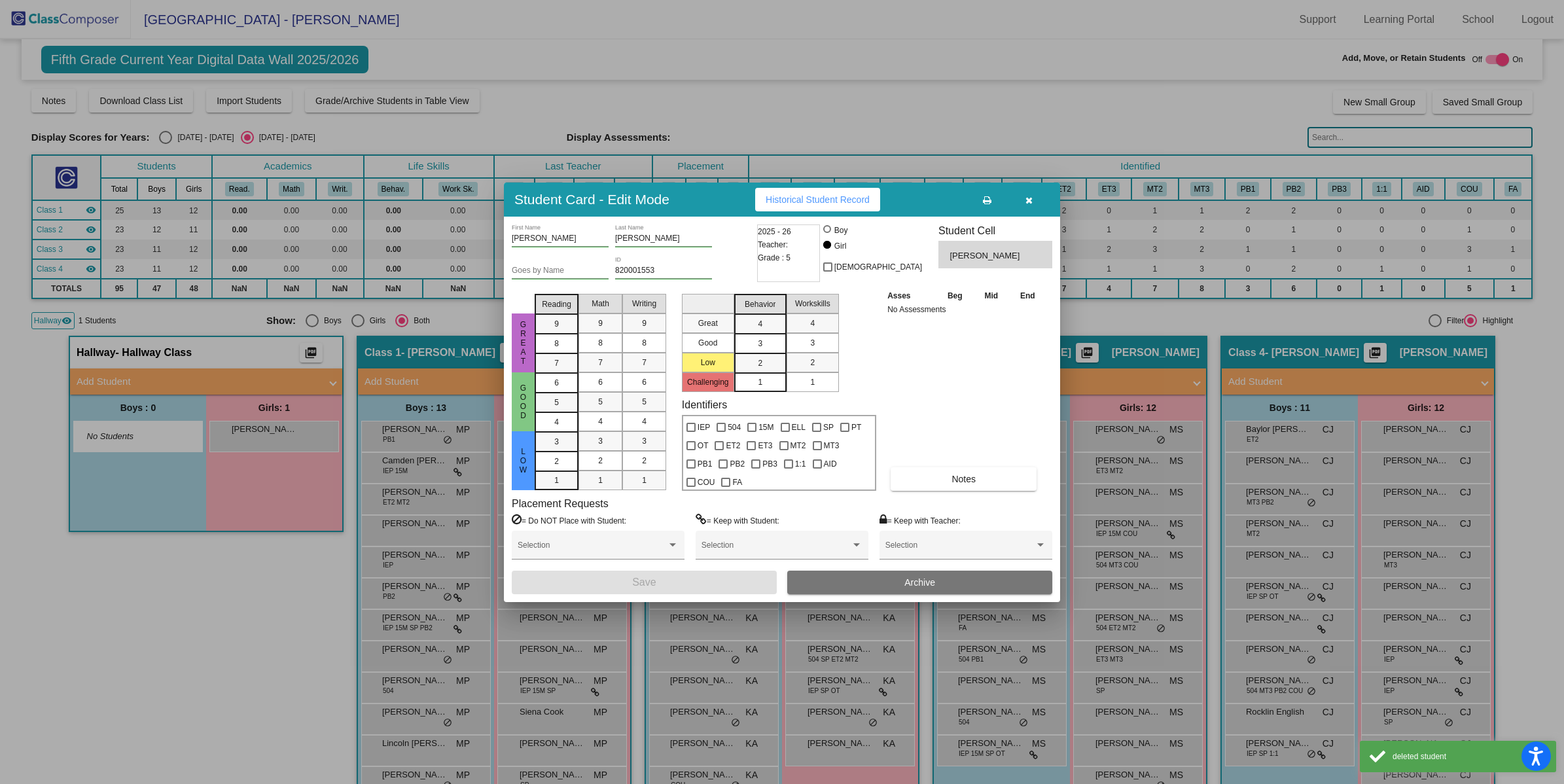
click at [914, 580] on span "Archive" at bounding box center [920, 582] width 31 height 11
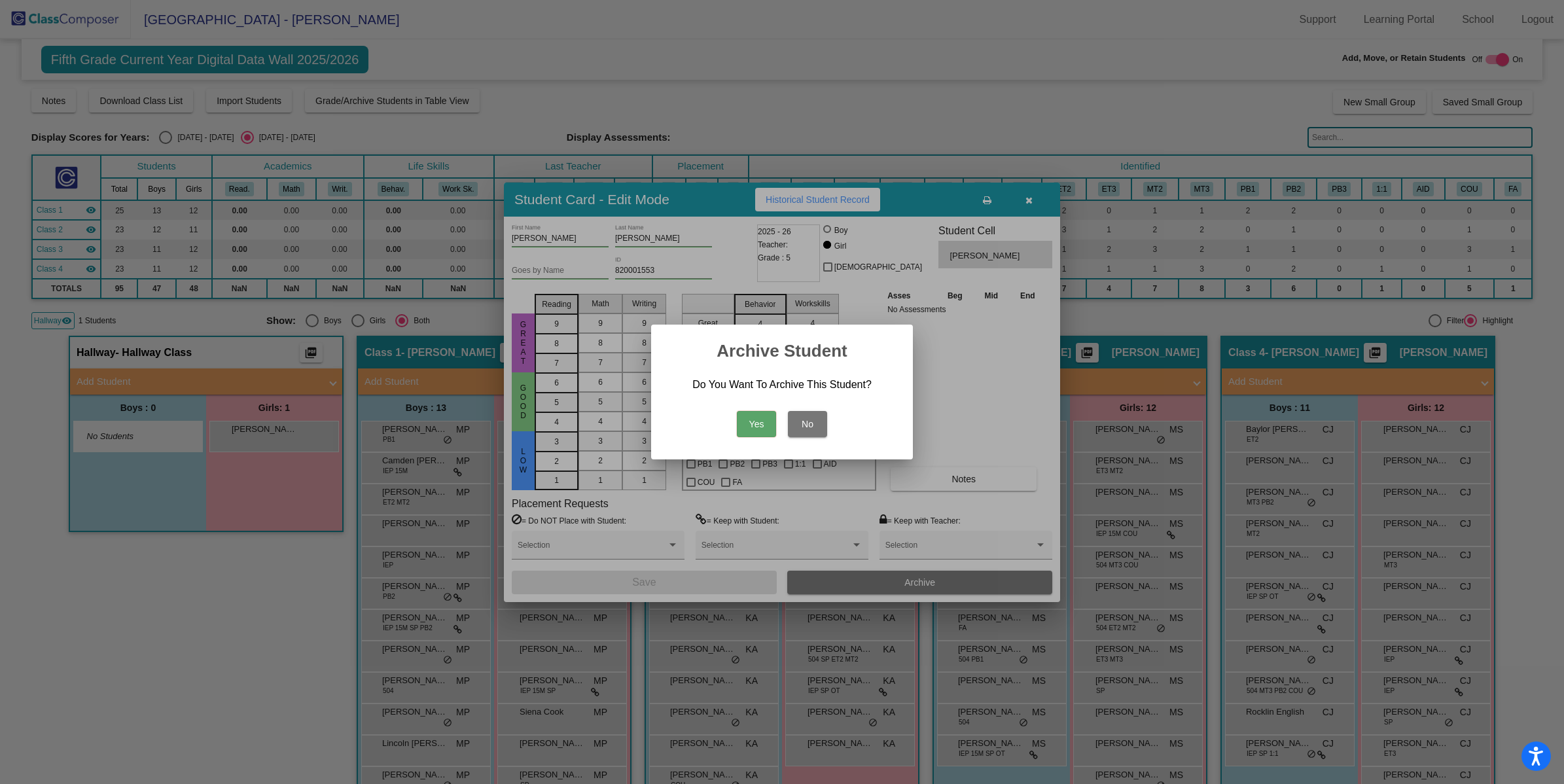
click at [761, 423] on button "Yes" at bounding box center [756, 424] width 39 height 26
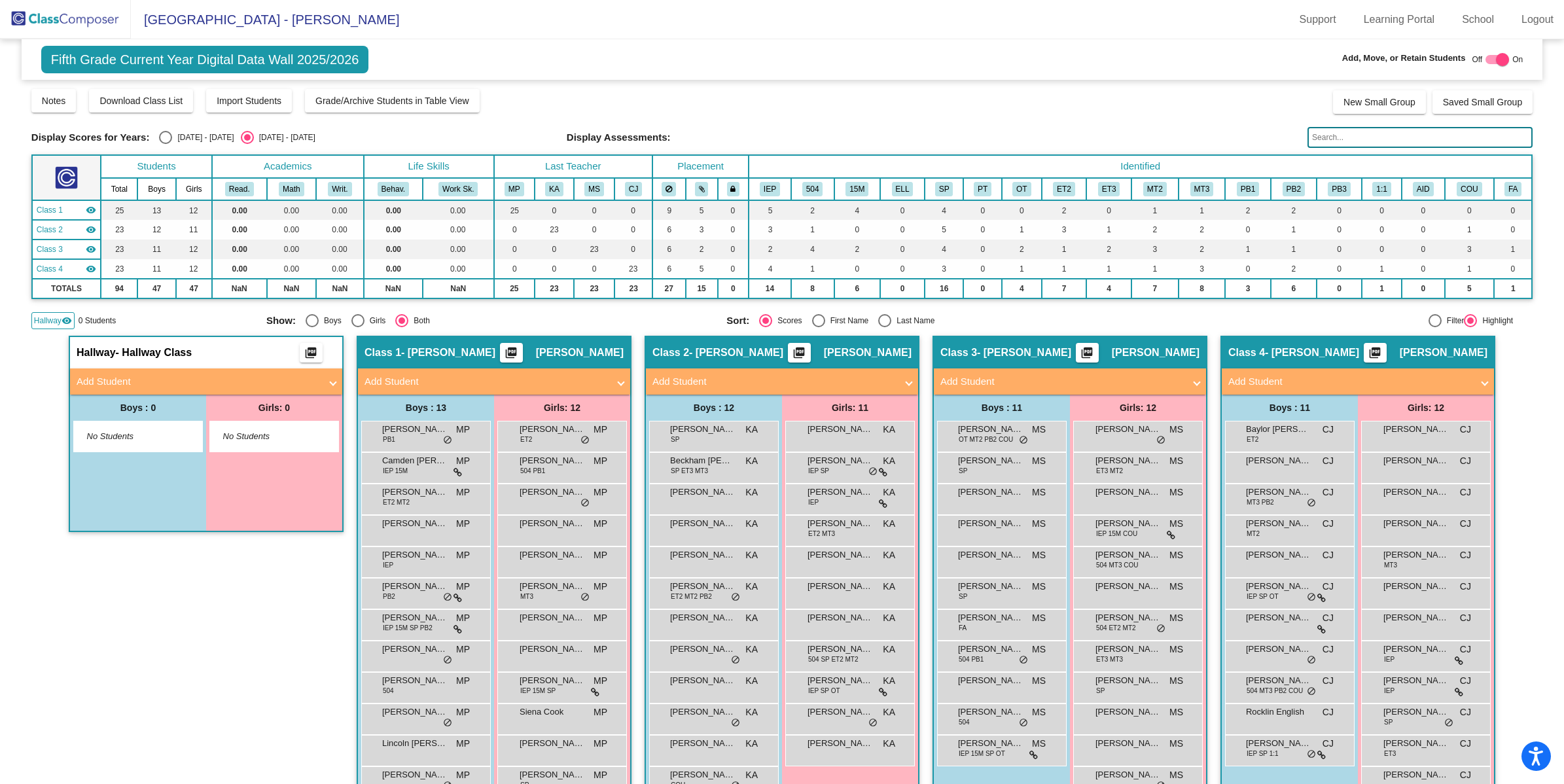
click at [51, 314] on span "Hallway" at bounding box center [48, 320] width 28 height 12
